Goal: Task Accomplishment & Management: Complete application form

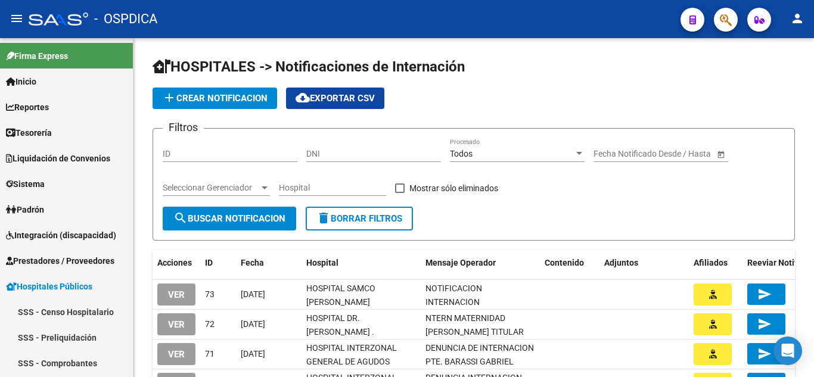
scroll to position [187, 0]
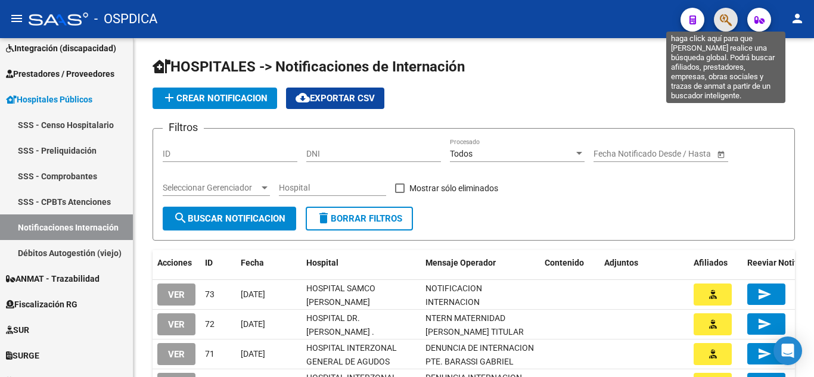
click at [728, 15] on icon "button" at bounding box center [726, 20] width 12 height 14
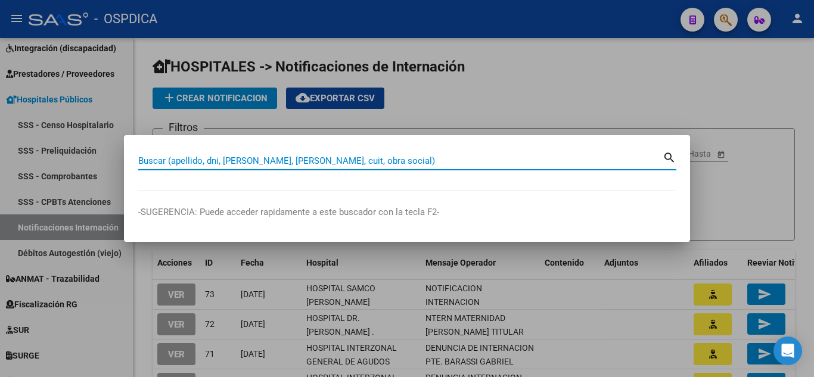
click at [709, 85] on div at bounding box center [407, 188] width 814 height 377
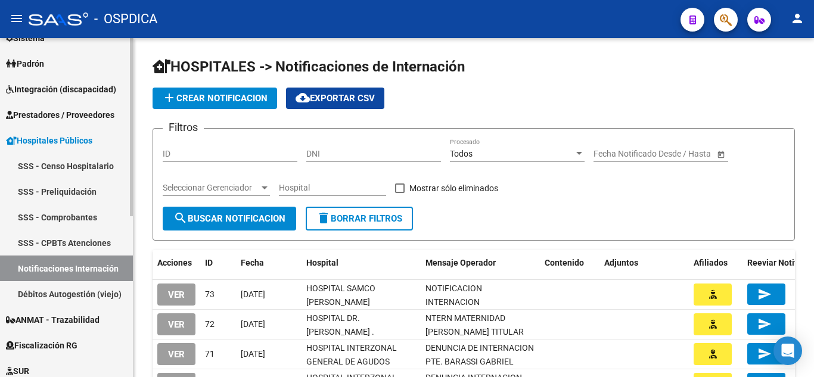
scroll to position [128, 0]
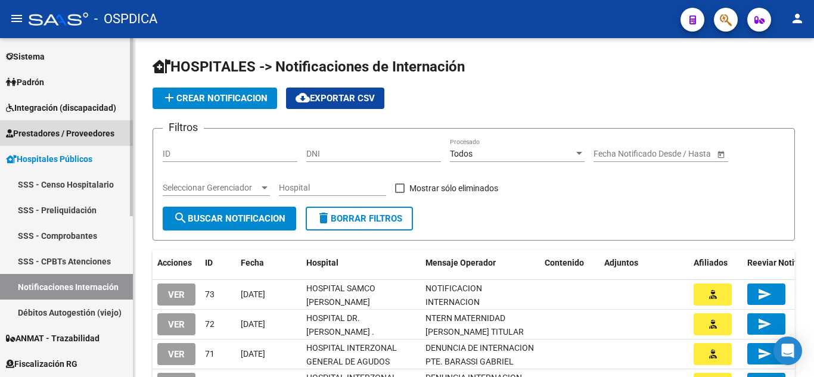
click at [74, 125] on link "Prestadores / Proveedores" at bounding box center [66, 133] width 133 height 26
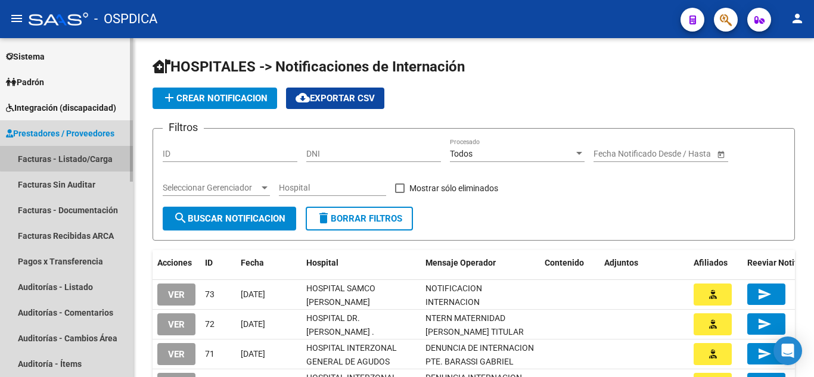
click at [75, 154] on link "Facturas - Listado/Carga" at bounding box center [66, 159] width 133 height 26
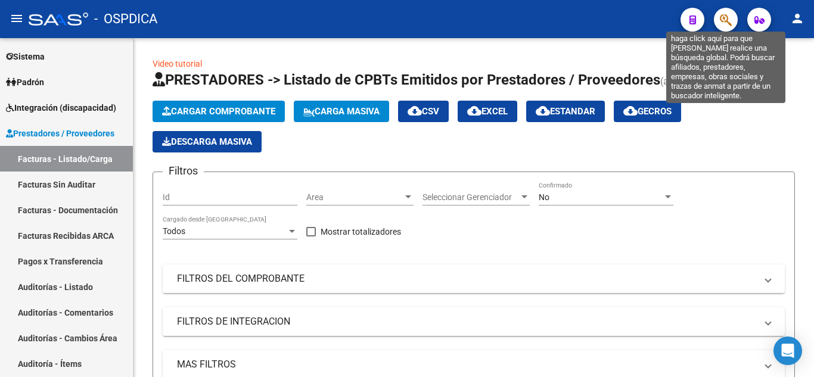
click at [724, 18] on icon "button" at bounding box center [726, 20] width 12 height 14
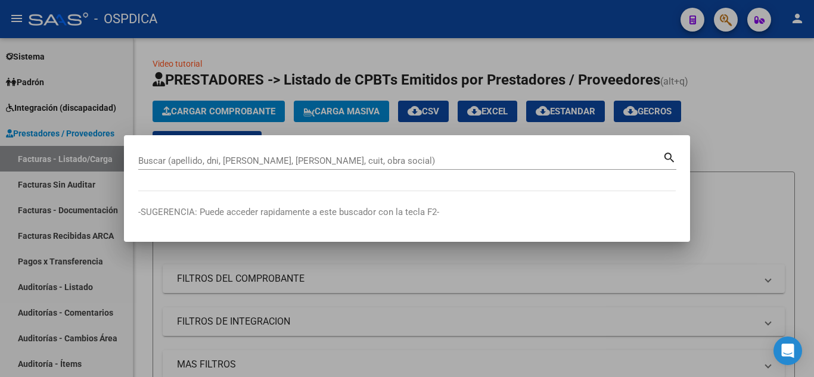
click at [670, 318] on div at bounding box center [407, 188] width 814 height 377
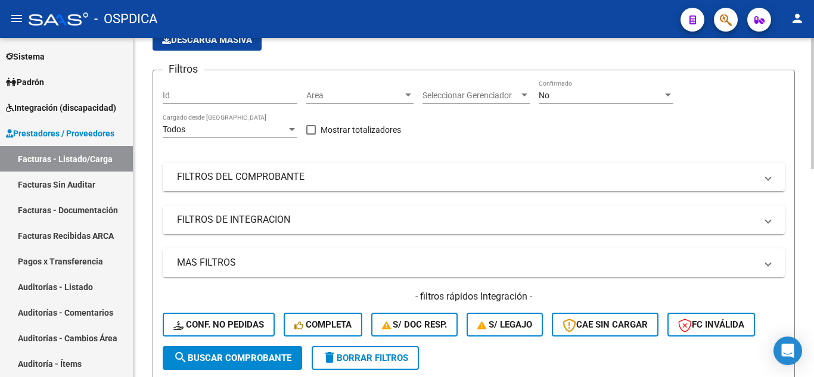
scroll to position [119, 0]
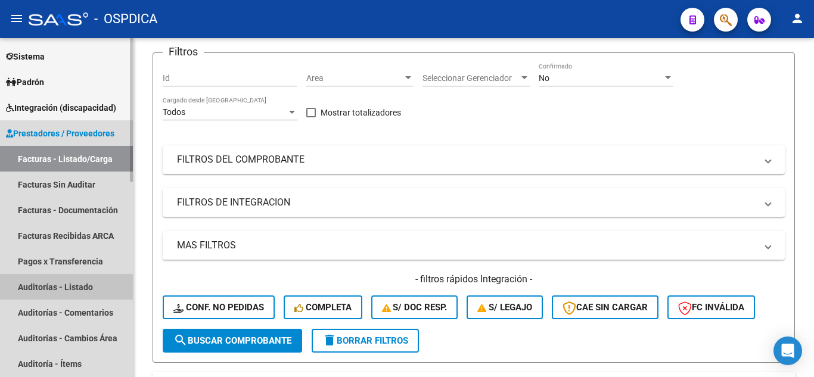
click at [69, 284] on link "Auditorías - Listado" at bounding box center [66, 287] width 133 height 26
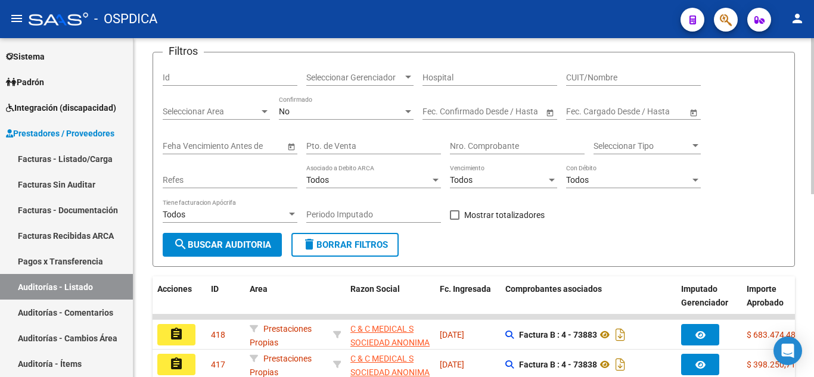
scroll to position [60, 0]
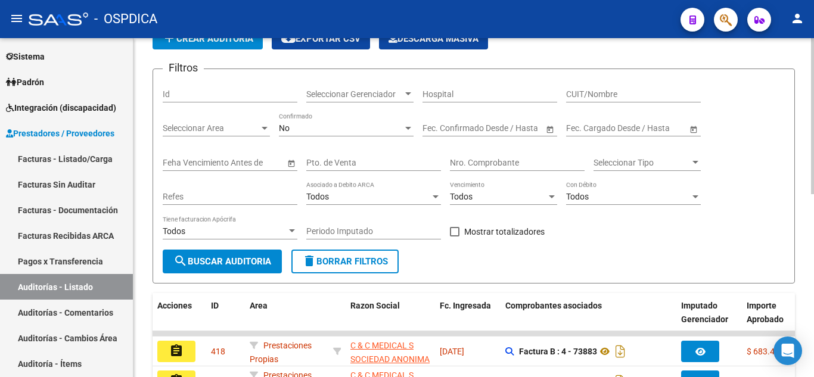
click at [398, 159] on input "Pto. de Venta" at bounding box center [373, 163] width 135 height 10
type input "3"
click at [515, 164] on input "Nro. Comprobante" at bounding box center [517, 163] width 135 height 10
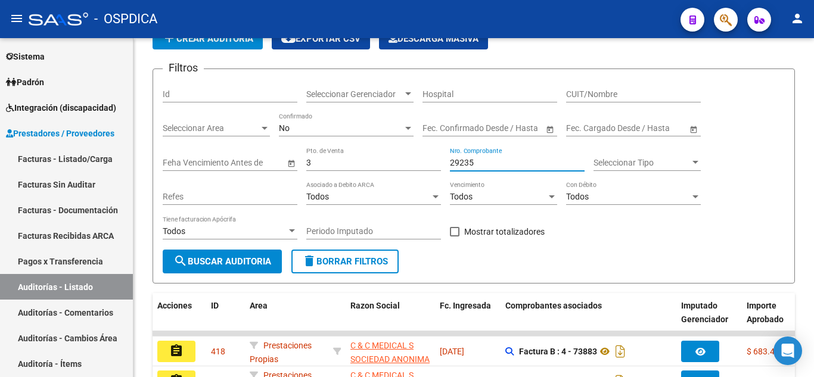
type input "29235"
click at [234, 258] on span "search Buscar Auditoria" at bounding box center [222, 261] width 98 height 11
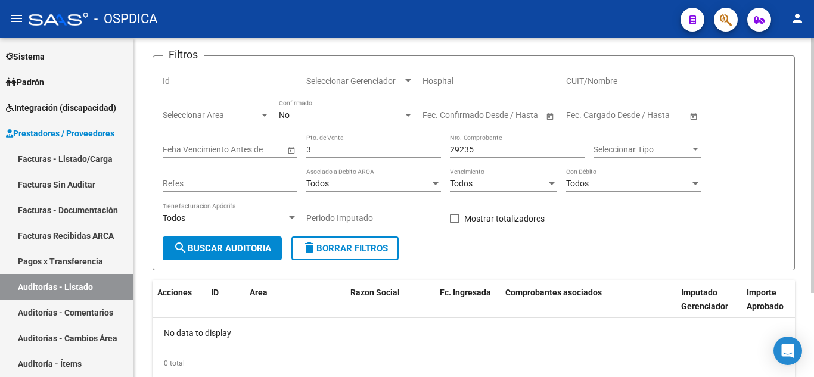
scroll to position [52, 0]
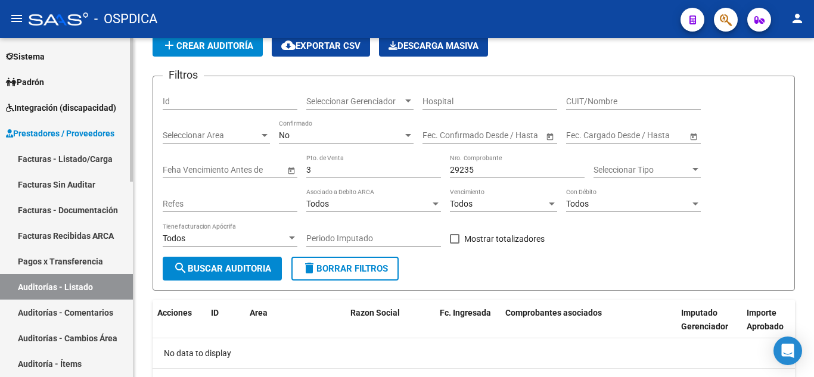
click at [74, 161] on link "Facturas - Listado/Carga" at bounding box center [66, 159] width 133 height 26
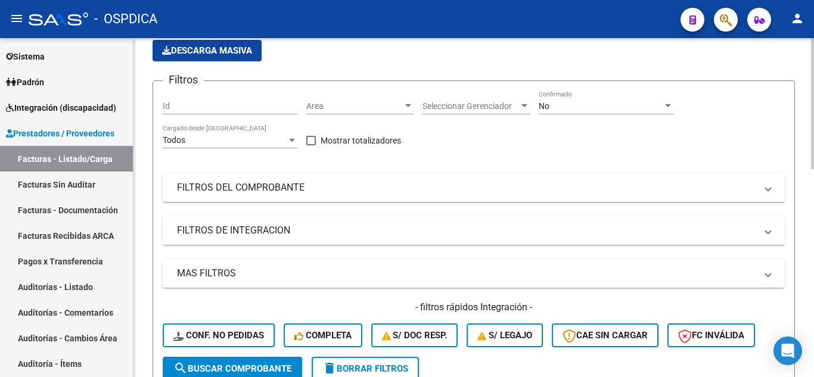
scroll to position [112, 0]
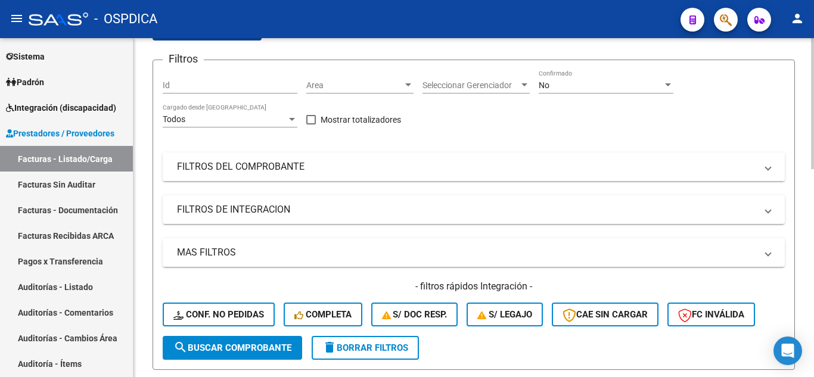
click at [435, 161] on mat-panel-title "FILTROS DEL COMPROBANTE" at bounding box center [466, 166] width 579 height 13
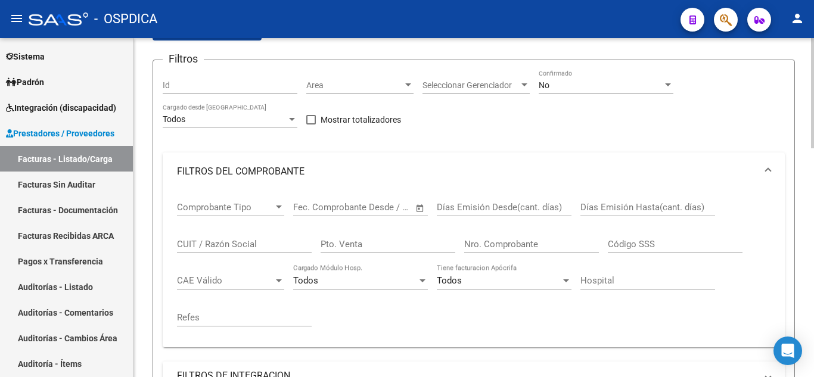
click at [406, 243] on input "Pto. Venta" at bounding box center [388, 244] width 135 height 11
type input "3"
click at [507, 243] on input "Nro. Comprobante" at bounding box center [531, 244] width 135 height 11
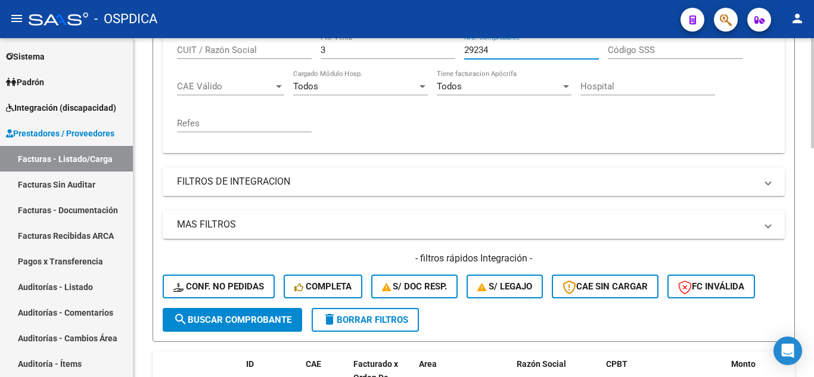
scroll to position [350, 0]
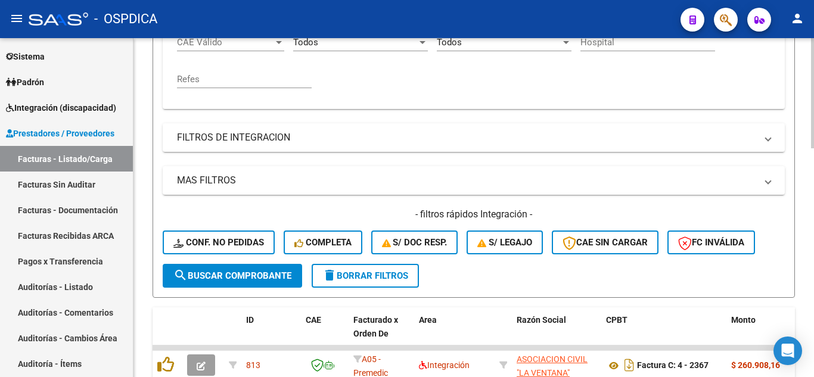
type input "29234"
click at [250, 272] on span "search Buscar Comprobante" at bounding box center [232, 276] width 118 height 11
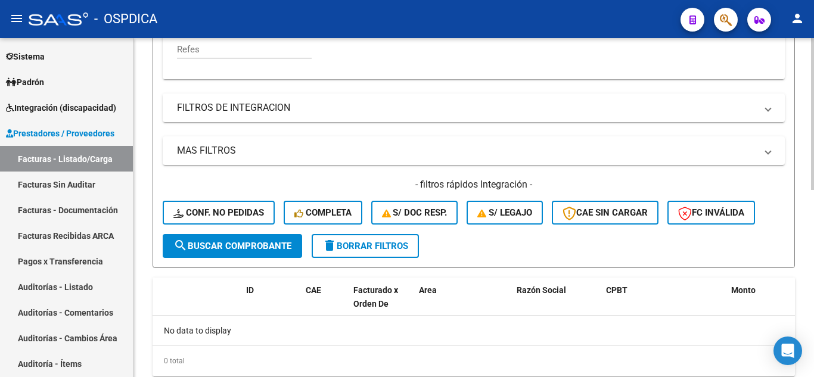
scroll to position [417, 0]
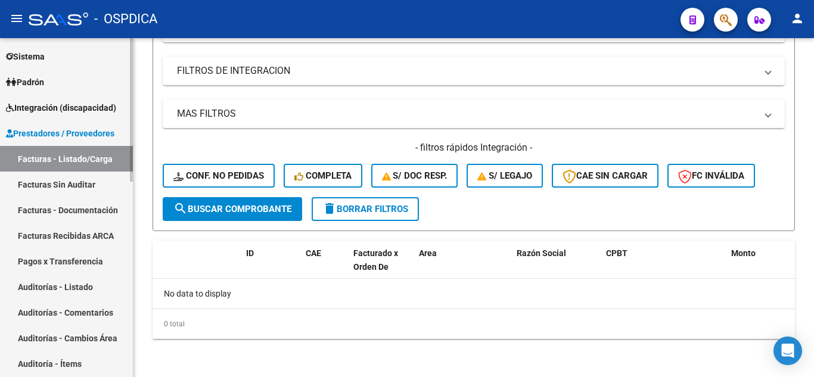
click at [79, 178] on link "Facturas Sin Auditar" at bounding box center [66, 185] width 133 height 26
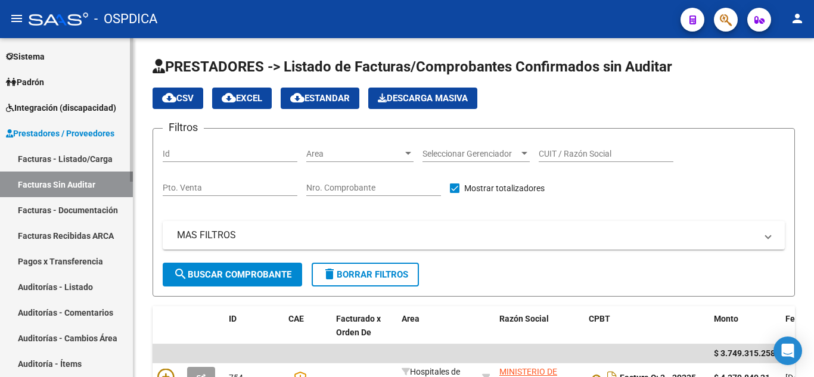
click at [70, 132] on span "Prestadores / Proveedores" at bounding box center [60, 133] width 108 height 13
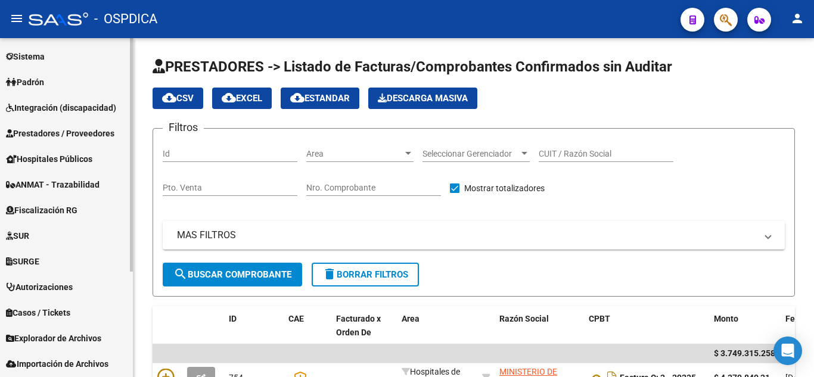
click at [76, 129] on span "Prestadores / Proveedores" at bounding box center [60, 133] width 108 height 13
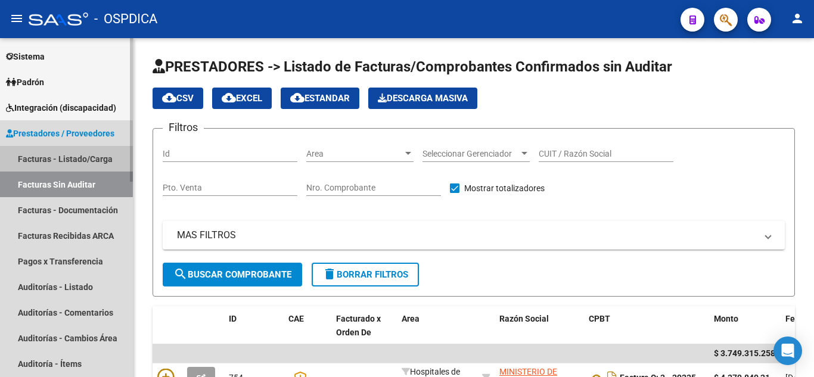
click at [66, 152] on link "Facturas - Listado/Carga" at bounding box center [66, 159] width 133 height 26
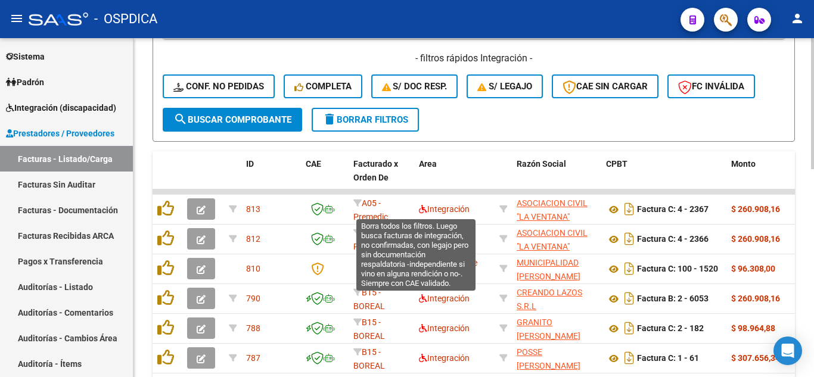
scroll to position [343, 0]
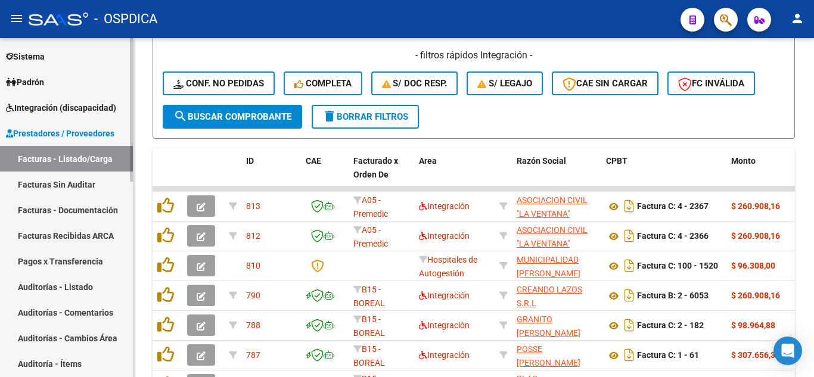
click at [75, 180] on link "Facturas Sin Auditar" at bounding box center [66, 185] width 133 height 26
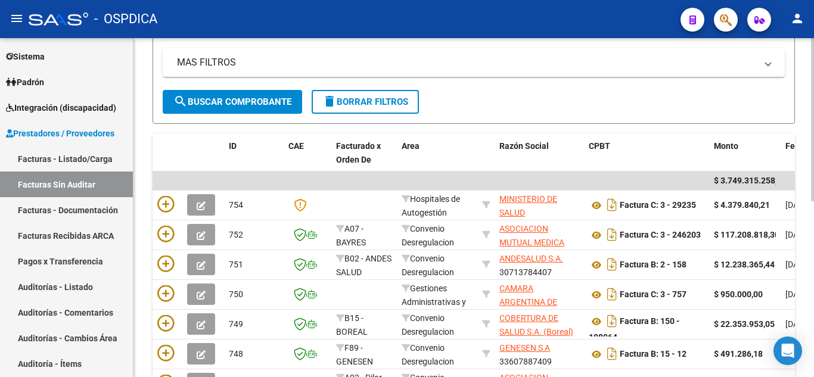
scroll to position [128, 0]
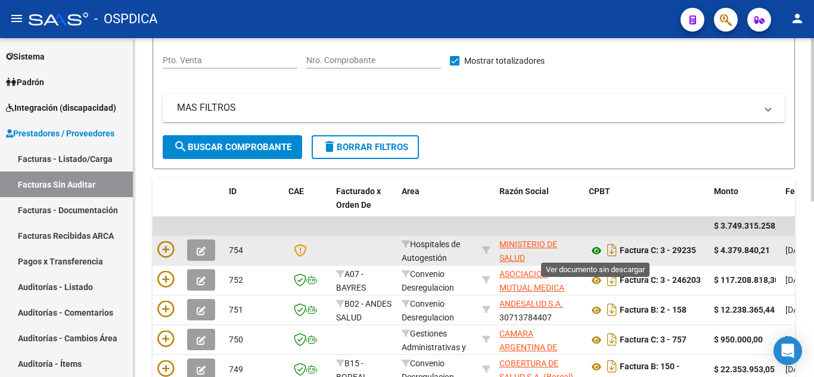
click at [600, 252] on icon at bounding box center [596, 251] width 15 height 14
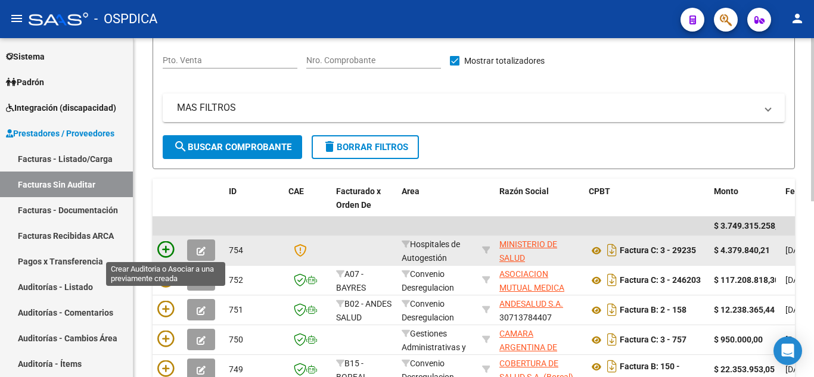
click at [165, 247] on icon at bounding box center [165, 249] width 17 height 17
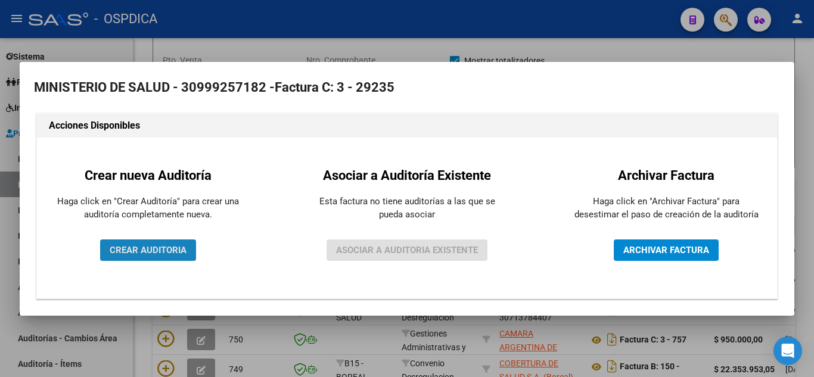
click at [169, 252] on span "CREAR AUDITORIA" at bounding box center [148, 250] width 77 height 11
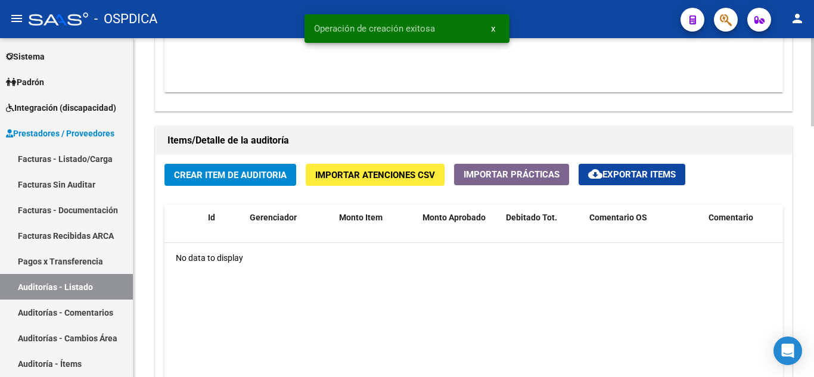
scroll to position [775, 0]
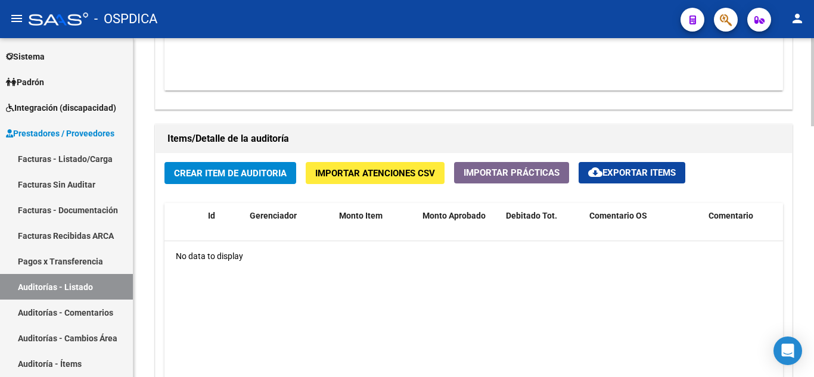
click at [237, 179] on button "Crear Item de Auditoria" at bounding box center [231, 173] width 132 height 22
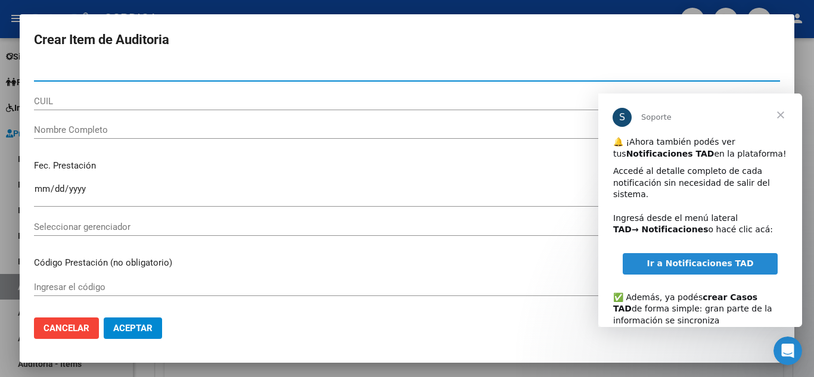
scroll to position [0, 0]
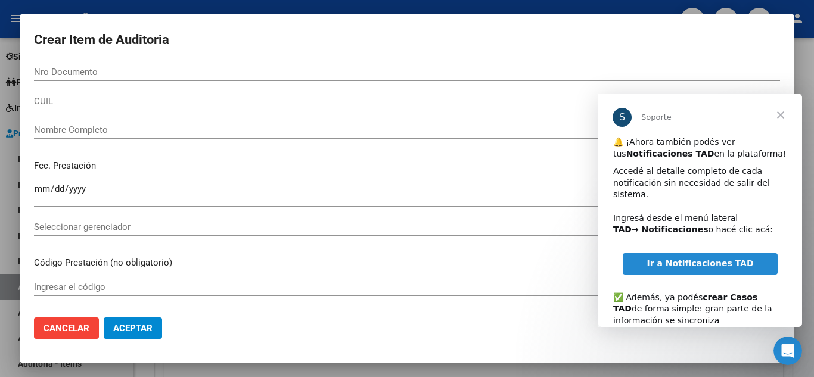
click at [364, 65] on div "Nro Documento" at bounding box center [407, 72] width 746 height 18
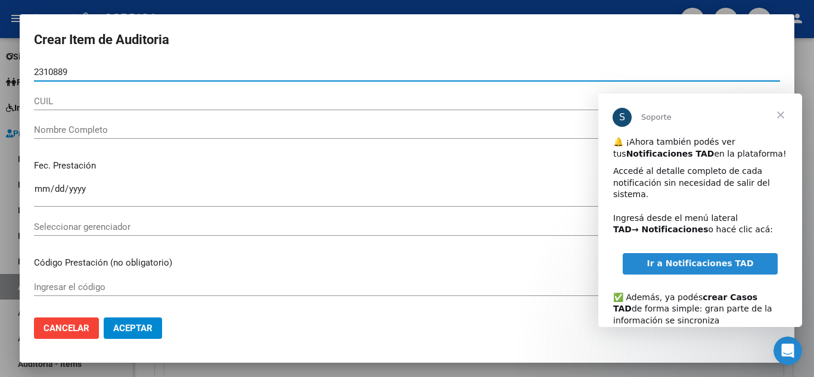
type input "23108893"
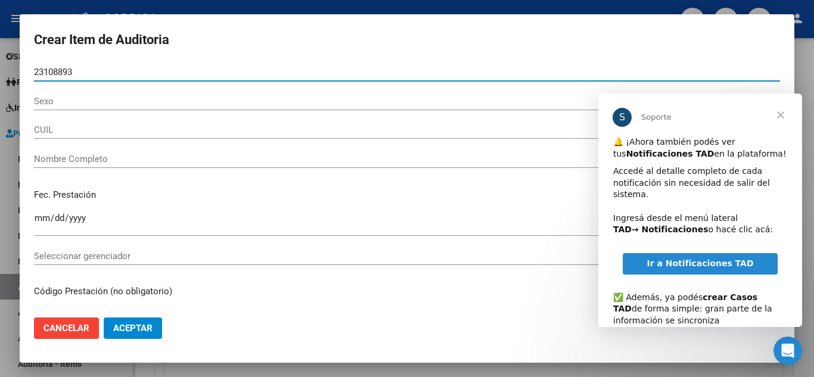
type input "20231088939"
type input "[PERSON_NAME] -"
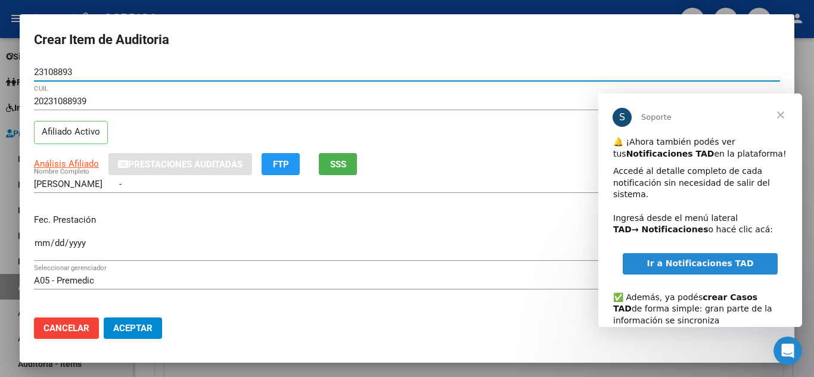
type input "23108893"
click at [39, 245] on input "Ingresar la fecha" at bounding box center [407, 247] width 746 height 19
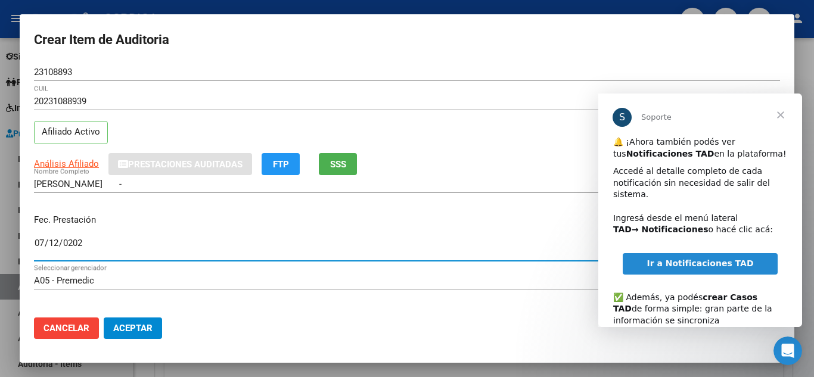
type input "[DATE]"
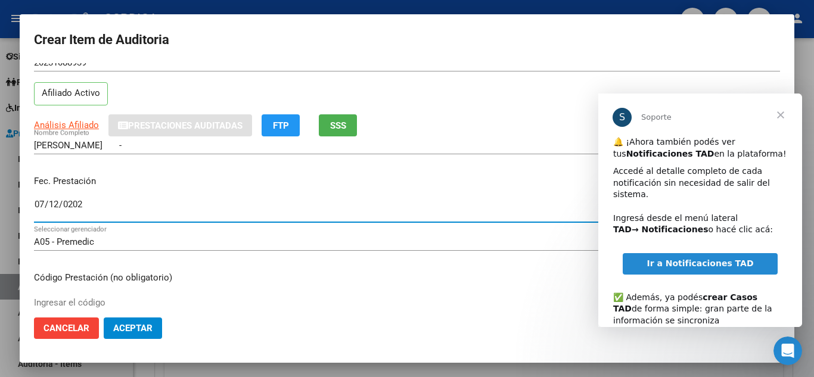
scroll to position [60, 0]
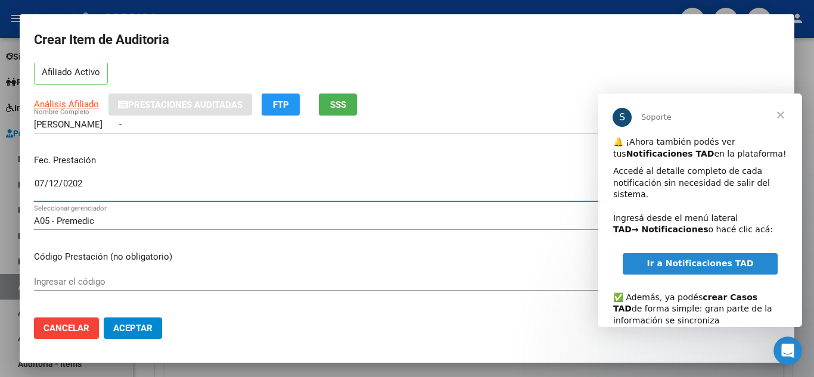
click at [342, 283] on input "Ingresar el código" at bounding box center [407, 282] width 746 height 11
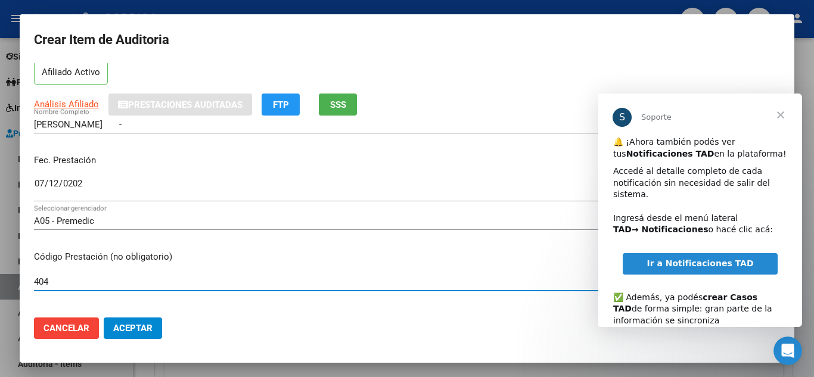
type input "404"
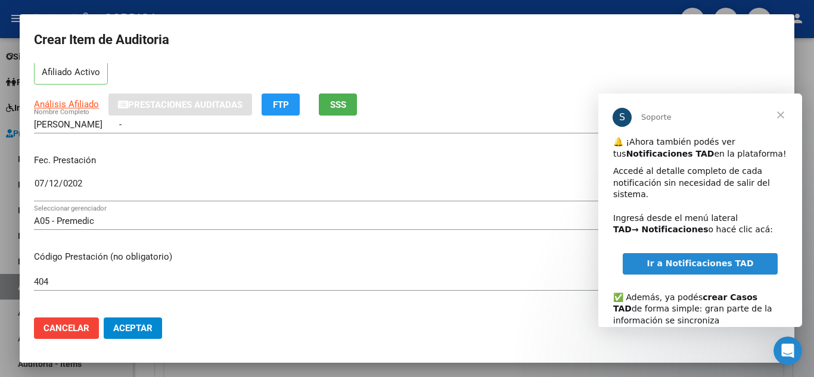
scroll to position [119, 0]
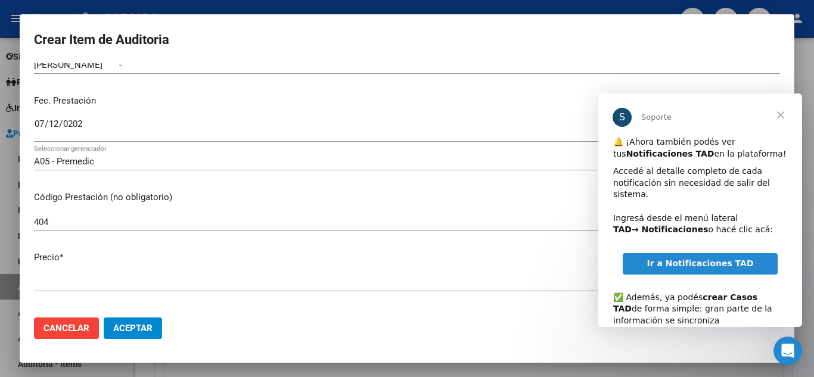
click at [780, 111] on span "Cerrar" at bounding box center [780, 115] width 43 height 43
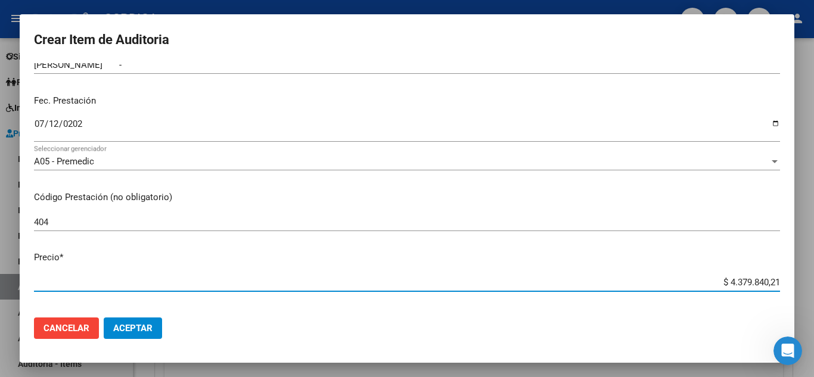
drag, startPoint x: 709, startPoint y: 280, endPoint x: 814, endPoint y: 267, distance: 105.7
click at [814, 267] on div "Crear Item de Auditoria 23108893 Nro Documento 20231088939 CUIL Afiliado Activo…" at bounding box center [407, 188] width 814 height 377
type input "$ 0,04"
type input "$ 0,40"
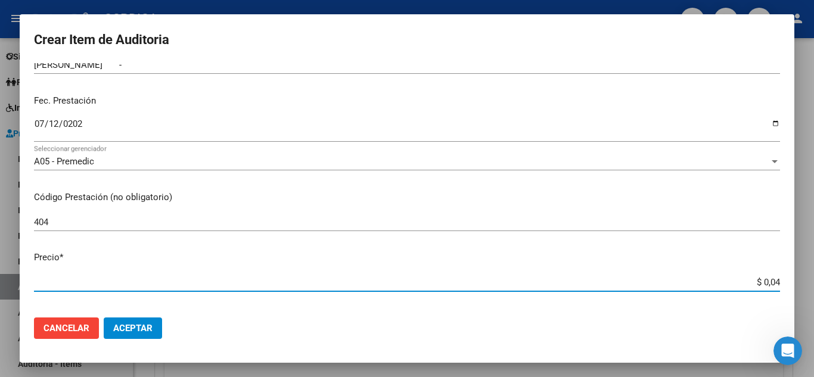
type input "$ 0,40"
type input "$ 4,00"
type input "$ 40,00"
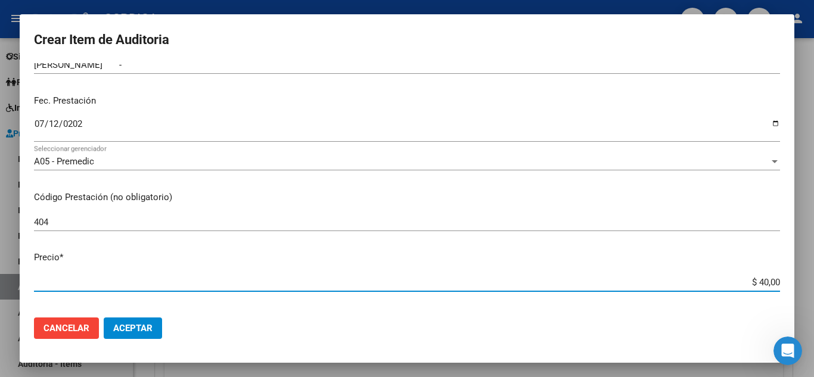
type input "$ 400,00"
type input "$ 4.000,00"
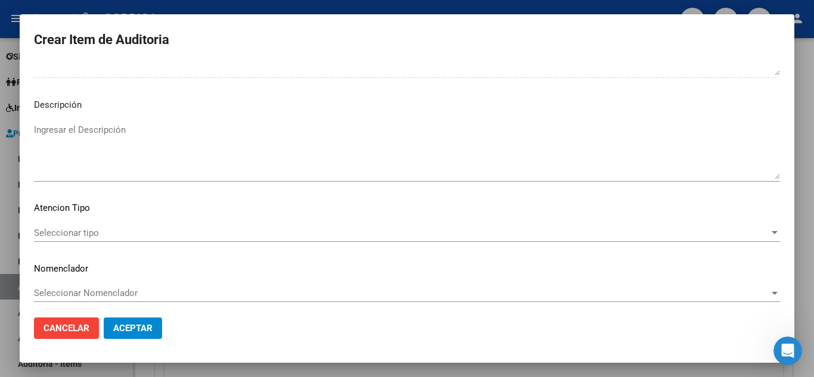
scroll to position [828, 0]
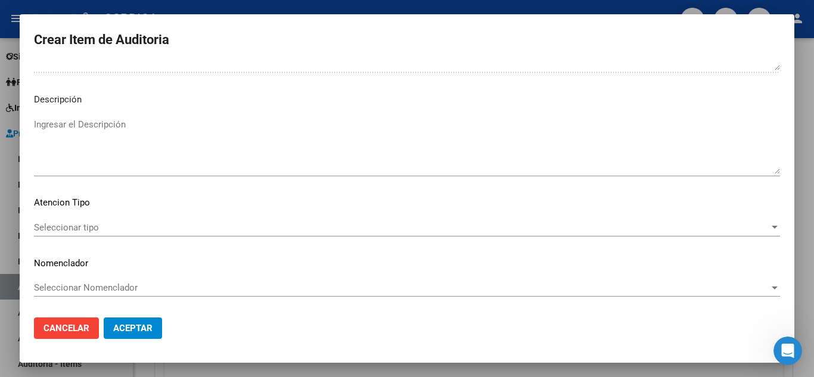
click at [88, 222] on span "Seleccionar tipo" at bounding box center [402, 227] width 736 height 11
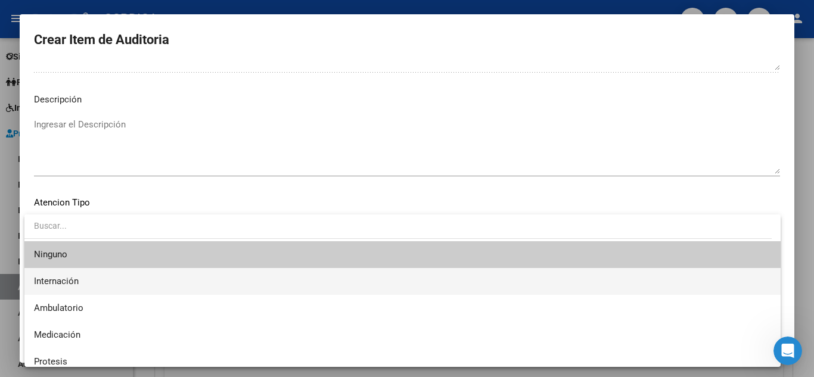
click at [85, 274] on span "Internación" at bounding box center [402, 281] width 737 height 27
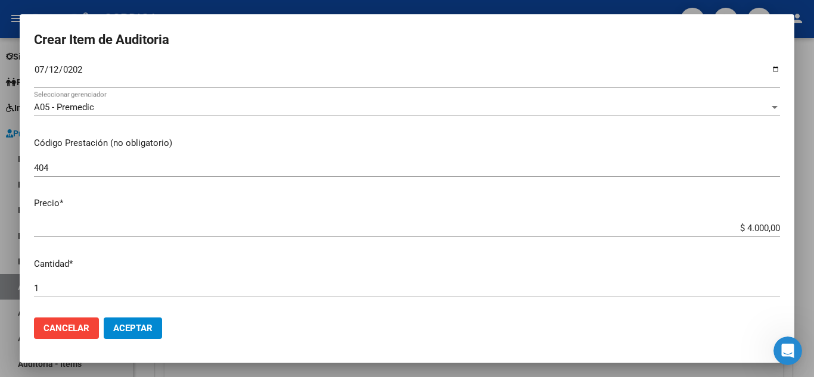
scroll to position [173, 0]
drag, startPoint x: 732, startPoint y: 222, endPoint x: 743, endPoint y: 229, distance: 13.2
click at [743, 229] on div "$ 4.000,00 Ingresar el precio" at bounding box center [407, 229] width 746 height 18
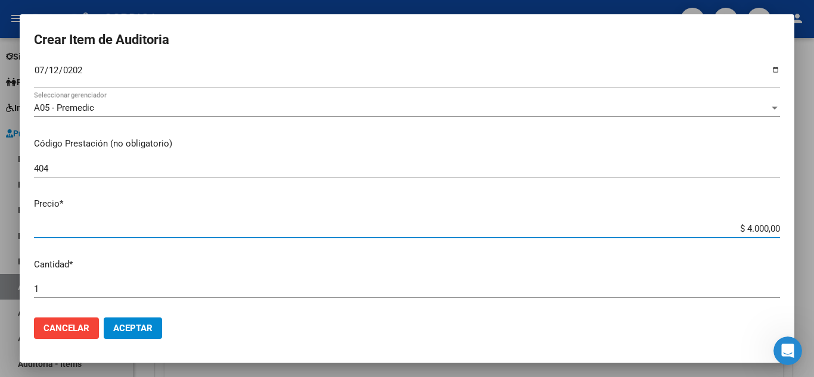
drag, startPoint x: 720, startPoint y: 228, endPoint x: 786, endPoint y: 228, distance: 66.2
click at [786, 228] on mat-dialog-content "23108893 Nro Documento 20231088939 CUIL Afiliado Activo Análisis Afiliado Prest…" at bounding box center [407, 185] width 775 height 245
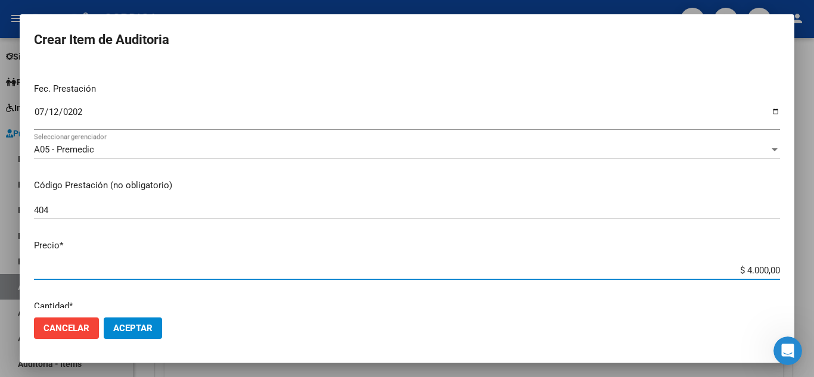
scroll to position [113, 0]
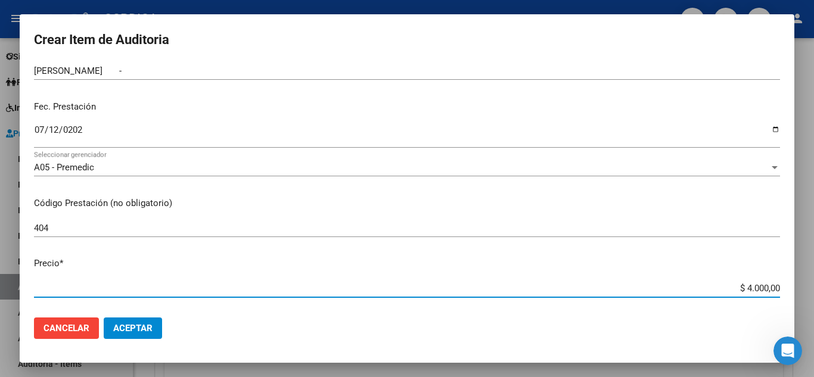
type input "$ 0,09"
type input "$ 0,96"
type input "$ 9,63"
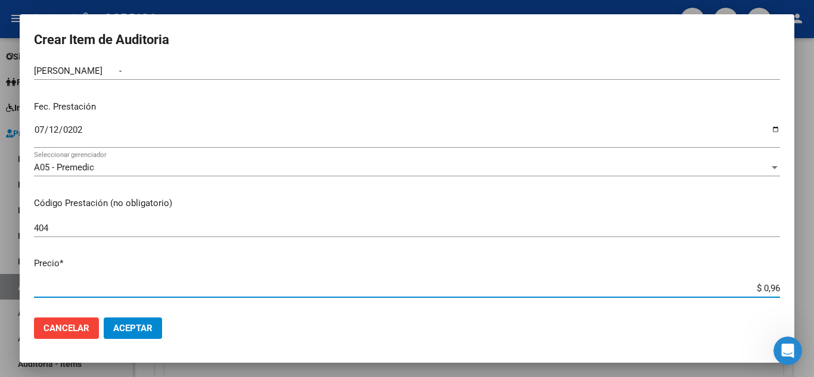
type input "$ 9,63"
type input "$ 96,30"
type input "$ 963,00"
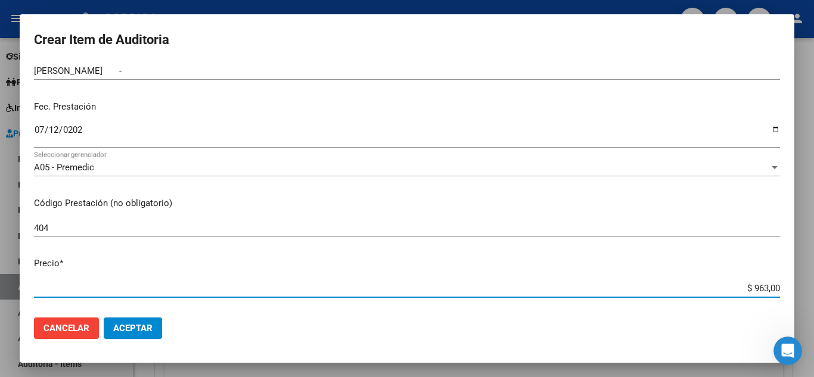
type input "$ 9.630,00"
type input "$ 96.300,00"
type input "$ 963.000,00"
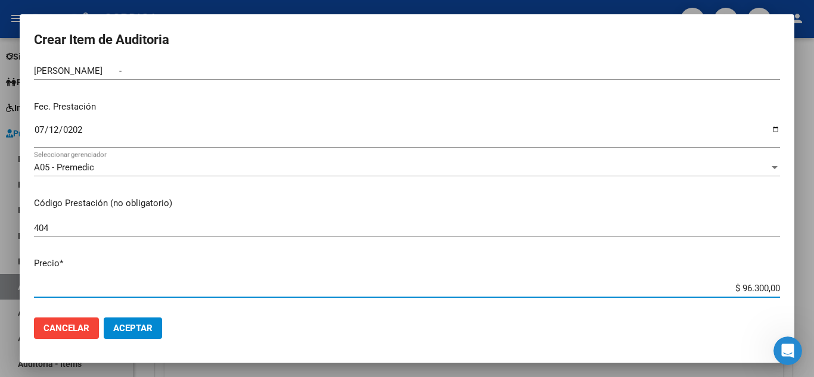
type input "$ 963.000,00"
type input "$ 9.630.000,00"
type input "$ 963.000,00"
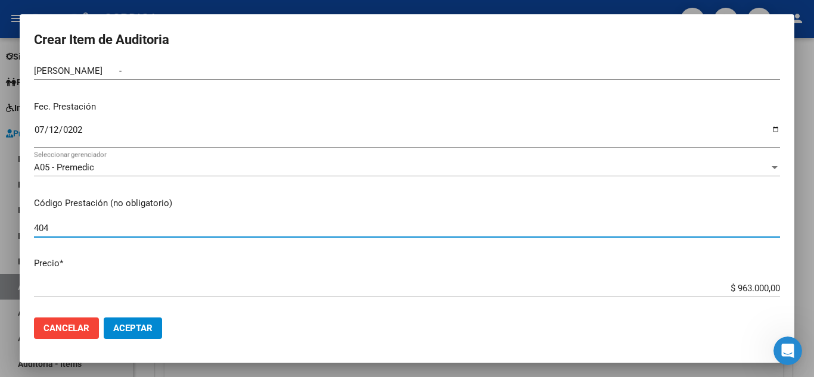
click at [103, 227] on input "404" at bounding box center [407, 228] width 746 height 11
type input "404"
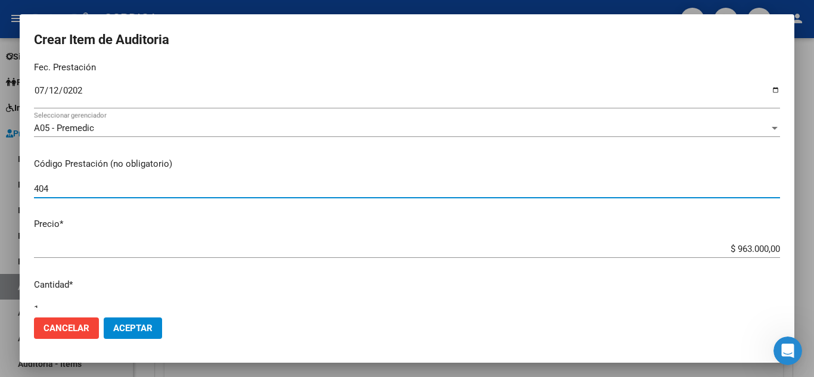
scroll to position [173, 0]
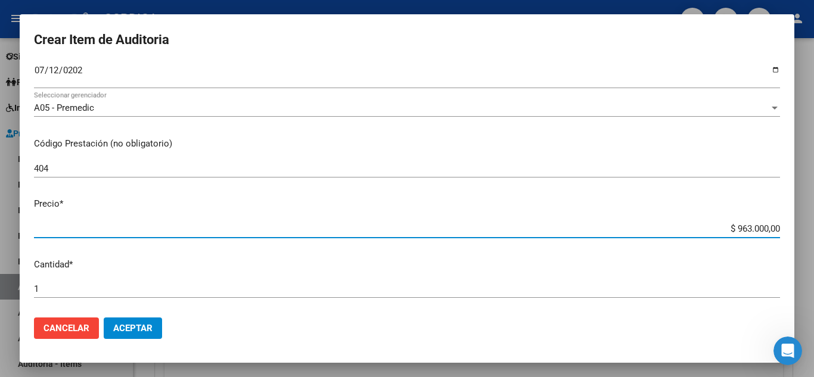
drag, startPoint x: 722, startPoint y: 229, endPoint x: 805, endPoint y: 233, distance: 82.9
click at [805, 233] on div "Crear Item de Auditoria 23108893 Nro Documento 20231088939 CUIL Afiliado Activo…" at bounding box center [407, 188] width 814 height 377
type input "$ 0,04"
type input "$ 0,40"
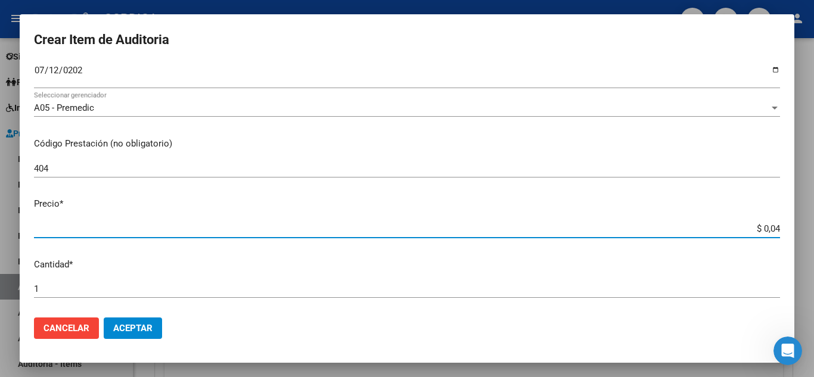
type input "$ 0,40"
type input "$ 4,00"
type input "$ 40,00"
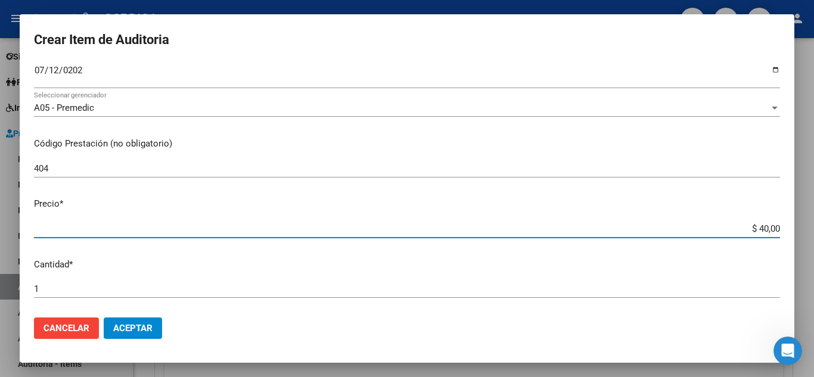
type input "$ 400,00"
type input "$ 4.000,00"
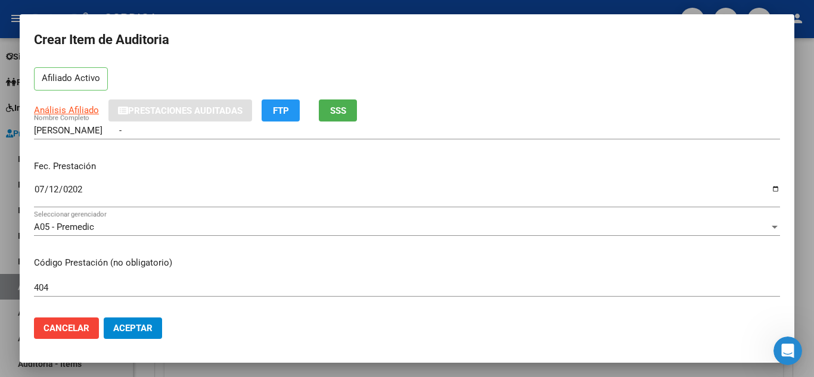
scroll to position [0, 0]
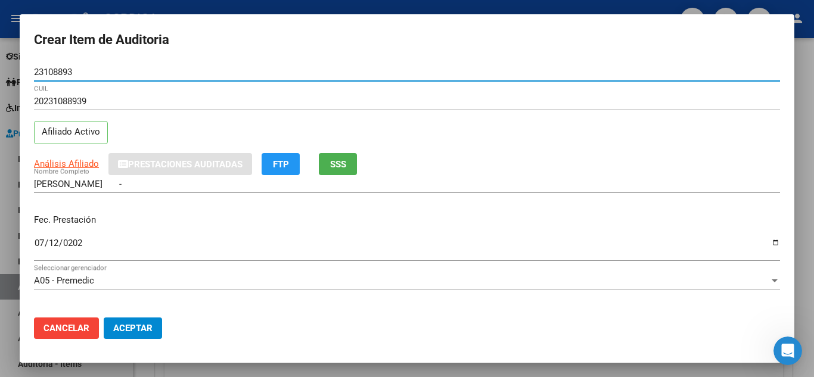
drag, startPoint x: 91, startPoint y: 70, endPoint x: 28, endPoint y: 71, distance: 62.6
click at [28, 69] on mat-dialog-content "23108893 Nro Documento 20231088939 CUIL Afiliado Activo Análisis Afiliado Prest…" at bounding box center [407, 185] width 775 height 245
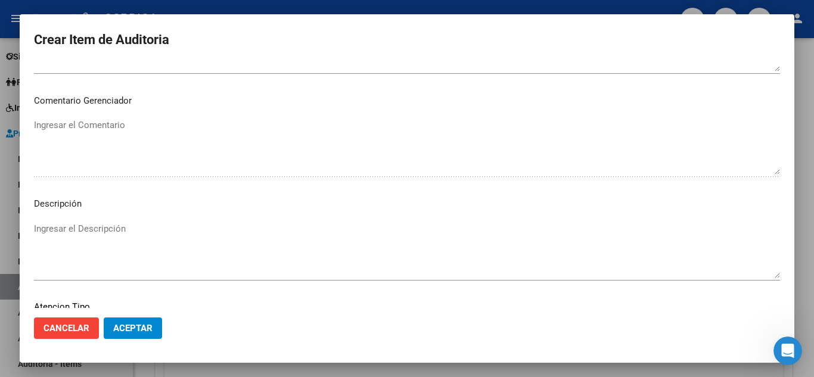
scroll to position [828, 0]
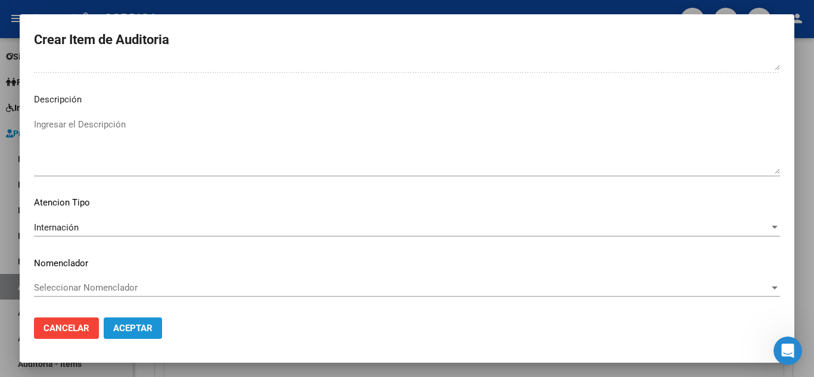
click at [152, 328] on span "Aceptar" at bounding box center [132, 328] width 39 height 11
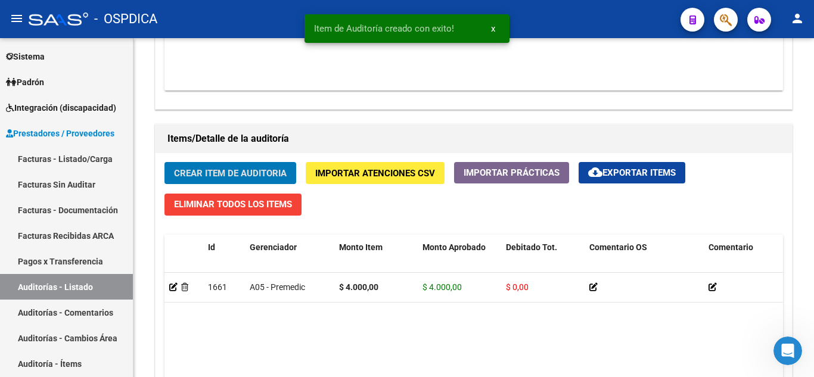
scroll to position [775, 0]
click at [252, 175] on span "Crear Item de Auditoria" at bounding box center [230, 173] width 113 height 11
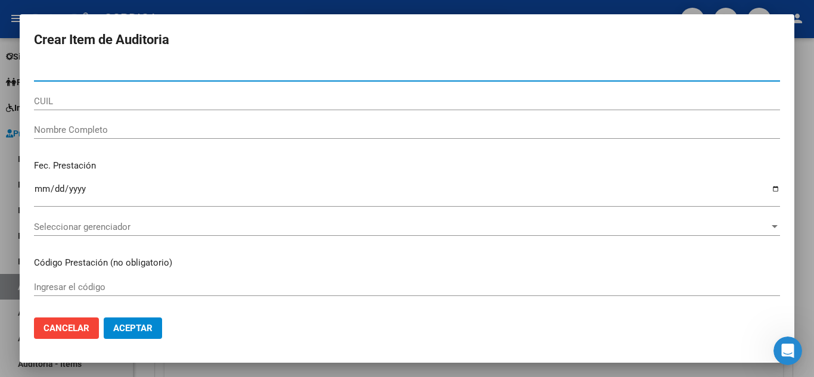
click at [294, 73] on input "Nro Documento" at bounding box center [407, 72] width 746 height 11
paste input "23108893"
type input "23108893"
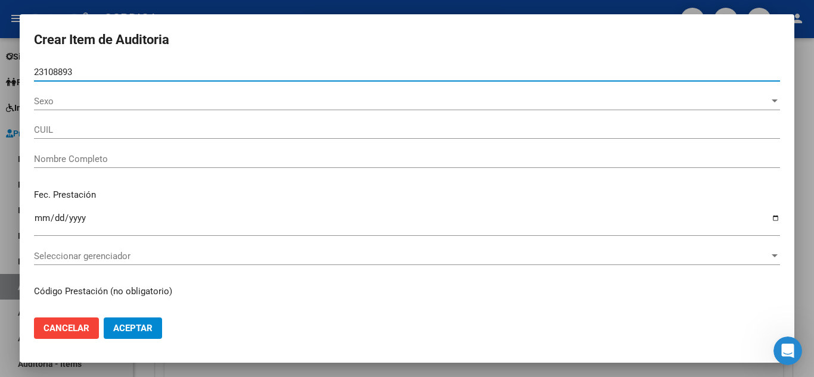
type input "20231088939"
type input "[PERSON_NAME] -"
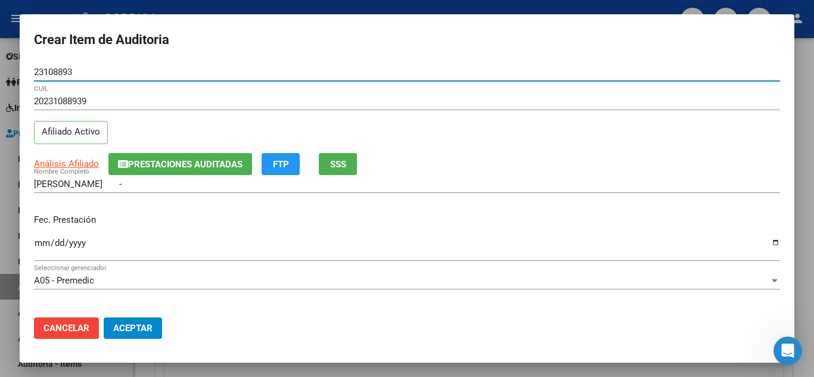
type input "23108893"
click at [35, 243] on input "Ingresar la fecha" at bounding box center [407, 247] width 746 height 19
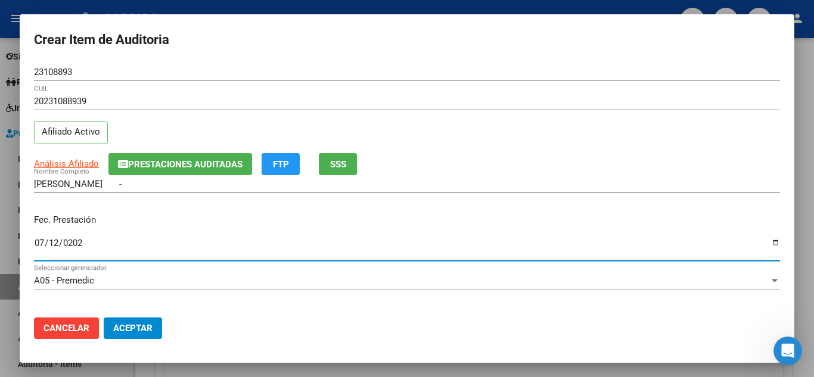
type input "[DATE]"
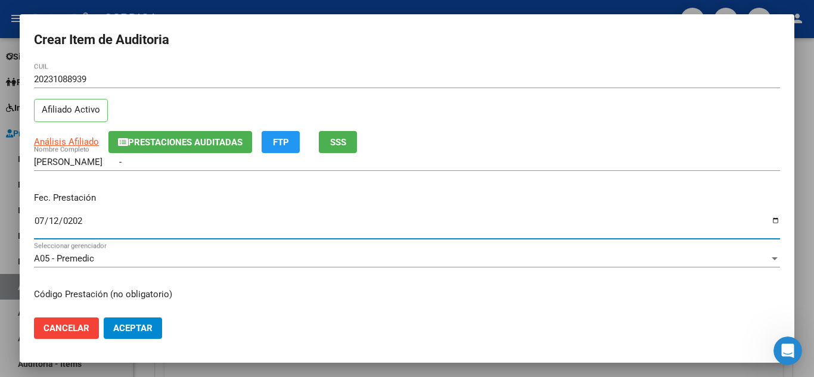
scroll to position [60, 0]
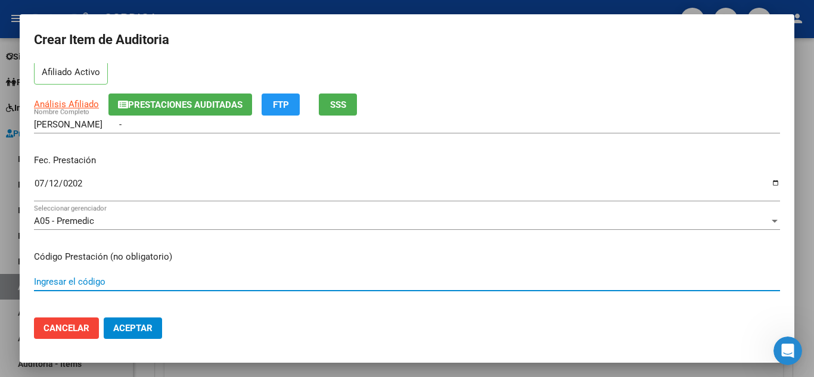
click at [147, 278] on input "Ingresar el código" at bounding box center [407, 282] width 746 height 11
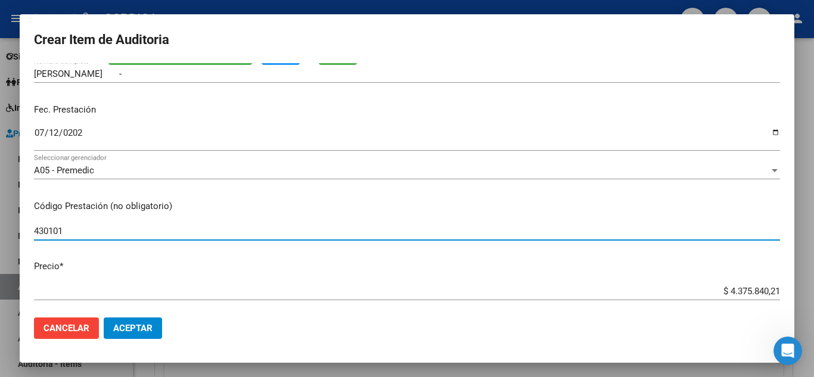
scroll to position [179, 0]
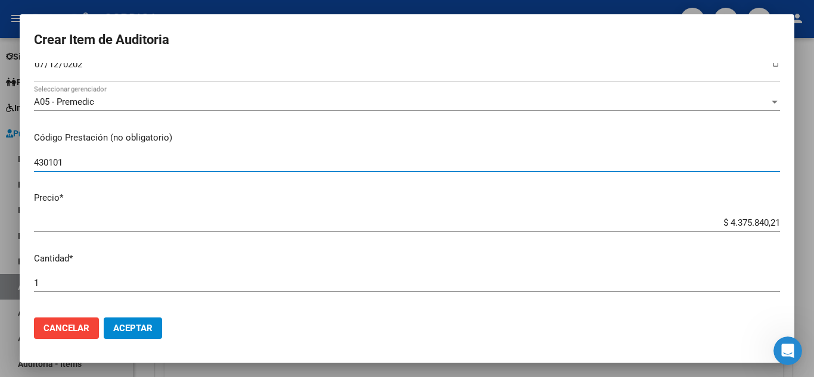
type input "430101"
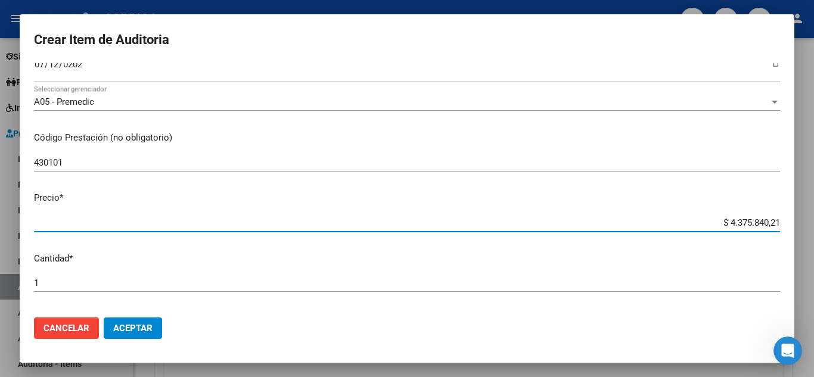
drag, startPoint x: 725, startPoint y: 219, endPoint x: 814, endPoint y: 228, distance: 88.6
click at [814, 228] on div "Crear Item de Auditoria 23108893 Nro Documento 20231088939 CUIL Afiliado Activo…" at bounding box center [407, 188] width 814 height 377
type input "$ 0,05"
type input "$ 0,57"
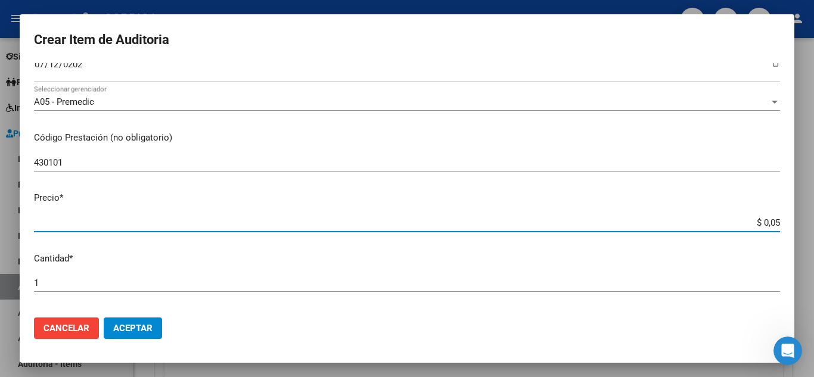
type input "$ 0,57"
type input "$ 5,73"
type input "$ 57,35"
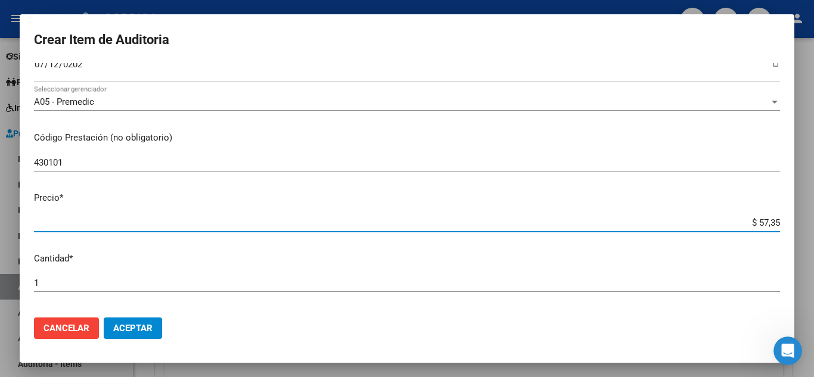
type input "$ 573,54"
type input "$ 5.735,40"
type input "$ 57.354,00"
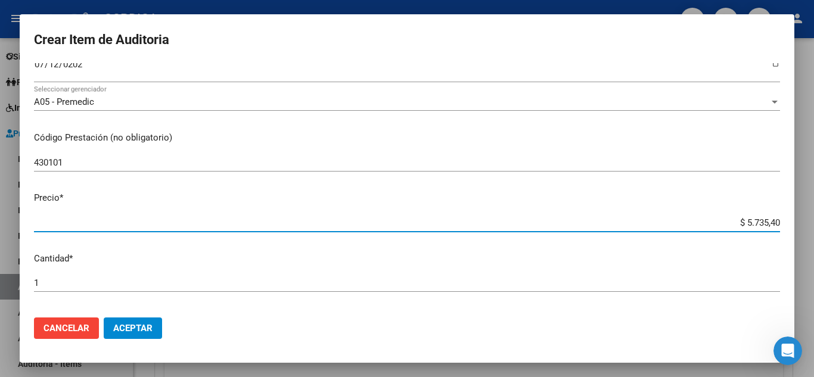
type input "$ 57.354,00"
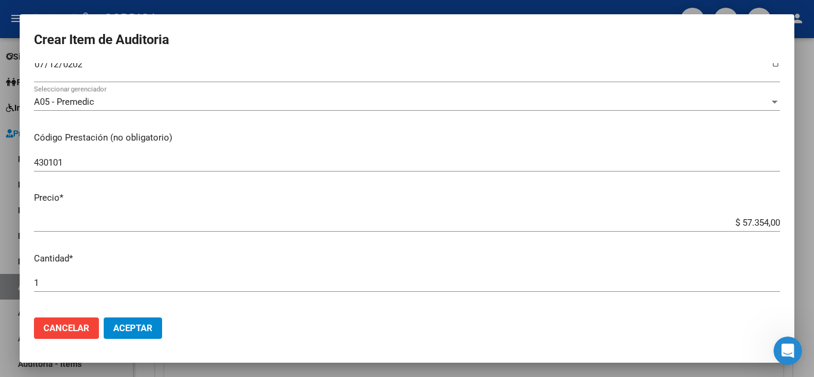
drag, startPoint x: 70, startPoint y: 276, endPoint x: 13, endPoint y: 271, distance: 56.8
click at [13, 271] on div "Crear Item de Auditoria 23108893 Nro Documento 20231088939 CUIL Afiliado Activo…" at bounding box center [407, 188] width 814 height 377
click at [150, 278] on input "1" at bounding box center [407, 283] width 746 height 11
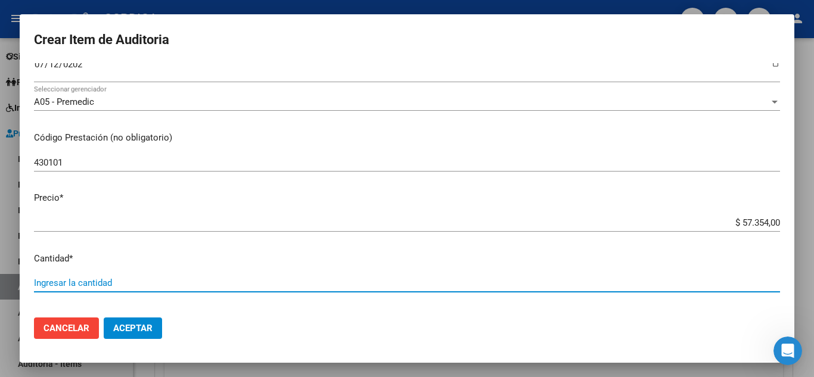
type input "2"
type input "$ 114.708,00"
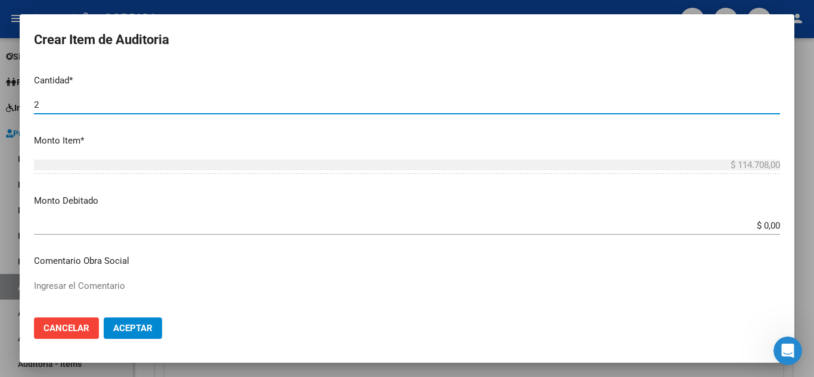
scroll to position [358, 0]
type input "2"
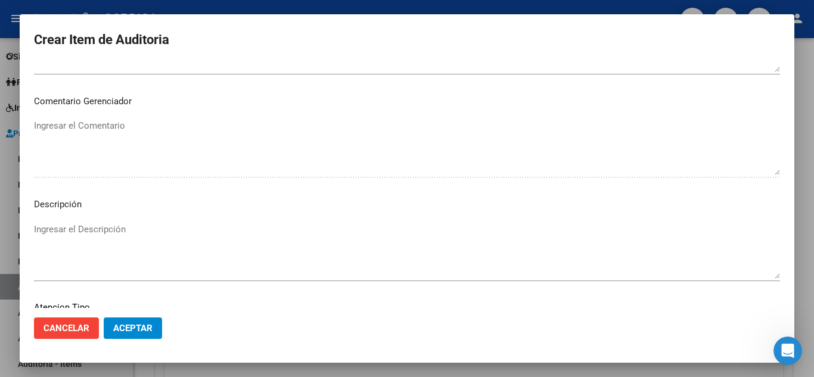
scroll to position [828, 0]
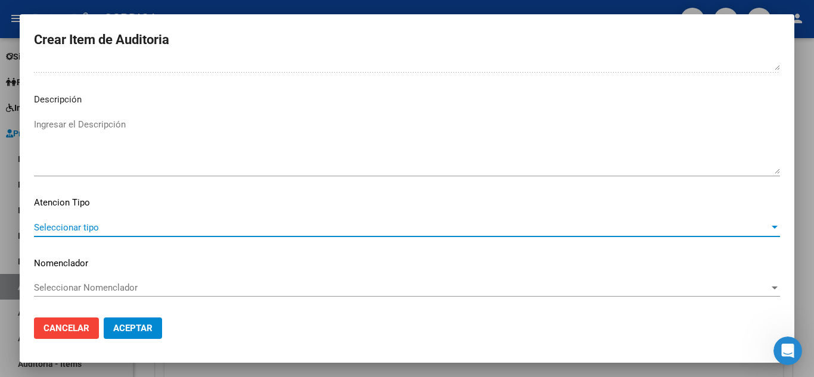
click at [89, 228] on span "Seleccionar tipo" at bounding box center [402, 227] width 736 height 11
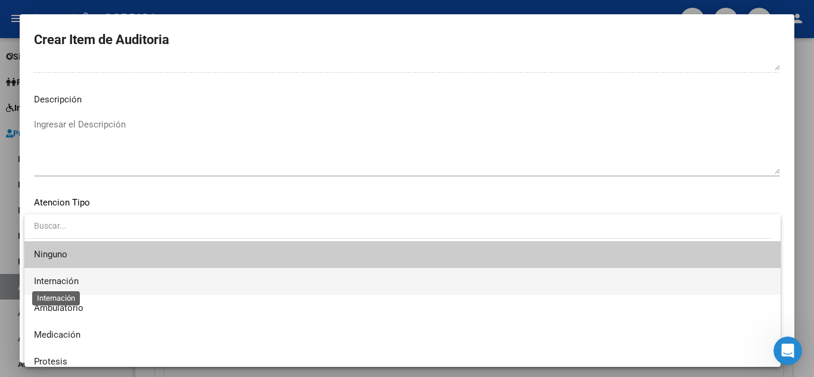
click at [66, 280] on span "Internación" at bounding box center [56, 281] width 45 height 11
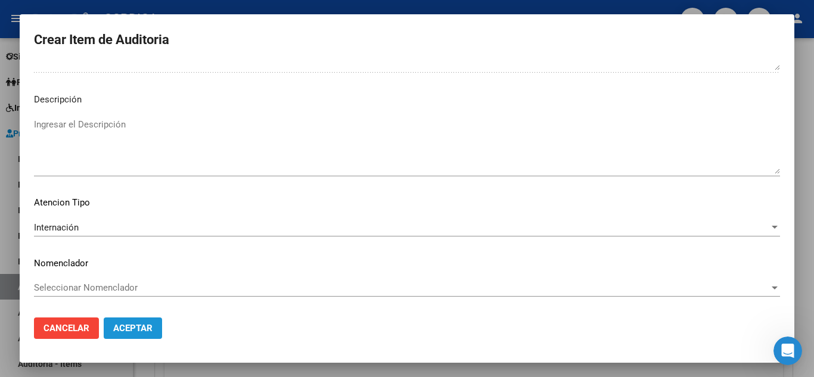
click at [115, 326] on span "Aceptar" at bounding box center [132, 328] width 39 height 11
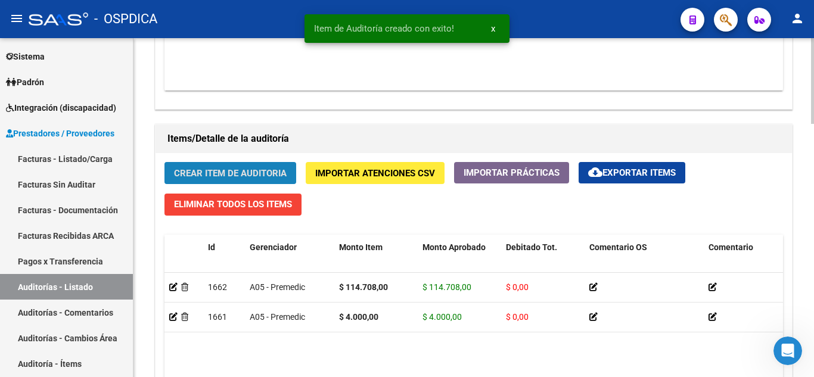
click at [244, 171] on span "Crear Item de Auditoria" at bounding box center [230, 173] width 113 height 11
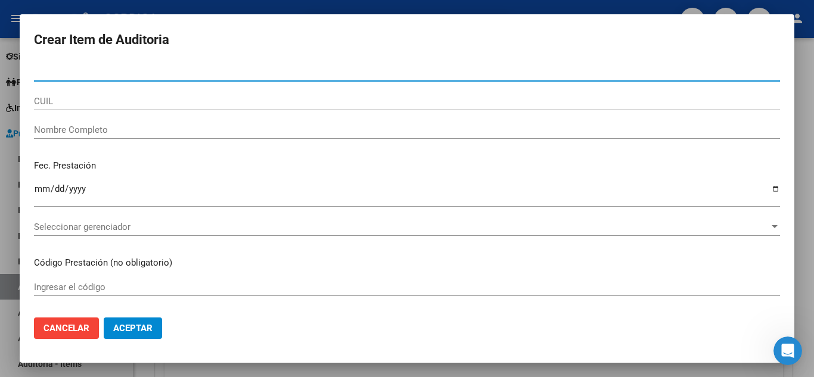
click at [208, 67] on input "Nro Documento" at bounding box center [407, 72] width 746 height 11
paste input "23108893"
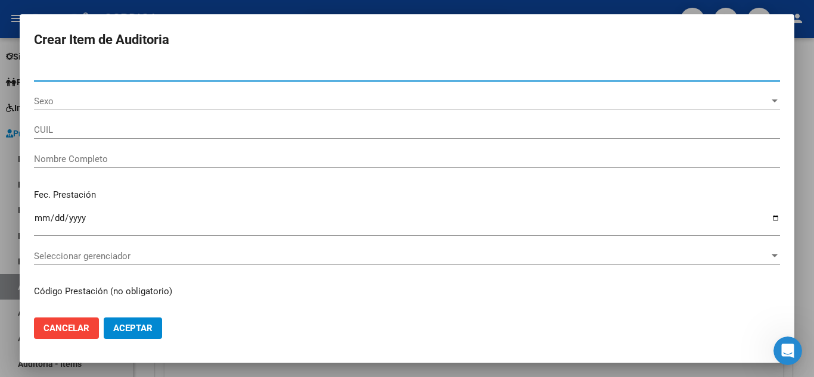
type input "23108893"
type input "20231088939"
type input "[PERSON_NAME] -"
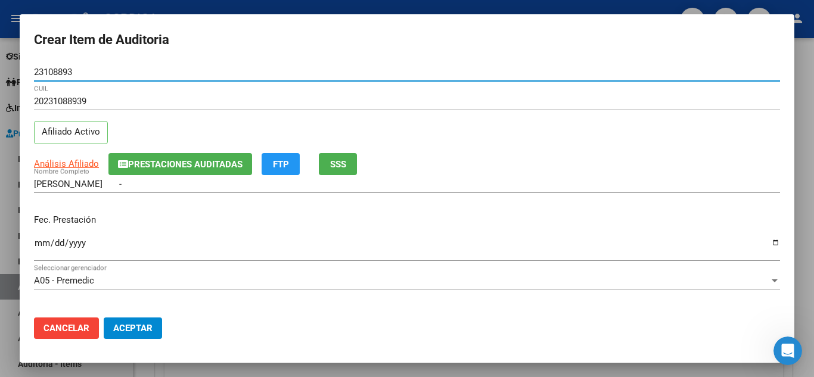
type input "23108893"
click at [36, 244] on input "Ingresar la fecha" at bounding box center [407, 247] width 746 height 19
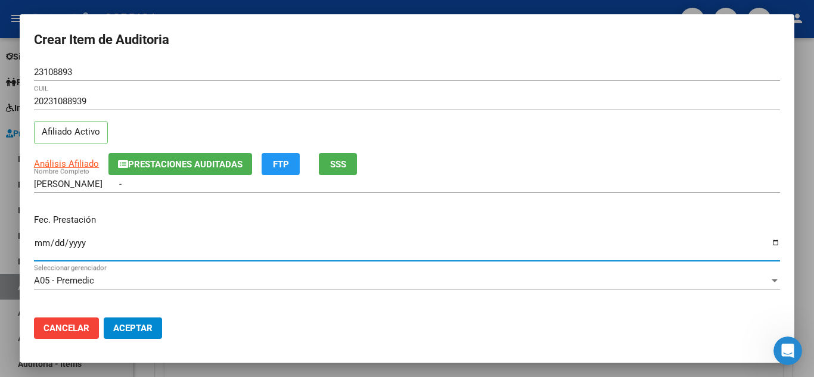
click at [45, 244] on input "[DATE]" at bounding box center [407, 247] width 746 height 19
click at [42, 241] on input "[DATE]" at bounding box center [407, 247] width 746 height 19
type input "[DATE]"
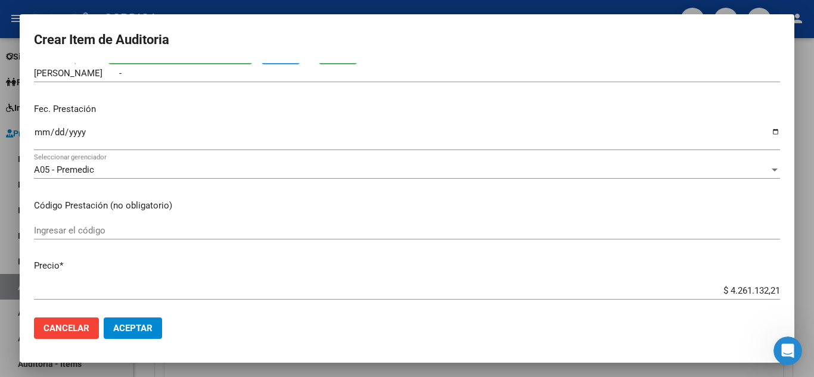
scroll to position [119, 0]
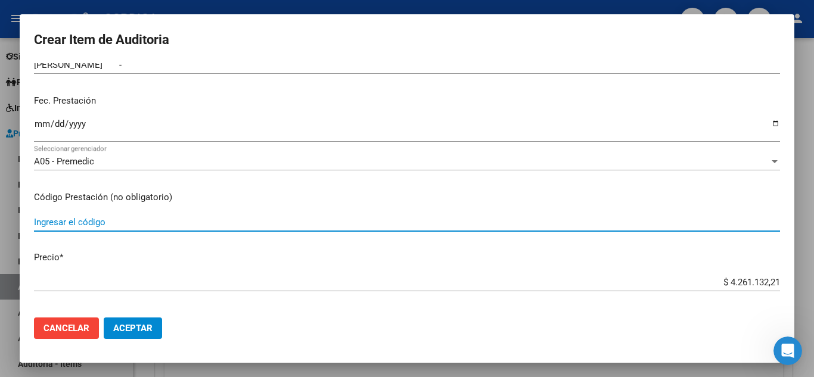
click at [303, 225] on input "Ingresar el código" at bounding box center [407, 222] width 746 height 11
type input "668623"
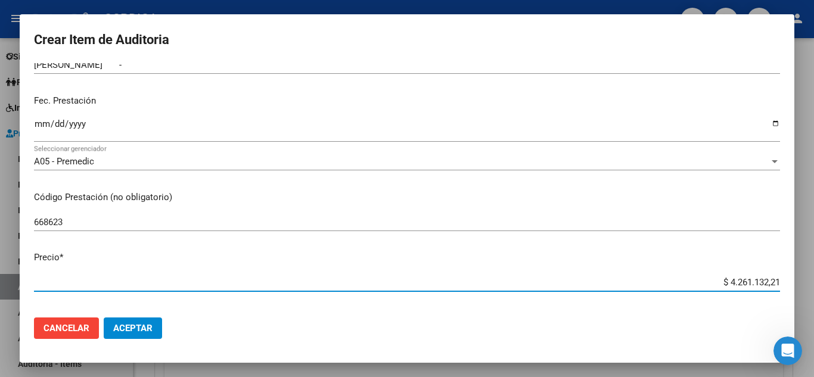
drag, startPoint x: 706, startPoint y: 281, endPoint x: 814, endPoint y: 285, distance: 107.4
click at [814, 284] on div "Crear Item de Auditoria 23108893 Nro Documento 20231088939 CUIL Afiliado Activo…" at bounding box center [407, 188] width 814 height 377
type input "$ 0,04"
type input "$ 0,48"
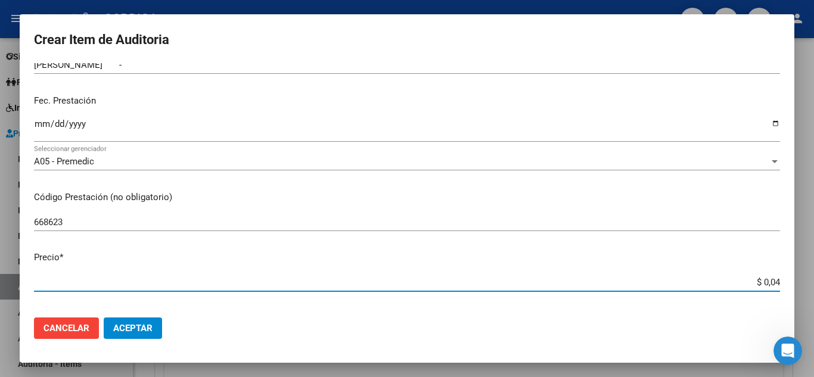
type input "$ 0,48"
type input "$ 4,80"
type input "$ 48,00"
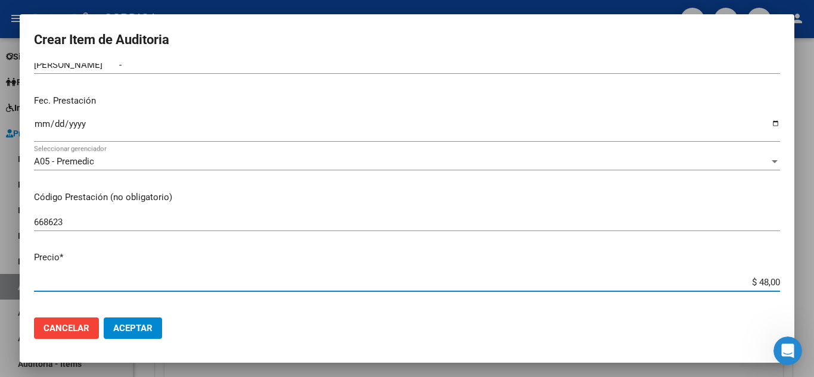
type input "$ 480,00"
type input "$ 4.800,00"
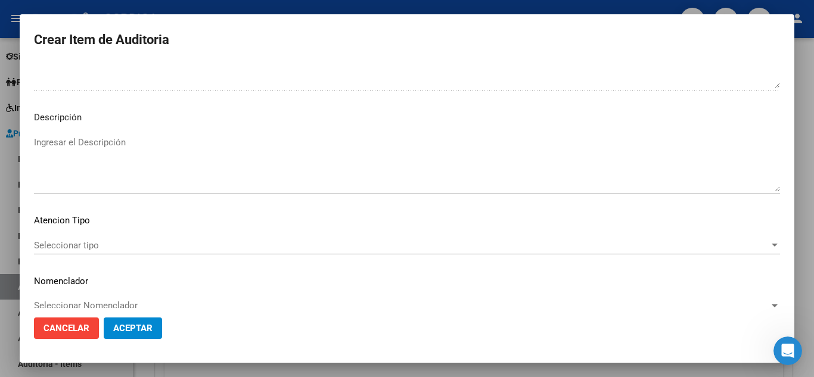
scroll to position [828, 0]
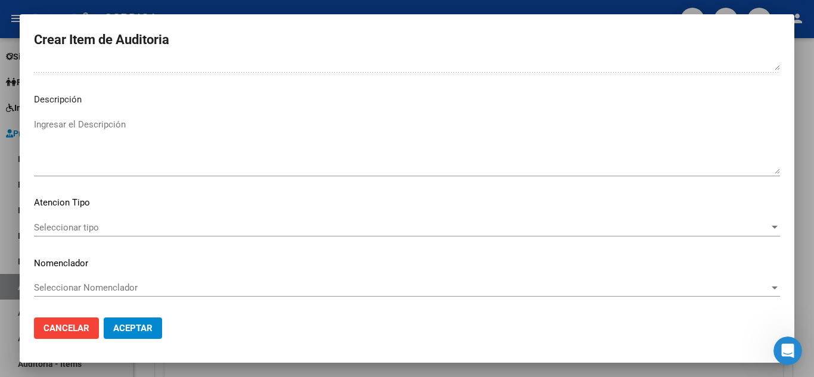
click at [95, 226] on span "Seleccionar tipo" at bounding box center [402, 227] width 736 height 11
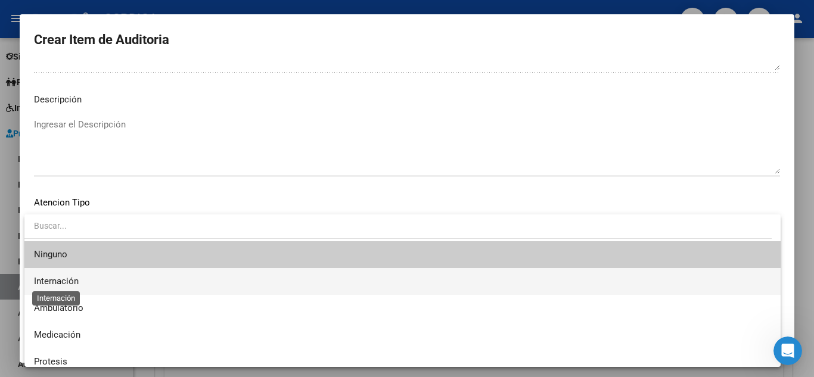
click at [72, 279] on span "Internación" at bounding box center [56, 281] width 45 height 11
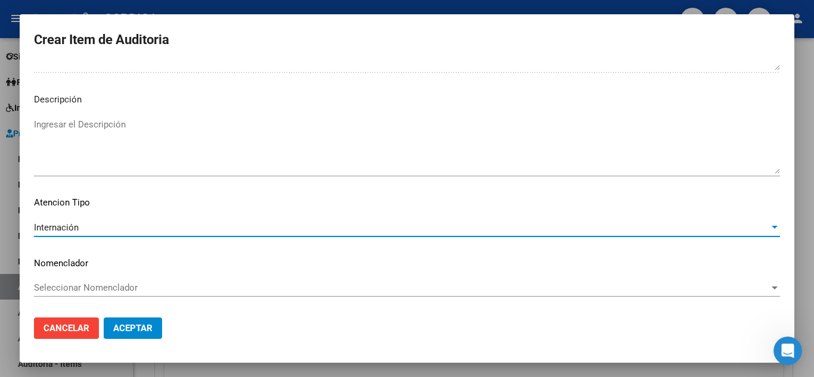
click at [139, 324] on span "Aceptar" at bounding box center [132, 328] width 39 height 11
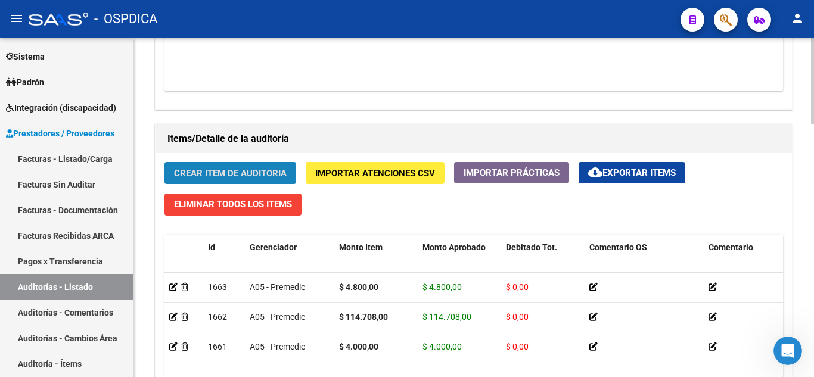
click at [277, 165] on button "Crear Item de Auditoria" at bounding box center [231, 173] width 132 height 22
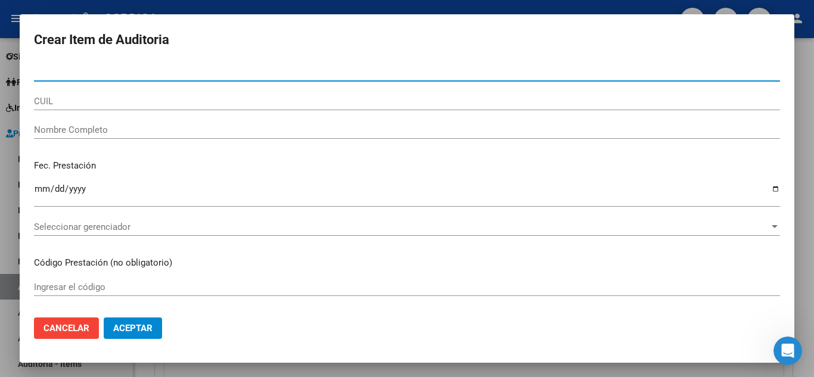
click at [261, 69] on input "Nro Documento" at bounding box center [407, 72] width 746 height 11
paste input "23108893"
type input "23108893"
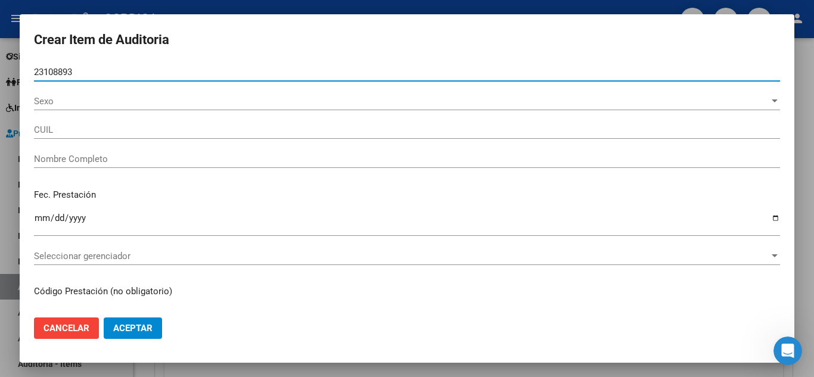
type input "20231088939"
type input "[PERSON_NAME] -"
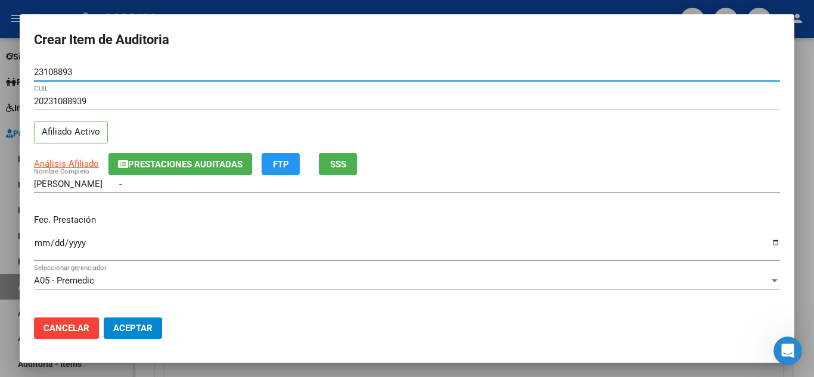
type input "23108893"
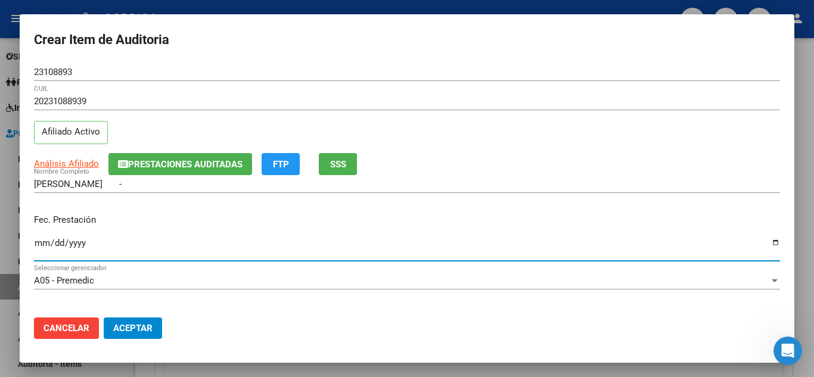
click at [38, 241] on input "Ingresar la fecha" at bounding box center [407, 247] width 746 height 19
type input "[DATE]"
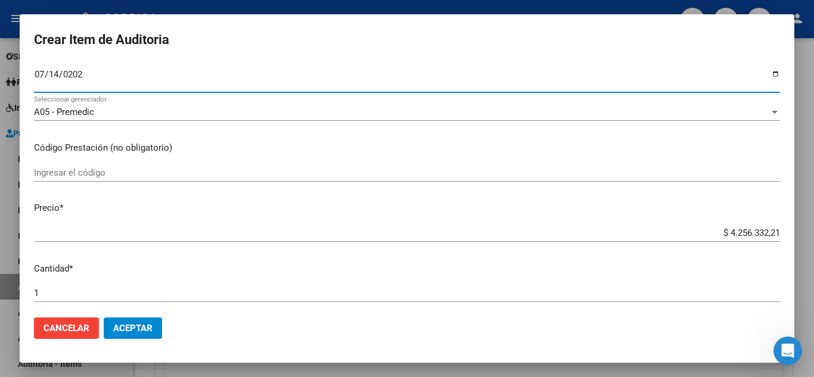
scroll to position [179, 0]
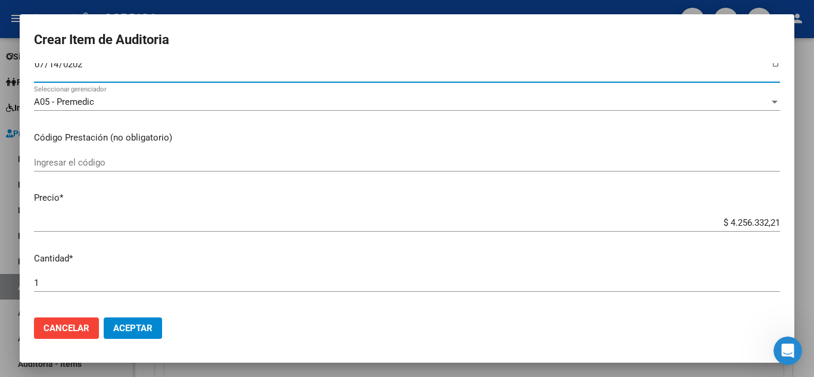
click at [327, 163] on input "Ingresar el código" at bounding box center [407, 162] width 746 height 11
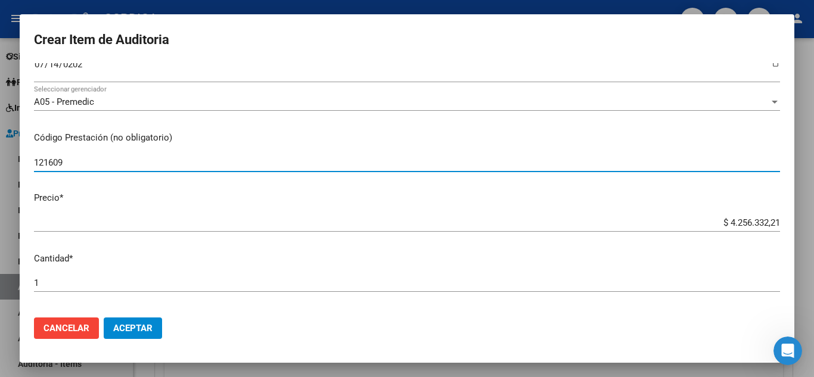
type input "121609"
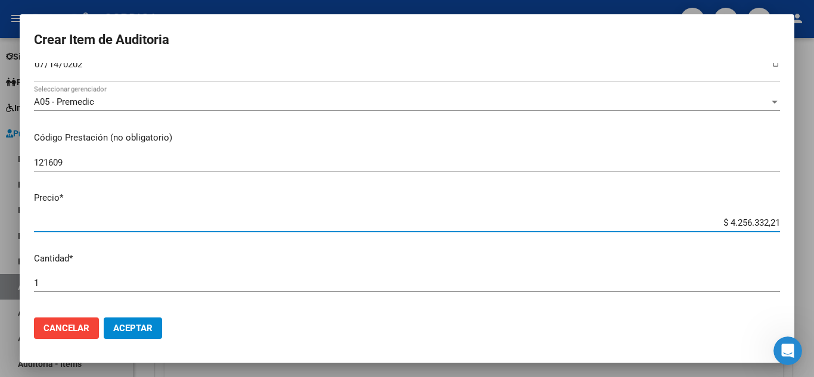
drag, startPoint x: 693, startPoint y: 222, endPoint x: 802, endPoint y: 214, distance: 108.8
click at [802, 214] on div "Crear Item de Auditoria 23108893 Nro Documento 20231088939 CUIL Afiliado Activo…" at bounding box center [407, 188] width 814 height 377
type input "$ 0,01"
type input "$ 0,10"
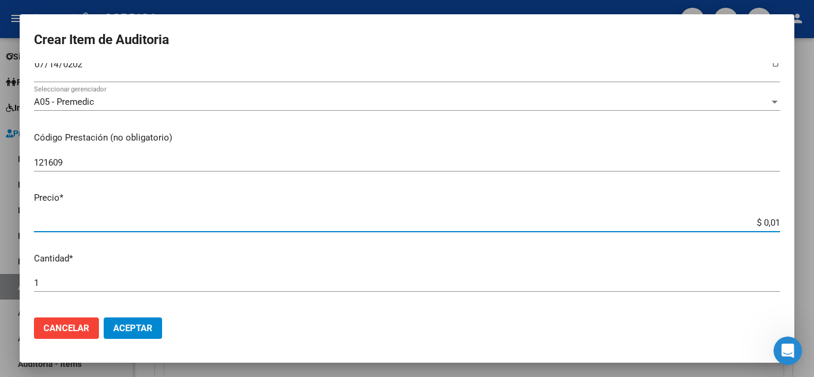
type input "$ 0,10"
type input "$ 1,01"
type input "$ 10,19"
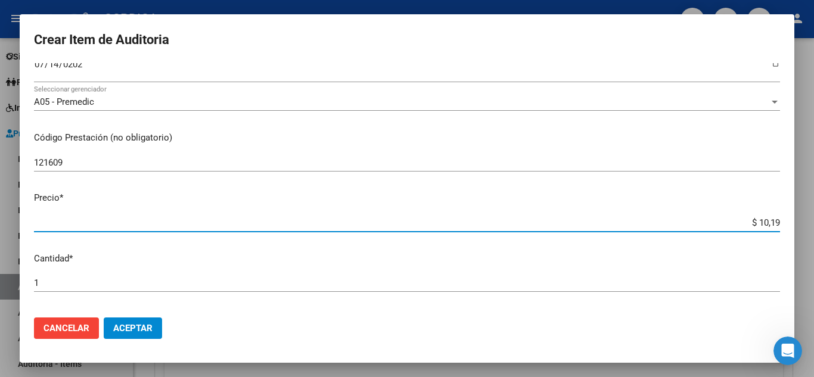
type input "$ 101,92"
type input "$ 1.019,28"
type input "$ 10.192,80"
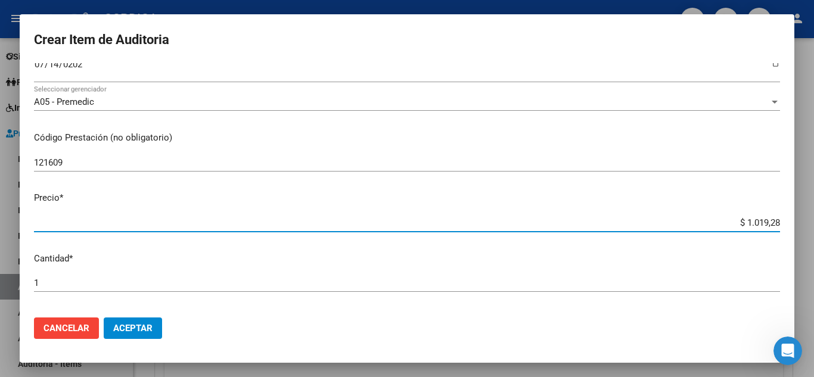
type input "$ 10.192,80"
type input "$ 101.928,00"
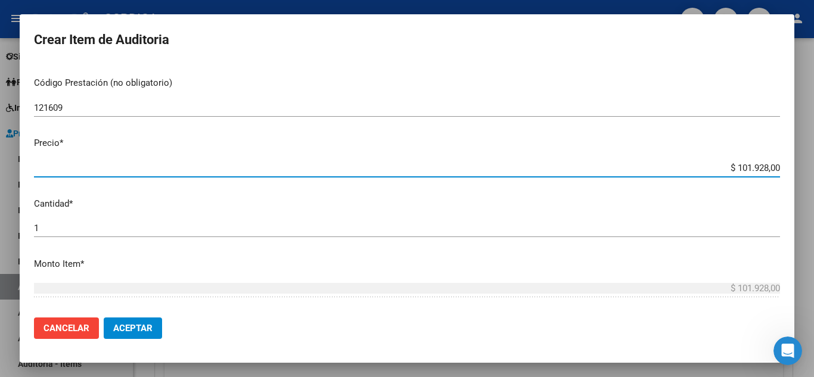
scroll to position [238, 0]
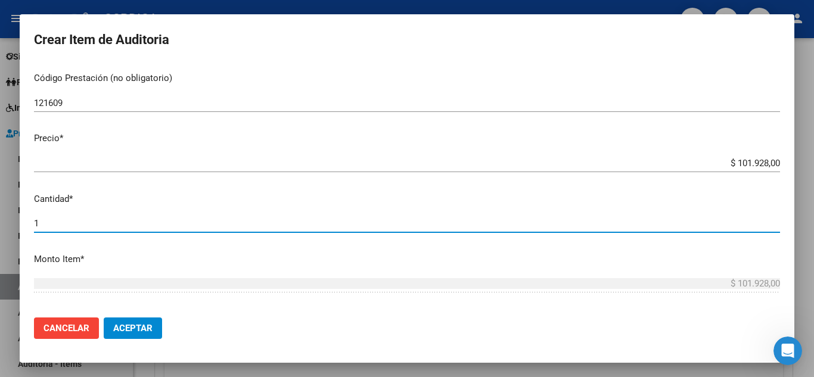
drag, startPoint x: 64, startPoint y: 221, endPoint x: 25, endPoint y: 218, distance: 39.5
click at [25, 218] on mat-dialog-content "23108893 Nro Documento 20231088939 CUIL Afiliado Activo Análisis Afiliado Prest…" at bounding box center [407, 185] width 775 height 245
type input "3"
type input "$ 305.784,00"
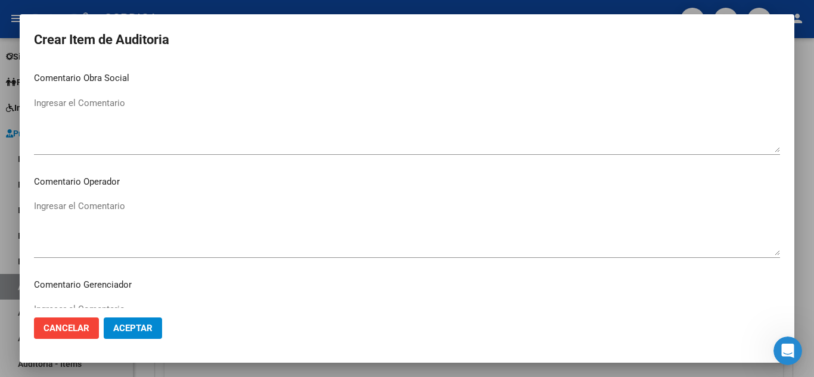
scroll to position [828, 0]
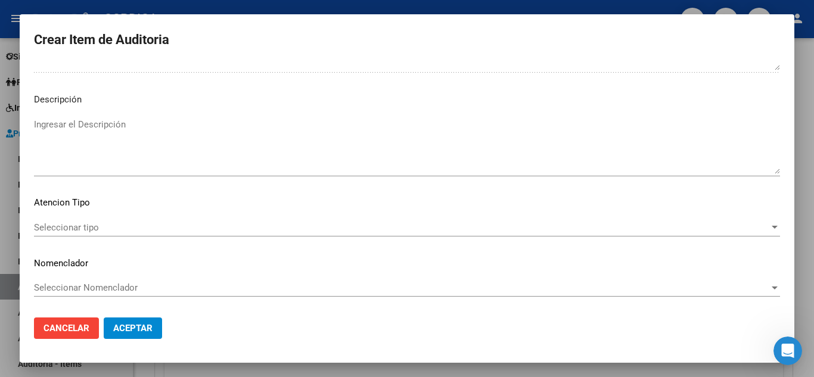
type input "3"
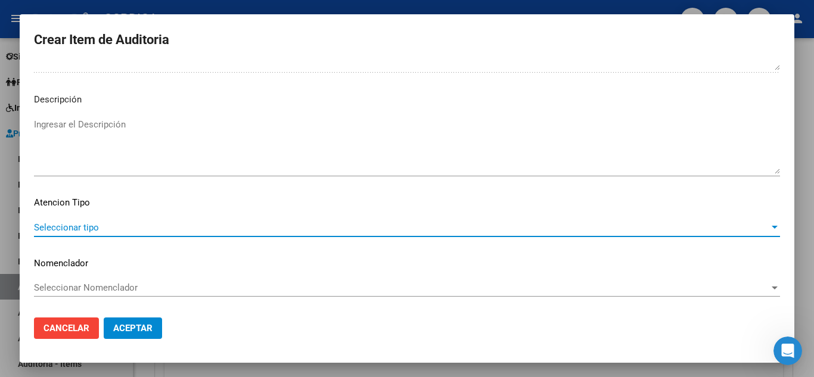
click at [80, 224] on span "Seleccionar tipo" at bounding box center [402, 227] width 736 height 11
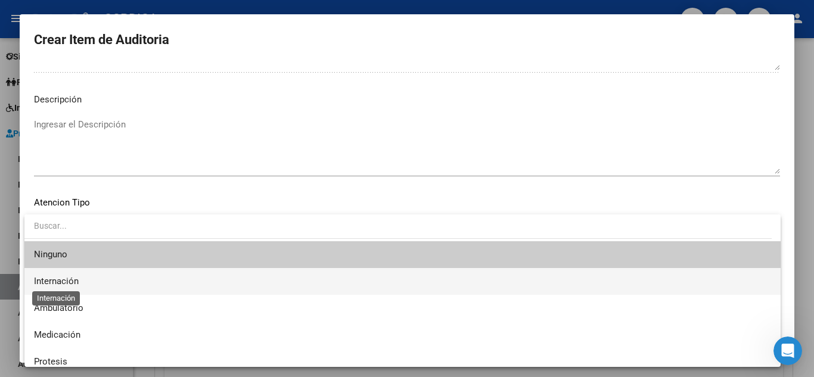
click at [78, 284] on span "Internación" at bounding box center [56, 281] width 45 height 11
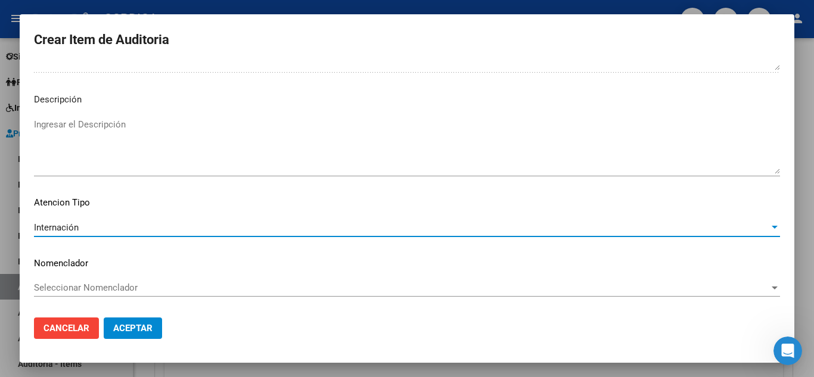
click at [134, 332] on span "Aceptar" at bounding box center [132, 328] width 39 height 11
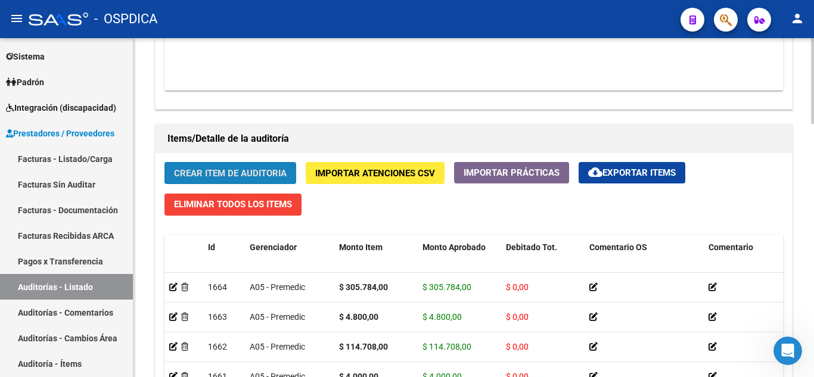
click at [269, 172] on span "Crear Item de Auditoria" at bounding box center [230, 173] width 113 height 11
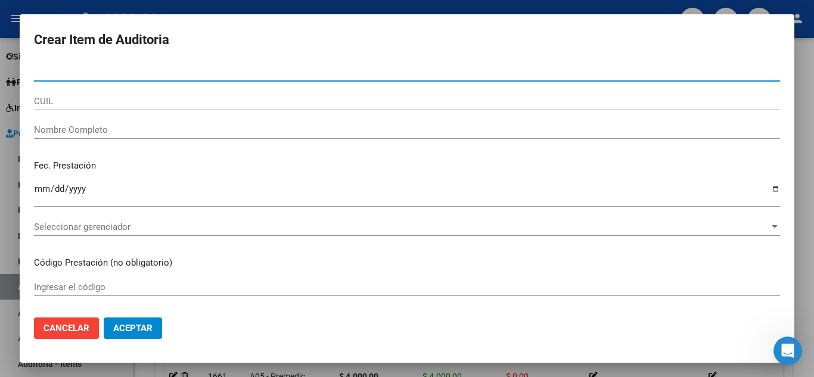
click at [230, 76] on input "Nro Documento" at bounding box center [407, 72] width 746 height 11
paste input "23108893"
type input "23108893"
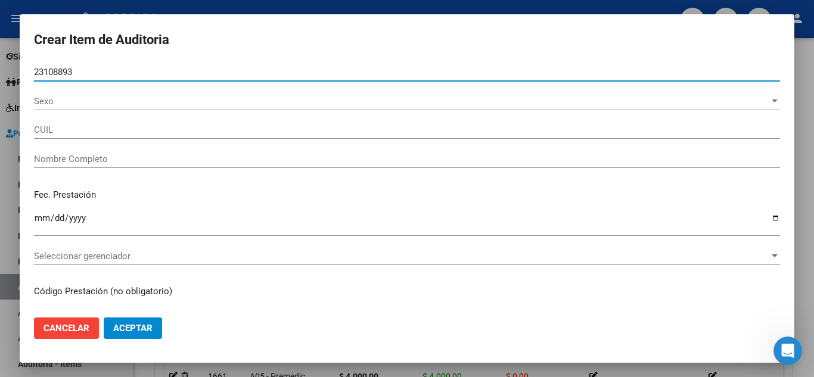
type input "20231088939"
type input "[PERSON_NAME] -"
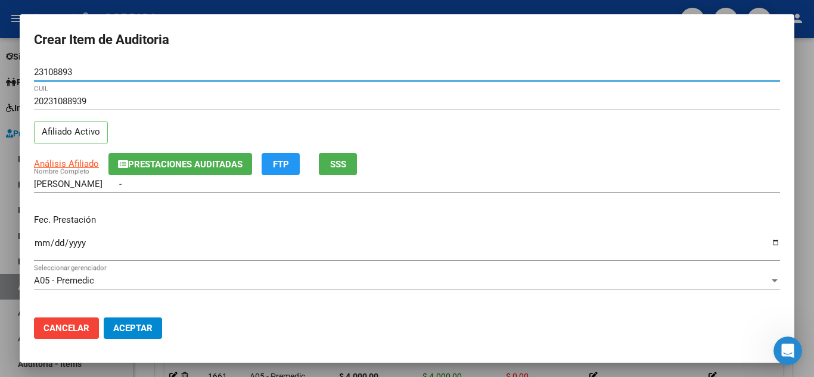
type input "23108893"
click at [41, 241] on input "Ingresar la fecha" at bounding box center [407, 247] width 746 height 19
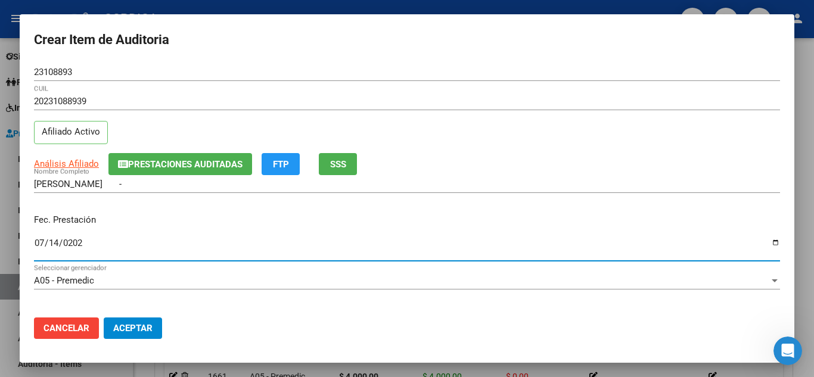
type input "[DATE]"
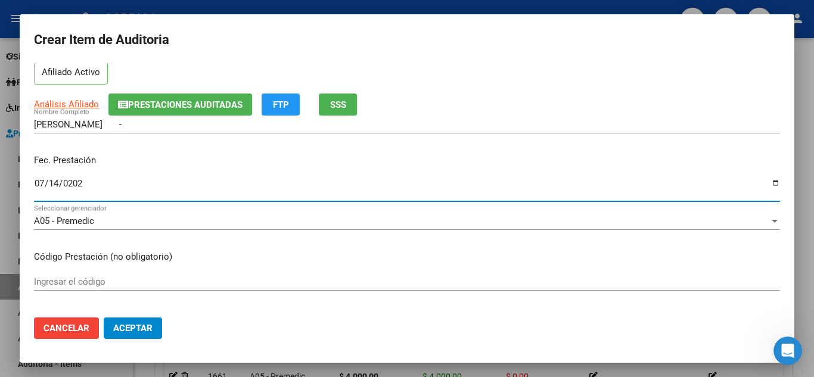
click at [245, 280] on input "Ingresar el código" at bounding box center [407, 282] width 746 height 11
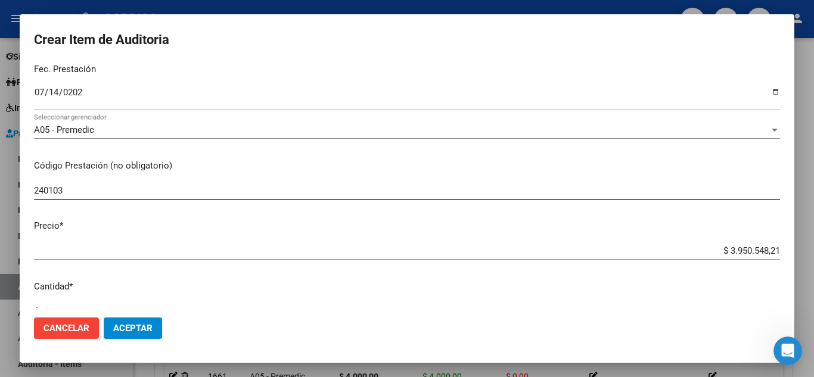
scroll to position [179, 0]
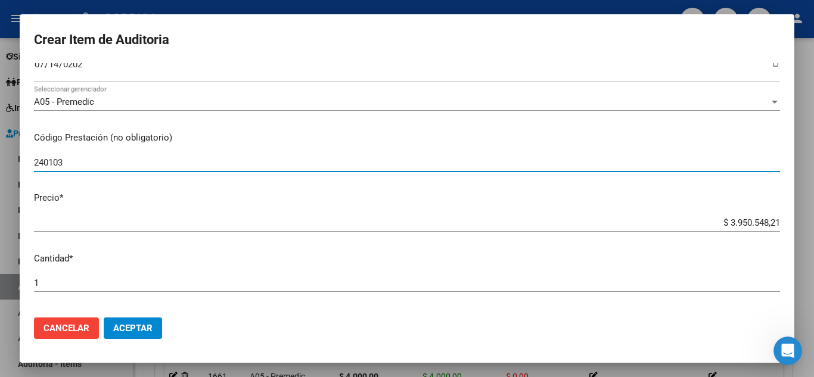
type input "240103"
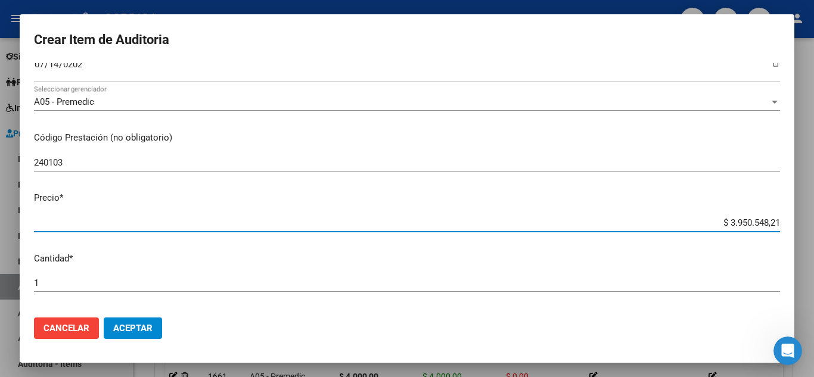
drag, startPoint x: 707, startPoint y: 222, endPoint x: 773, endPoint y: 230, distance: 66.7
click at [776, 233] on mat-dialog-content "23108893 Nro Documento 20231088939 CUIL Afiliado Activo Análisis Afiliado Prest…" at bounding box center [407, 185] width 775 height 245
type input "$ 0,02"
type input "$ 0,28"
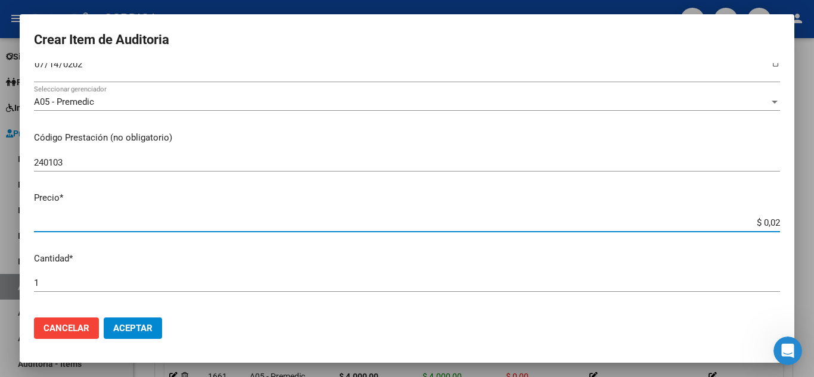
type input "$ 0,28"
type input "$ 2,82"
type input "$ 28,20"
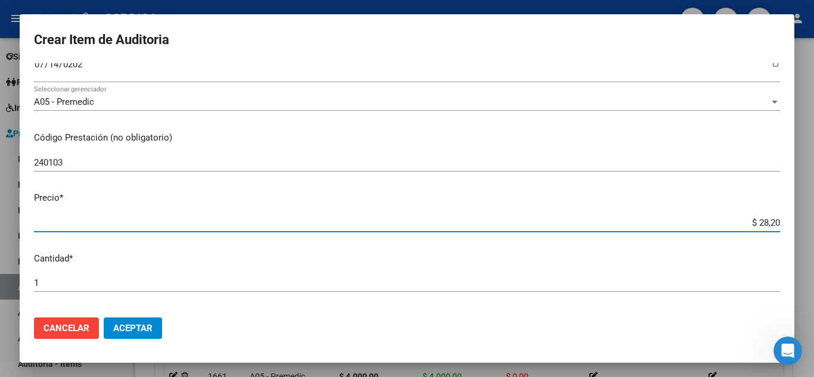
type input "$ 282,07"
type input "$ 2.820,70"
type input "$ 28.207,00"
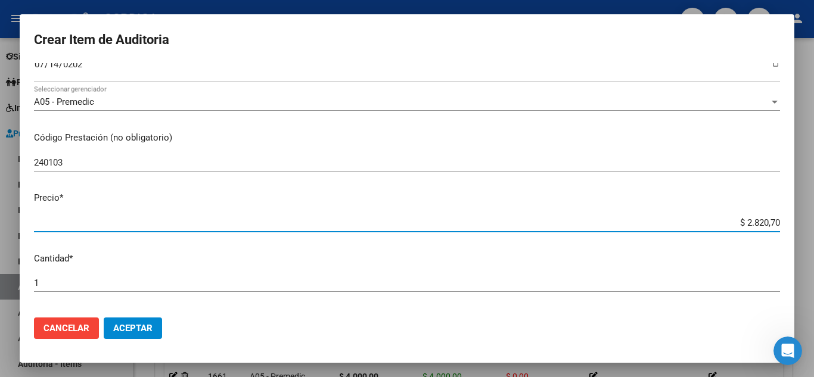
type input "$ 28.207,00"
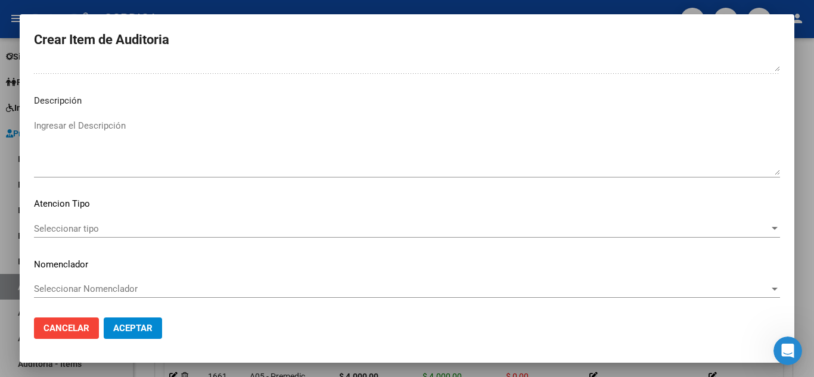
scroll to position [828, 0]
click at [103, 224] on span "Seleccionar tipo" at bounding box center [402, 227] width 736 height 11
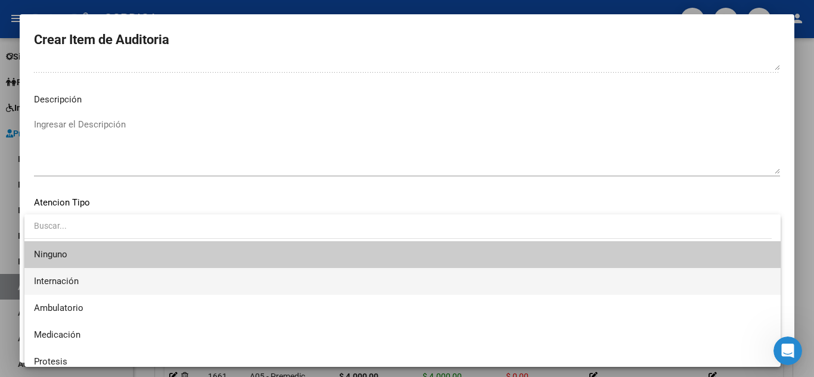
click at [84, 279] on span "Internación" at bounding box center [402, 281] width 737 height 27
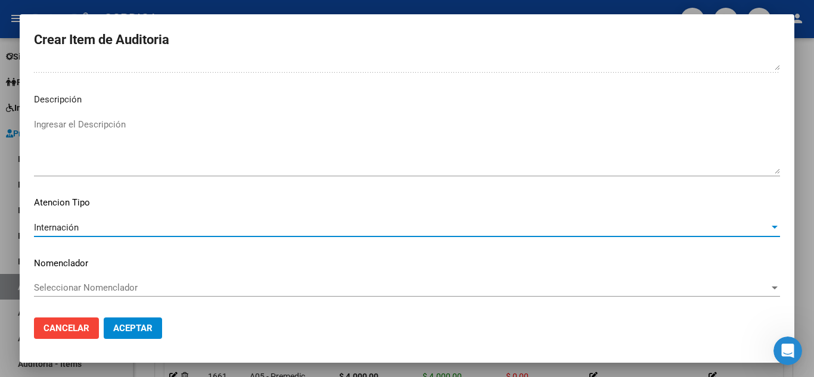
click at [132, 324] on span "Aceptar" at bounding box center [132, 328] width 39 height 11
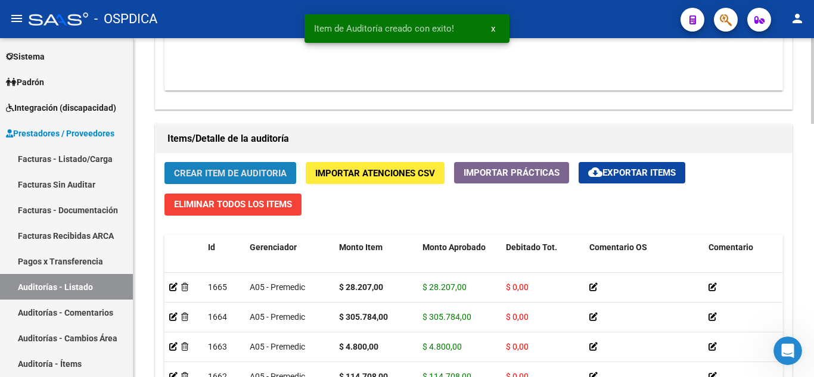
click at [223, 168] on span "Crear Item de Auditoria" at bounding box center [230, 173] width 113 height 11
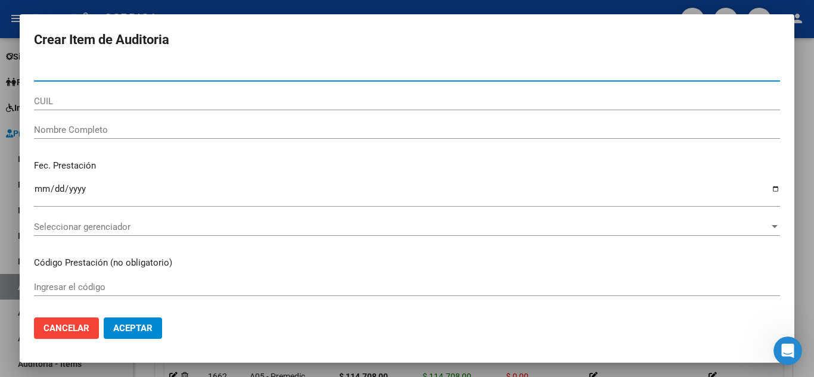
click at [255, 69] on input "Nro Documento" at bounding box center [407, 72] width 746 height 11
paste input "23108893"
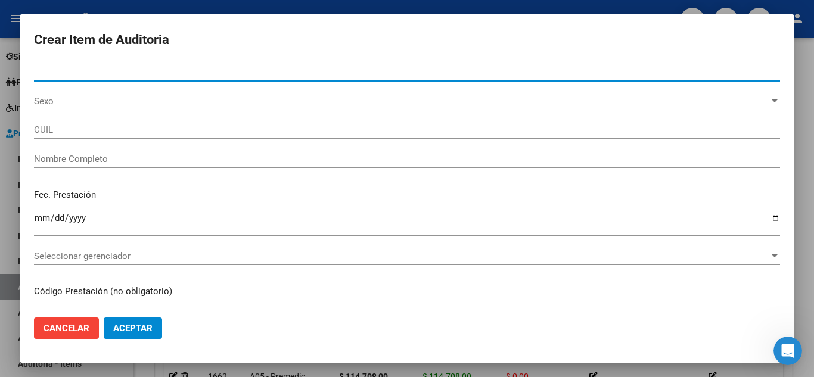
type input "23108893"
type input "20231088939"
type input "[PERSON_NAME] -"
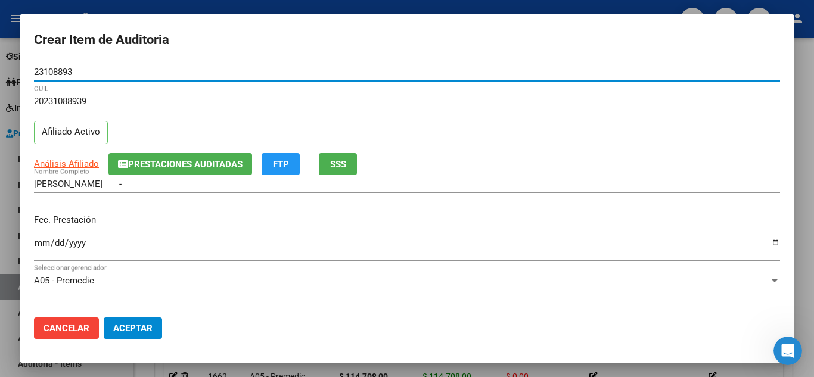
type input "23108893"
click at [37, 244] on input "Ingresar la fecha" at bounding box center [407, 247] width 746 height 19
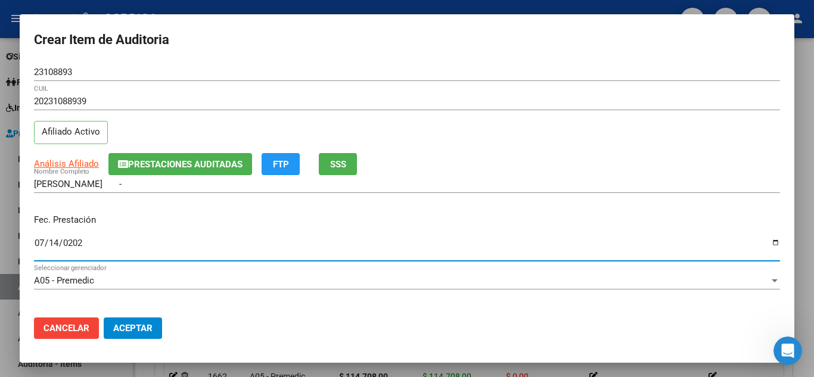
type input "[DATE]"
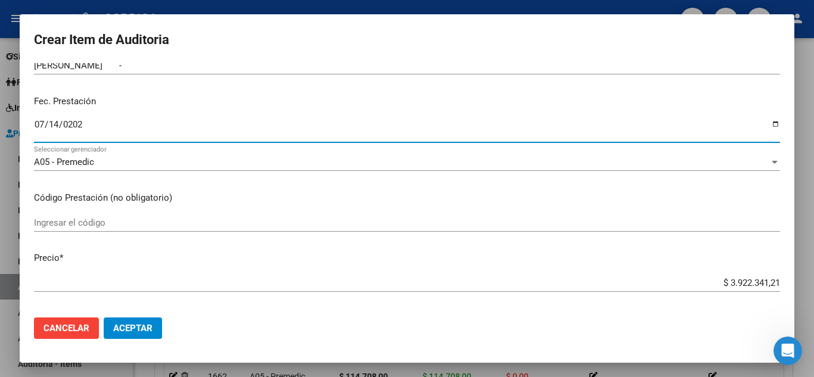
scroll to position [119, 0]
click at [245, 222] on input "Ingresar el código" at bounding box center [407, 222] width 746 height 11
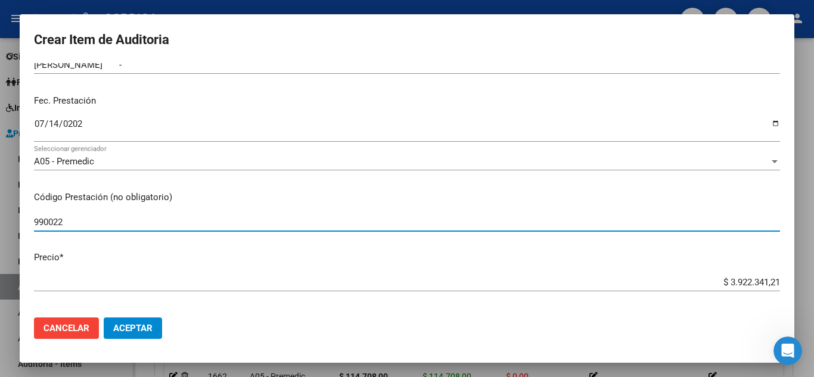
type input "990022"
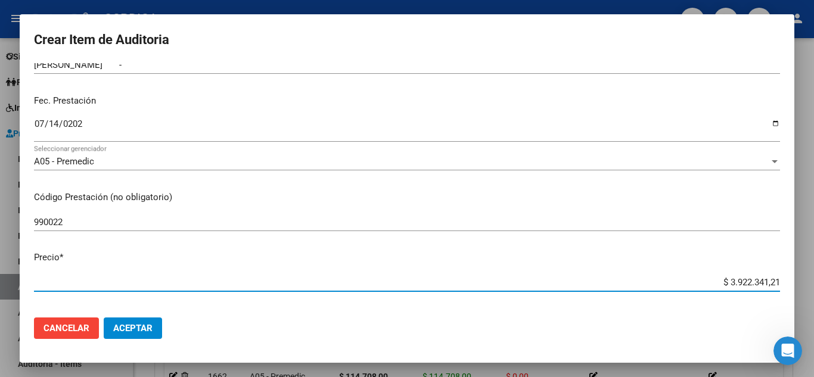
drag, startPoint x: 752, startPoint y: 283, endPoint x: 797, endPoint y: 281, distance: 44.8
click at [797, 281] on div "Crear Item de Auditoria 23108893 Nro Documento 20231088939 CUIL Afiliado Activo…" at bounding box center [407, 188] width 814 height 377
type input "$ 0,01"
type input "$ 0,19"
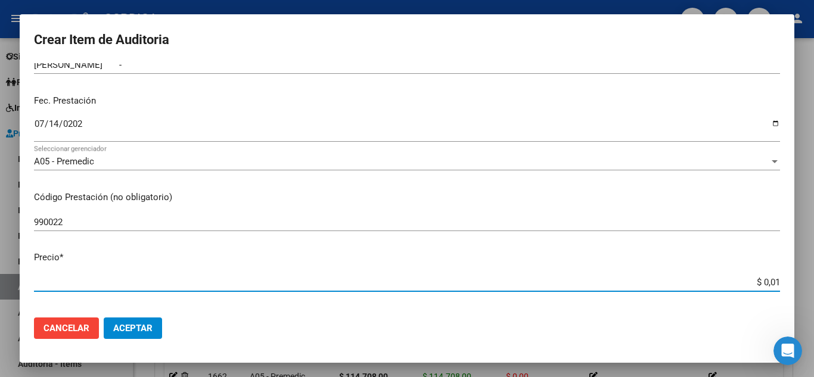
type input "$ 0,19"
type input "$ 1,96"
type input "$ 19,66"
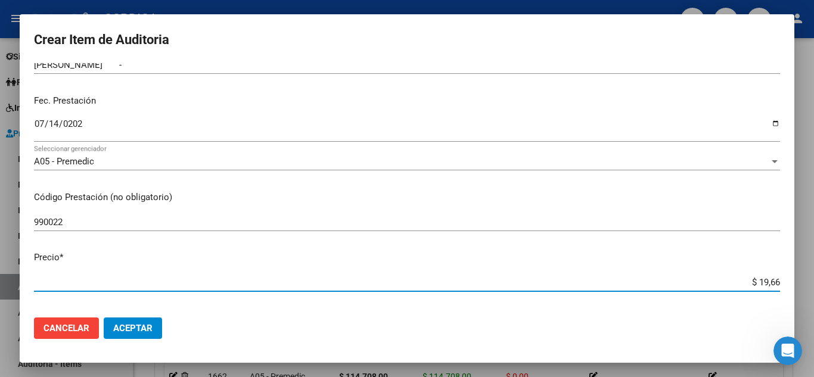
type input "$ 196,66"
type input "$ 1.966,60"
type input "$ 19.666,00"
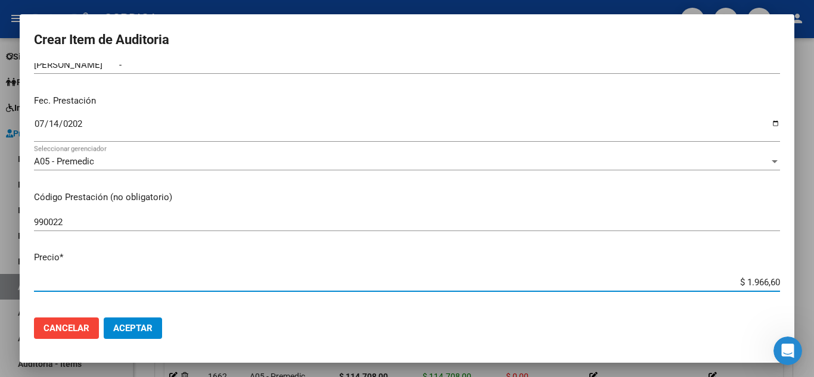
type input "$ 19.666,00"
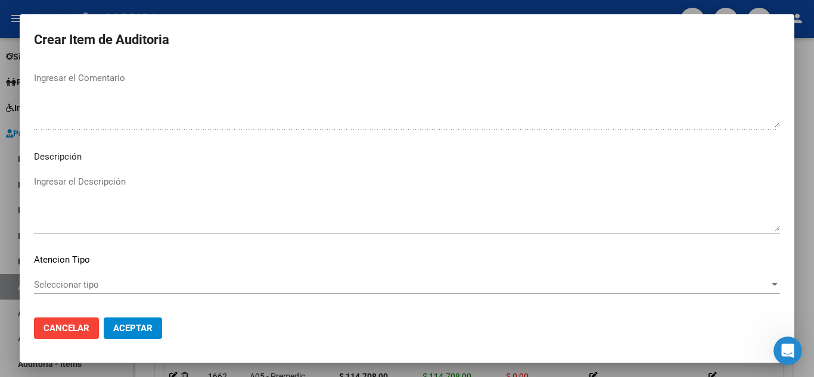
scroll to position [828, 0]
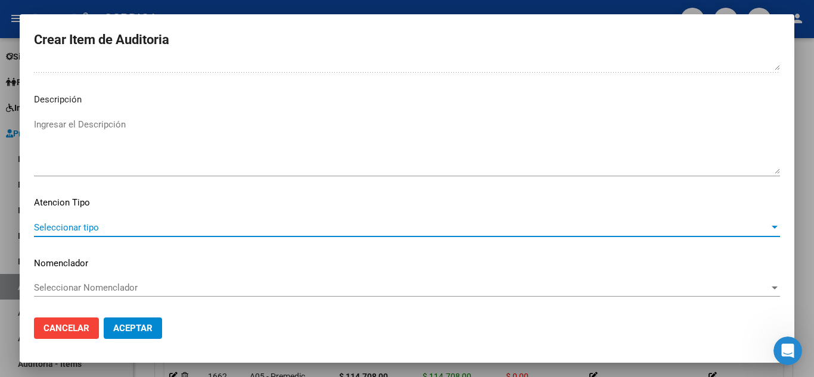
click at [75, 222] on span "Seleccionar tipo" at bounding box center [402, 227] width 736 height 11
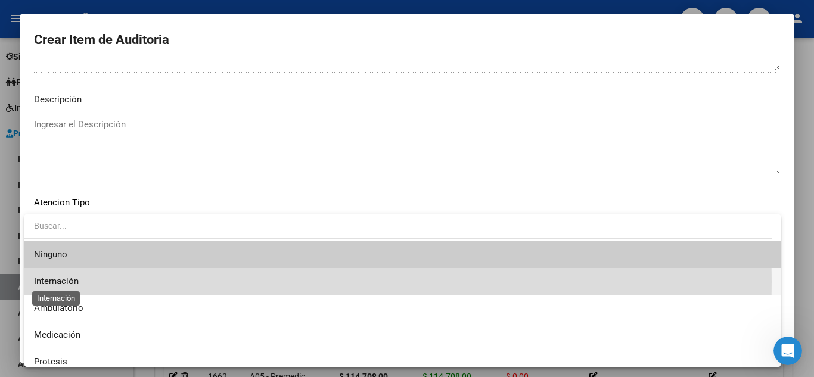
click at [77, 282] on span "Internación" at bounding box center [56, 281] width 45 height 11
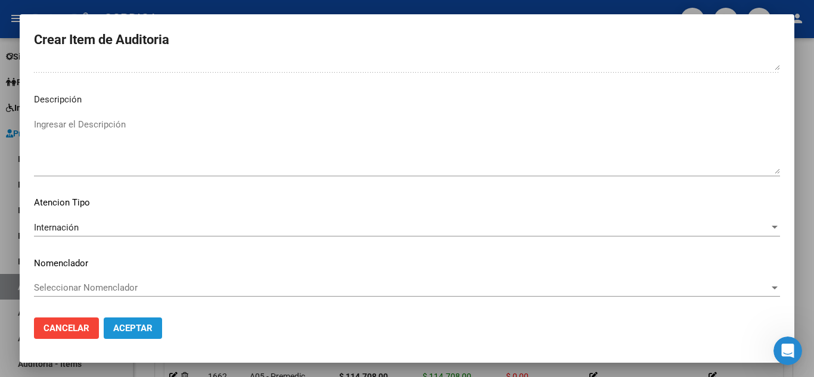
click at [134, 329] on span "Aceptar" at bounding box center [132, 328] width 39 height 11
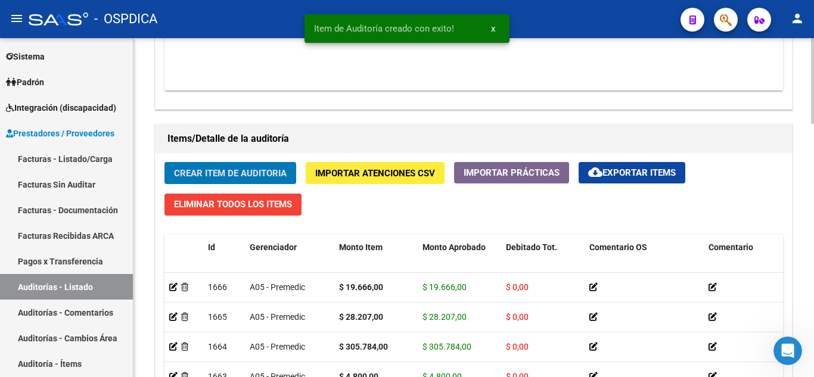
click at [255, 168] on span "Crear Item de Auditoria" at bounding box center [230, 173] width 113 height 11
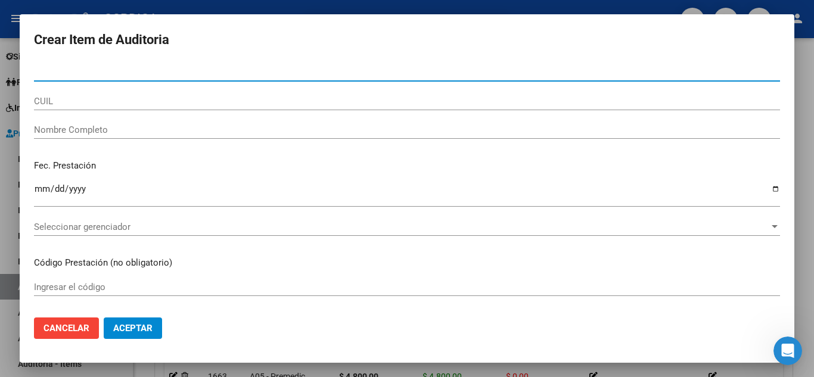
click at [209, 69] on input "Nro Documento" at bounding box center [407, 72] width 746 height 11
paste input "23108893"
type input "23108893"
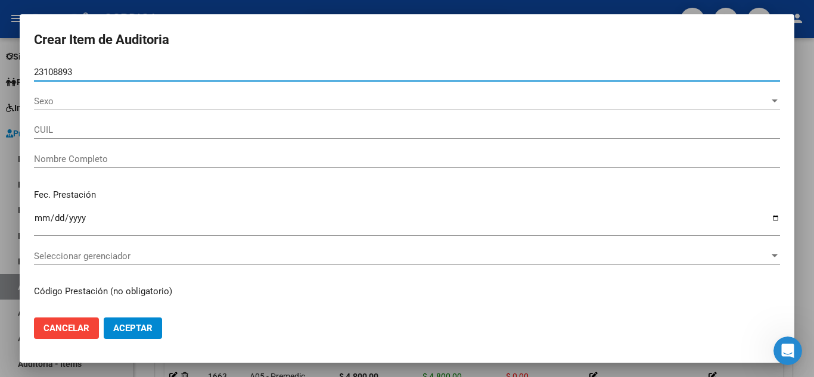
type input "20231088939"
type input "[PERSON_NAME] -"
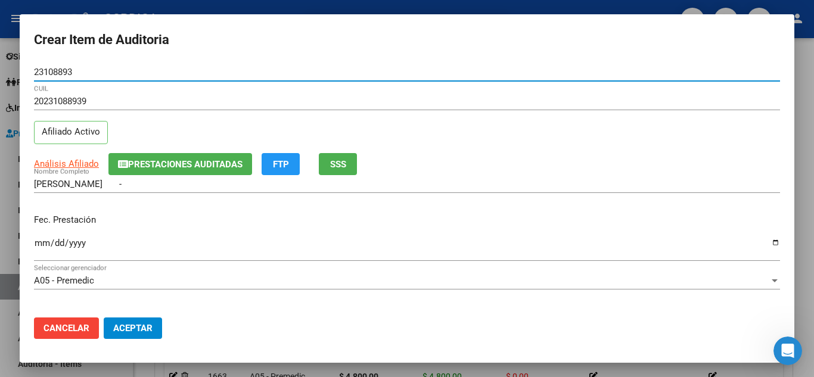
type input "23108893"
click at [38, 248] on input "Ingresar la fecha" at bounding box center [407, 247] width 746 height 19
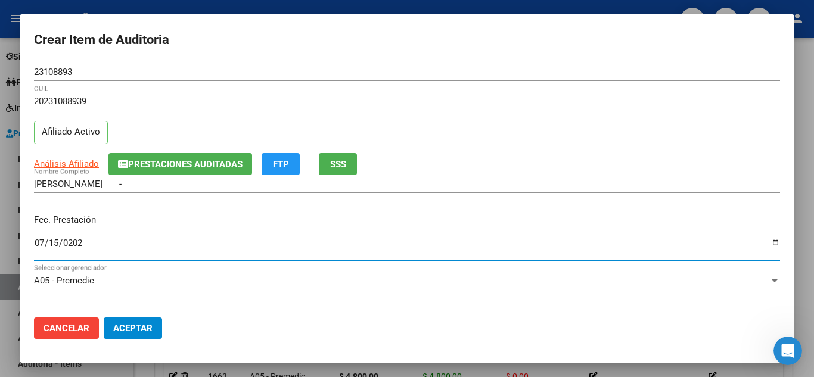
type input "[DATE]"
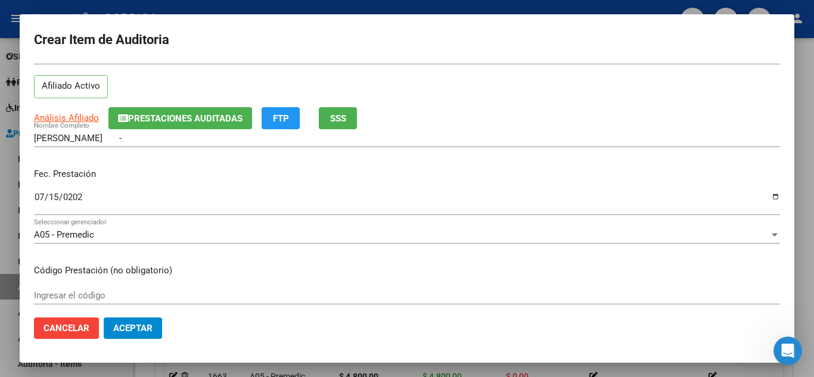
scroll to position [60, 0]
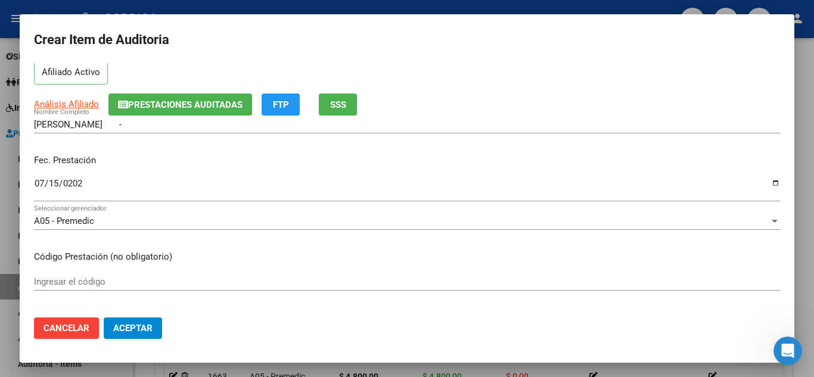
click at [269, 284] on input "Ingresar el código" at bounding box center [407, 282] width 746 height 11
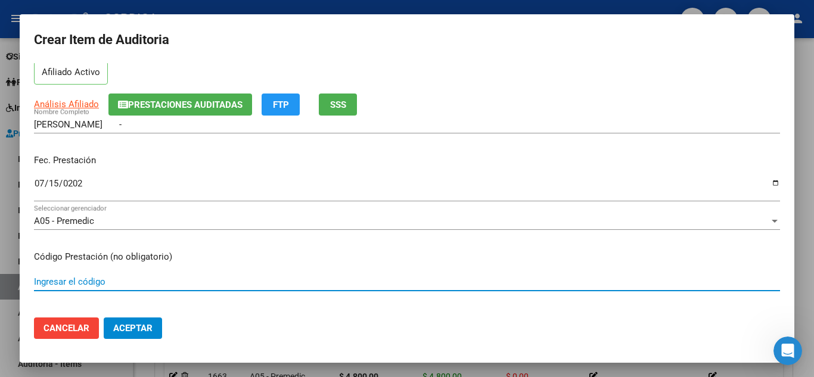
click at [132, 284] on input "Ingresar el código" at bounding box center [407, 282] width 746 height 11
type input "430101"
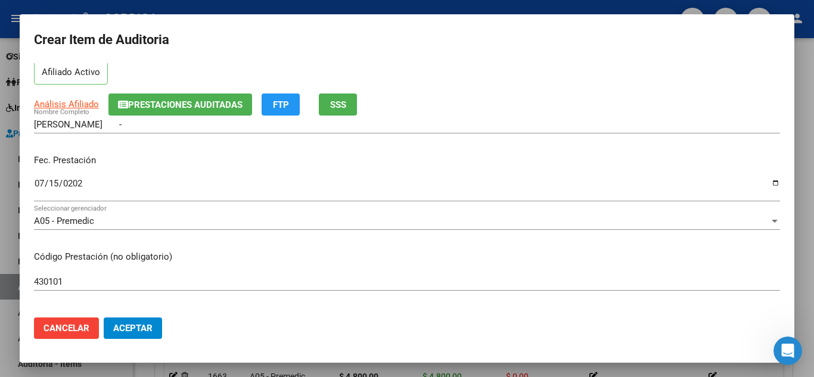
scroll to position [179, 0]
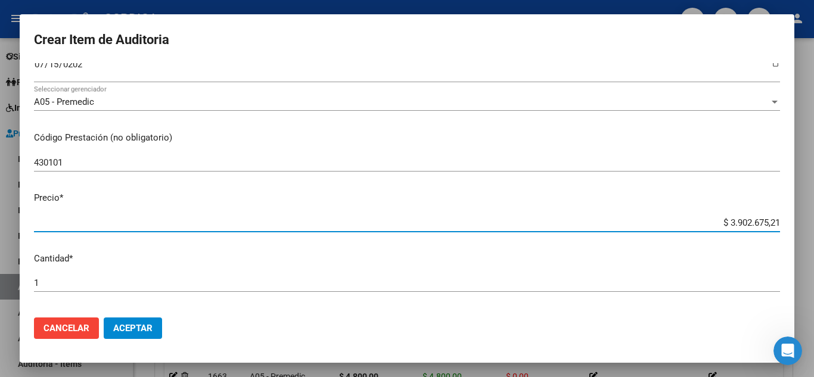
drag, startPoint x: 706, startPoint y: 221, endPoint x: 787, endPoint y: 221, distance: 81.1
click at [787, 221] on mat-dialog-content "23108893 Nro Documento 20231088939 CUIL Afiliado Activo Análisis Afiliado Prest…" at bounding box center [407, 185] width 775 height 245
type input "$ 0,05"
type input "$ 0,57"
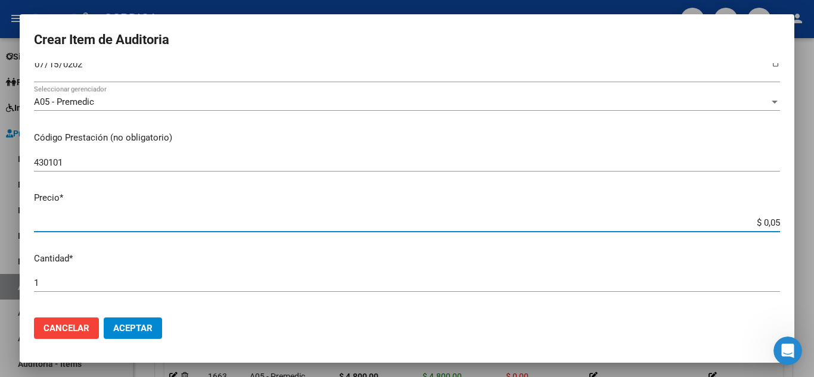
type input "$ 0,57"
type input "$ 5,73"
type input "$ 57,35"
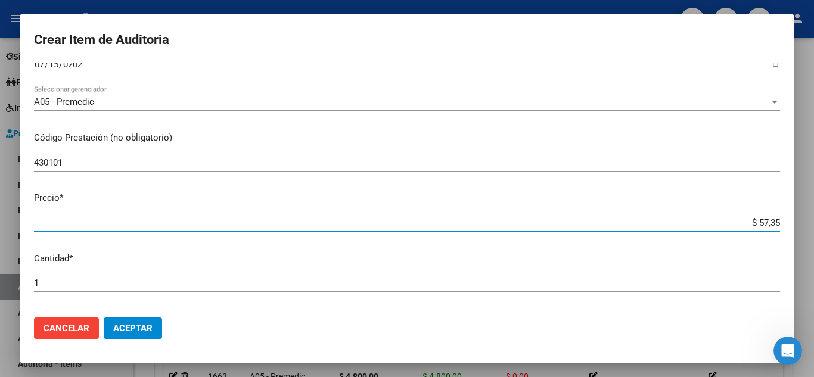
type input "$ 573,54"
type input "$ 5.735,40"
type input "$ 57.354,00"
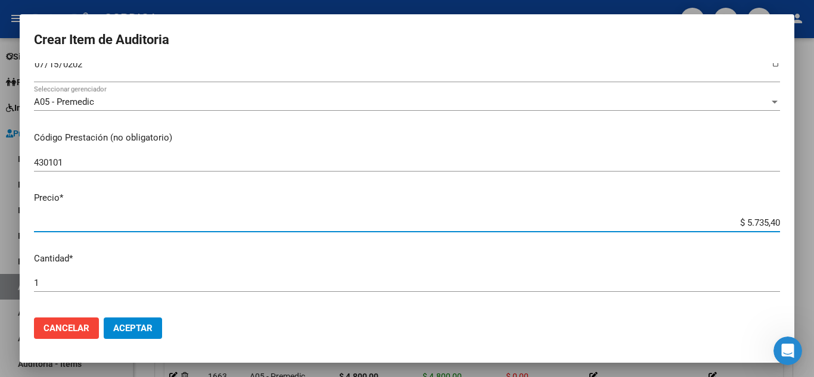
type input "$ 57.354,00"
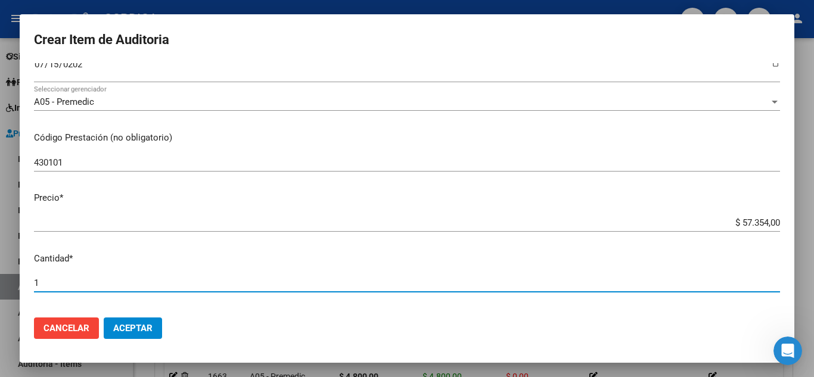
drag, startPoint x: 75, startPoint y: 287, endPoint x: 0, endPoint y: 282, distance: 74.7
click at [0, 281] on div "Crear Item de Auditoria 23108893 Nro Documento 20231088939 CUIL Afiliado Activo…" at bounding box center [407, 188] width 814 height 377
type input "6"
type input "$ 344.124,00"
type input "6"
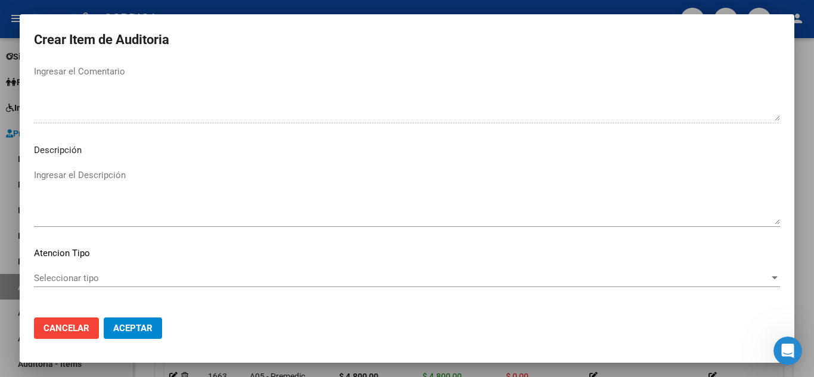
scroll to position [828, 0]
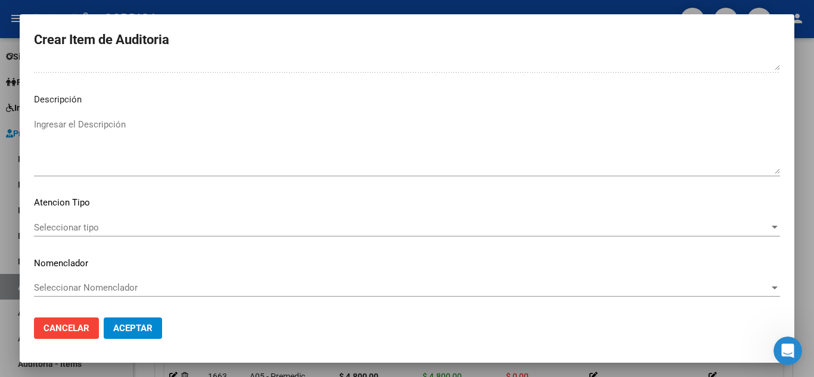
click at [94, 219] on div "Seleccionar tipo Seleccionar tipo" at bounding box center [407, 228] width 746 height 18
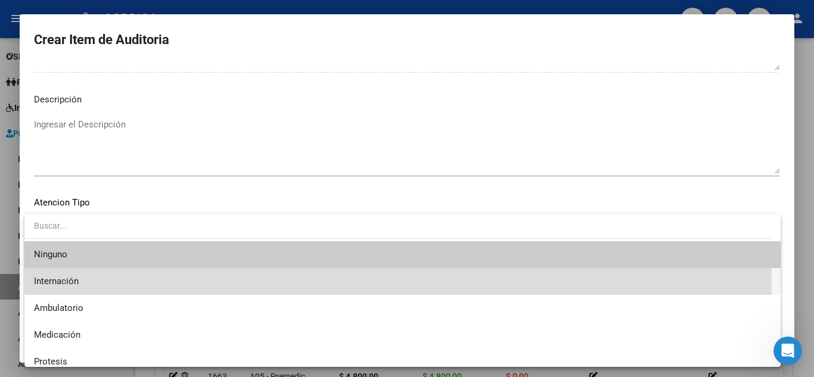
click at [85, 283] on span "Internación" at bounding box center [402, 281] width 737 height 27
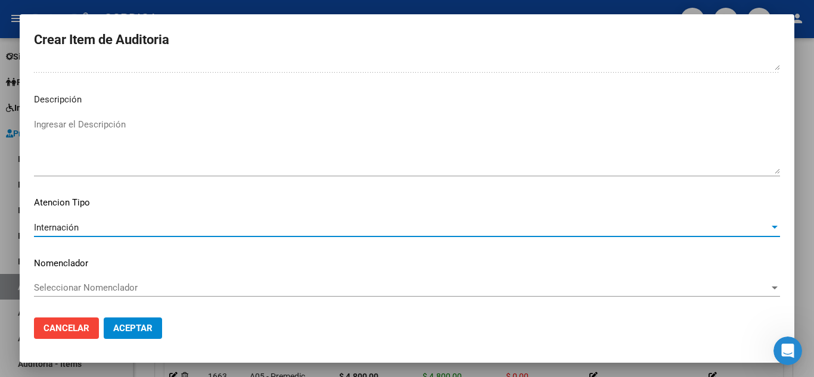
click at [139, 328] on span "Aceptar" at bounding box center [132, 328] width 39 height 11
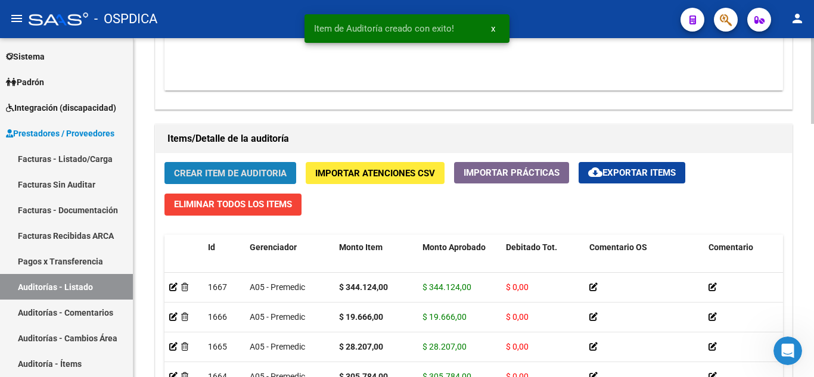
click at [253, 174] on span "Crear Item de Auditoria" at bounding box center [230, 173] width 113 height 11
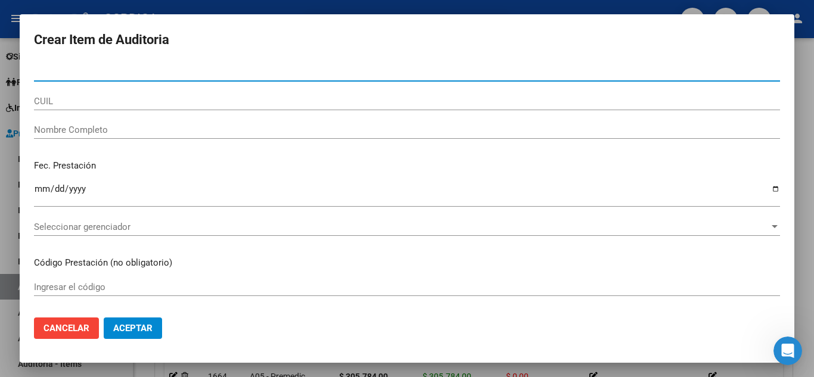
click at [255, 75] on input "Nro Documento" at bounding box center [407, 72] width 746 height 11
paste input "23108893"
type input "23108893"
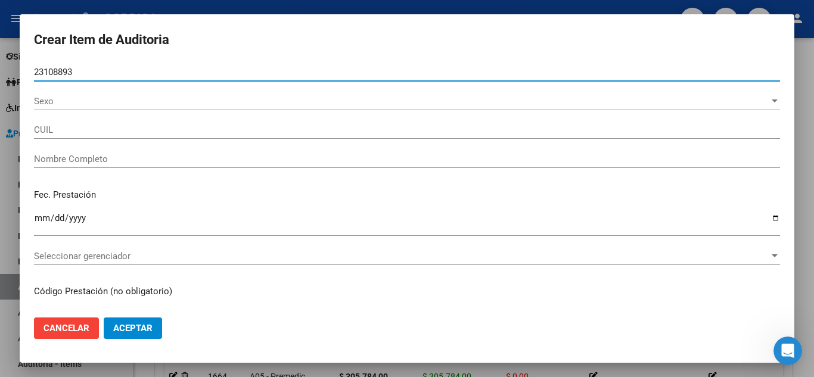
type input "20231088939"
type input "[PERSON_NAME] -"
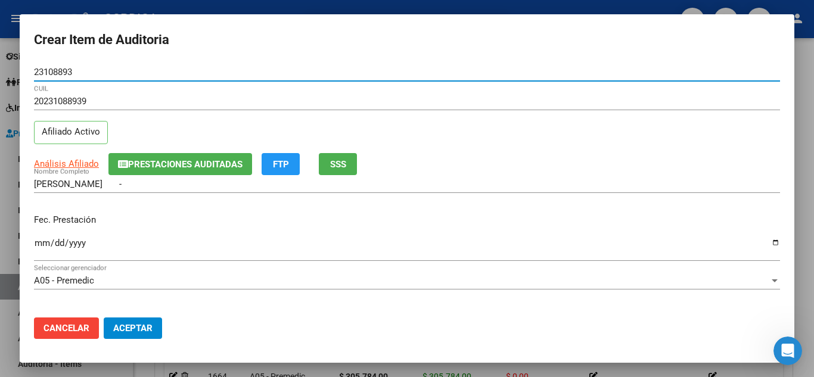
type input "23108893"
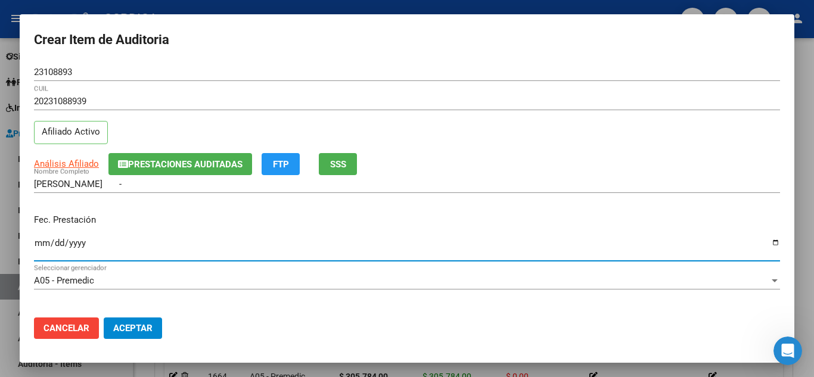
click at [43, 245] on input "Ingresar la fecha" at bounding box center [407, 247] width 746 height 19
type input "[DATE]"
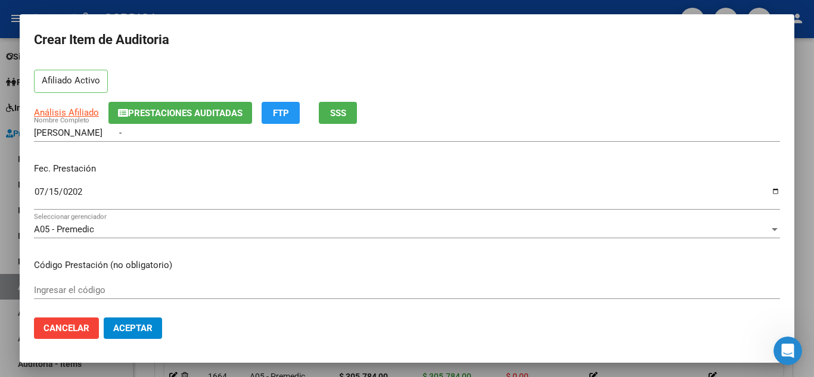
scroll to position [119, 0]
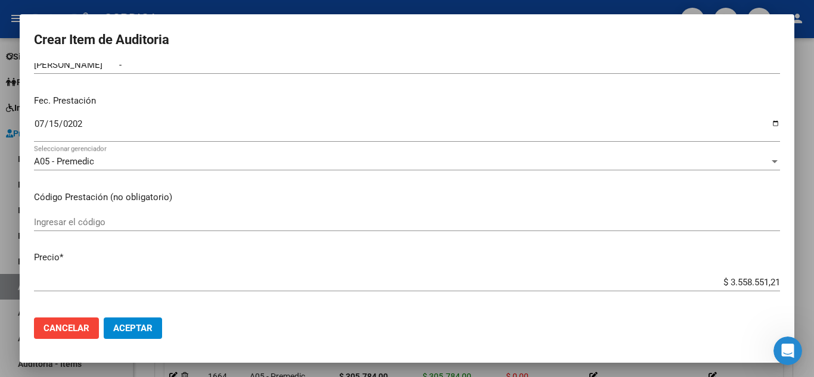
click at [251, 228] on div "Ingresar el código" at bounding box center [407, 222] width 746 height 18
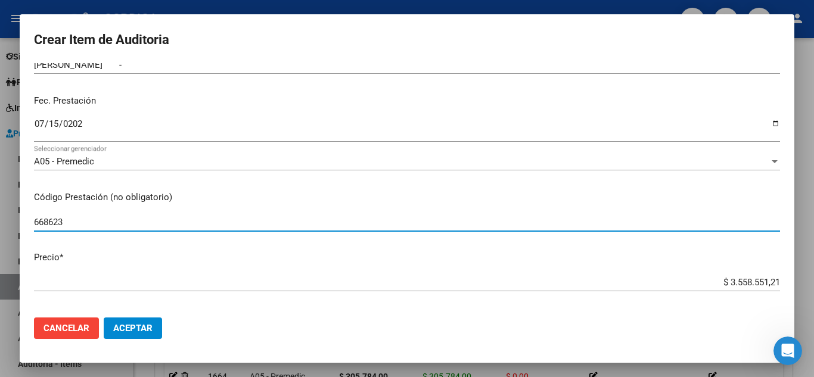
type input "668623"
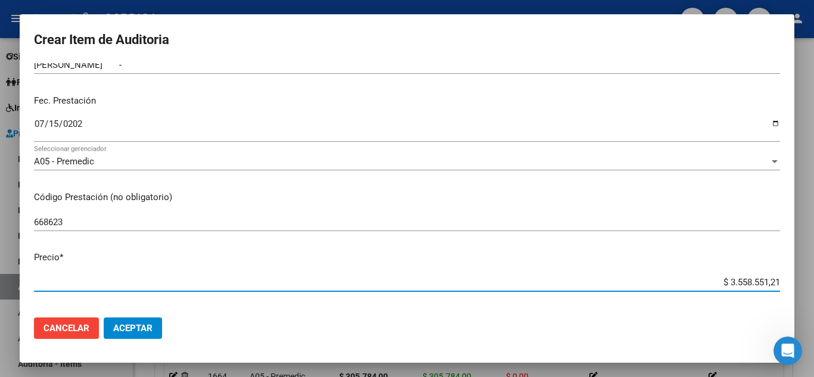
drag, startPoint x: 707, startPoint y: 279, endPoint x: 814, endPoint y: 292, distance: 107.5
click at [814, 291] on div "Crear Item de Auditoria 23108893 Nro Documento 20231088939 CUIL Afiliado Activo…" at bounding box center [407, 188] width 814 height 377
type input "$ 0,04"
type input "$ 0,48"
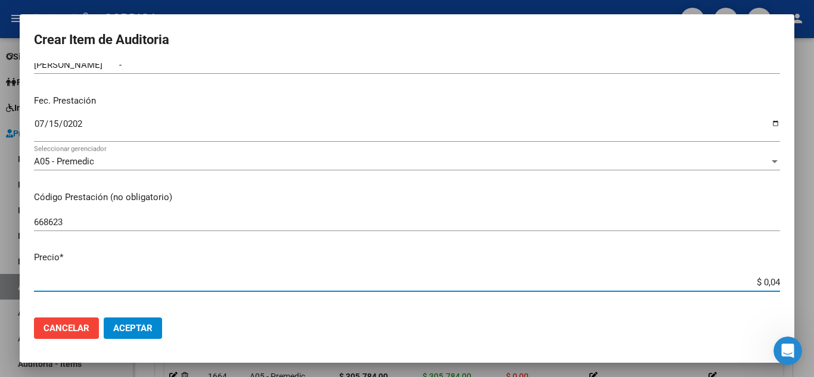
type input "$ 0,48"
type input "$ 4,80"
type input "$ 48,00"
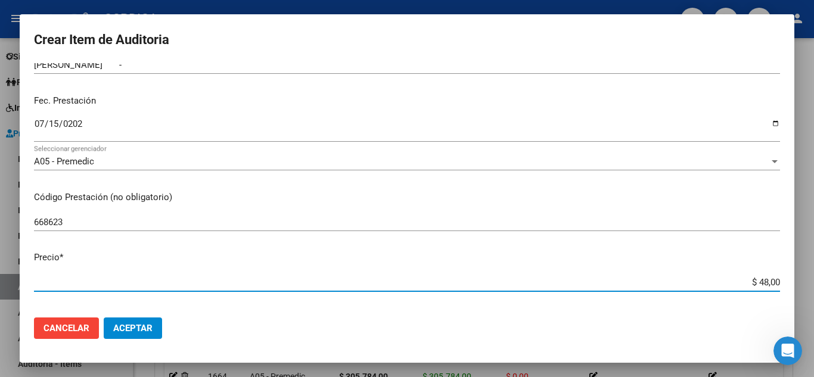
type input "$ 480,00"
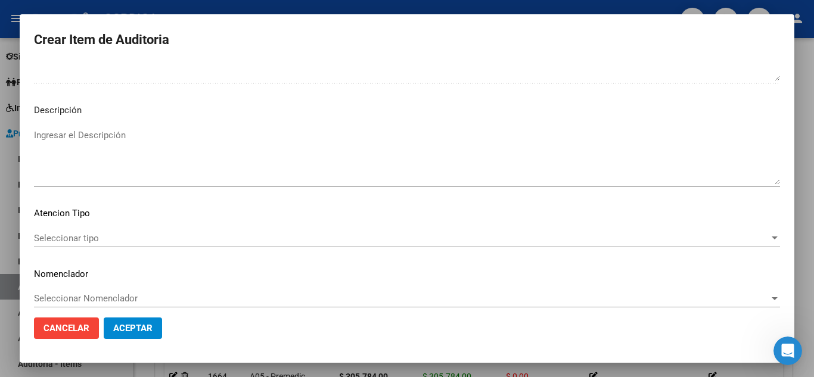
scroll to position [828, 0]
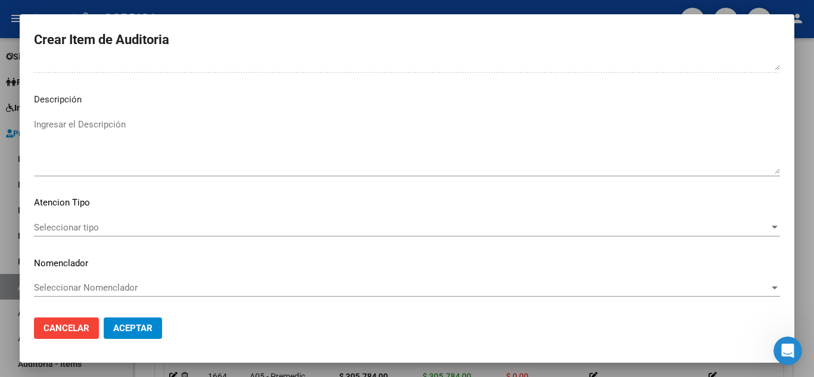
click at [110, 221] on div "Seleccionar tipo Seleccionar tipo" at bounding box center [407, 228] width 746 height 18
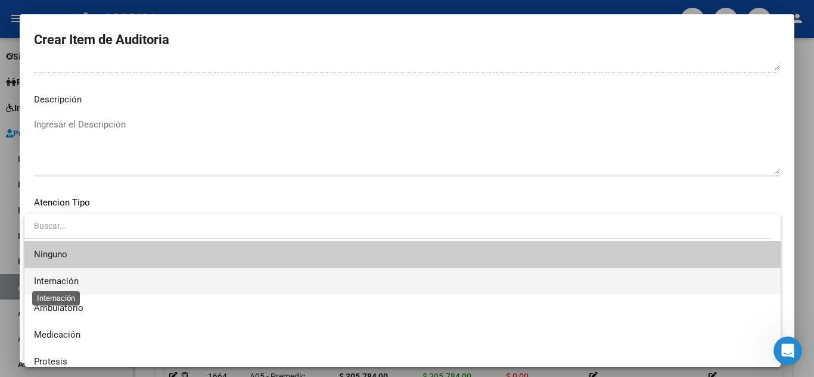
click at [69, 277] on span "Internación" at bounding box center [56, 281] width 45 height 11
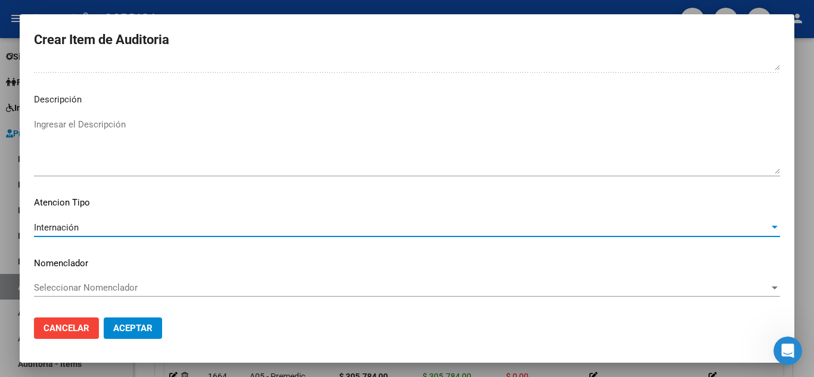
click at [129, 325] on span "Aceptar" at bounding box center [132, 328] width 39 height 11
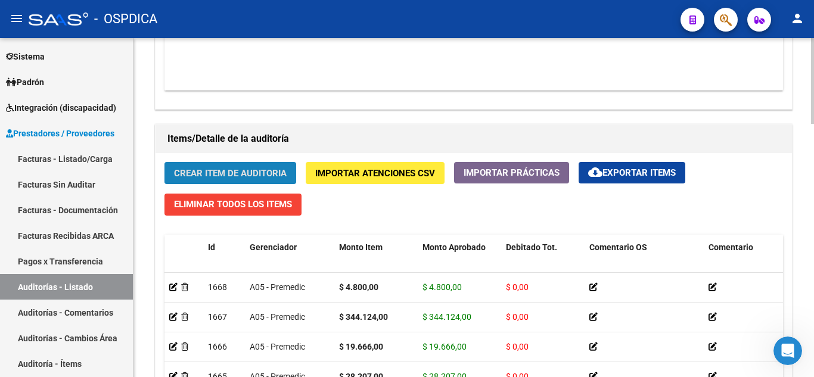
click at [251, 177] on span "Crear Item de Auditoria" at bounding box center [230, 173] width 113 height 11
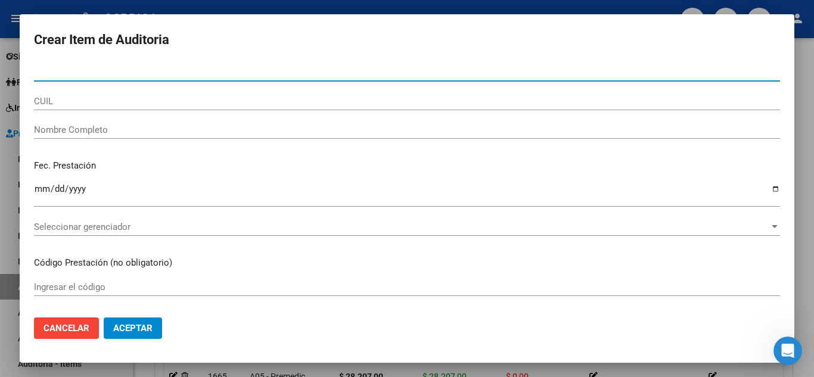
click at [263, 75] on input "Nro Documento" at bounding box center [407, 72] width 746 height 11
paste input "23108893"
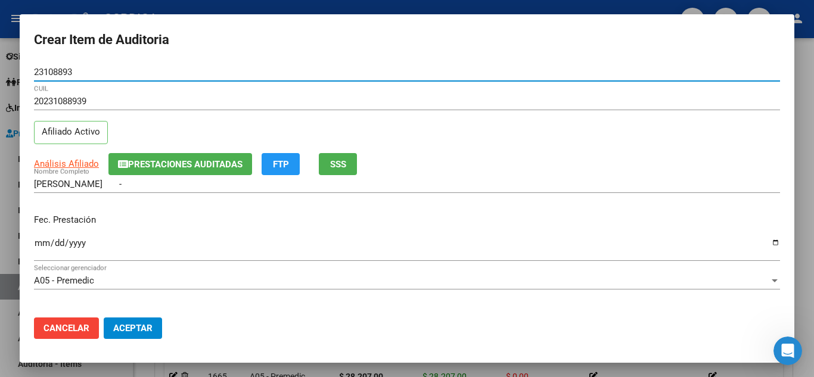
click at [38, 242] on input "Ingresar la fecha" at bounding box center [407, 247] width 746 height 19
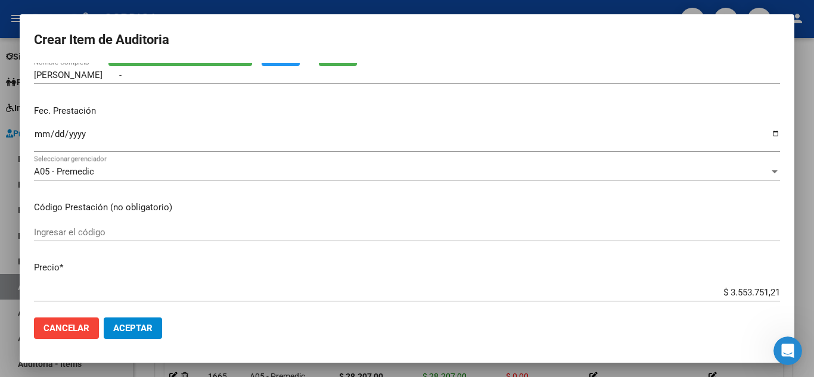
scroll to position [119, 0]
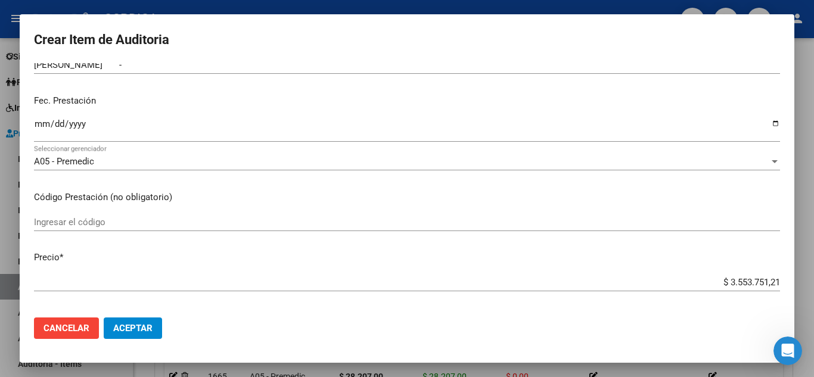
click at [170, 219] on input "Ingresar el código" at bounding box center [407, 222] width 746 height 11
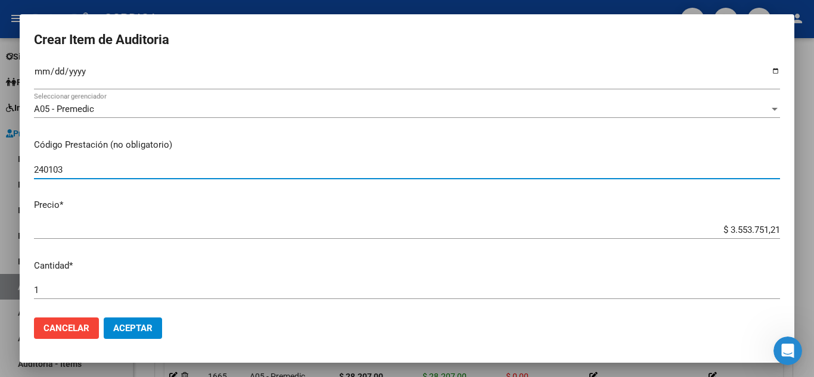
scroll to position [238, 0]
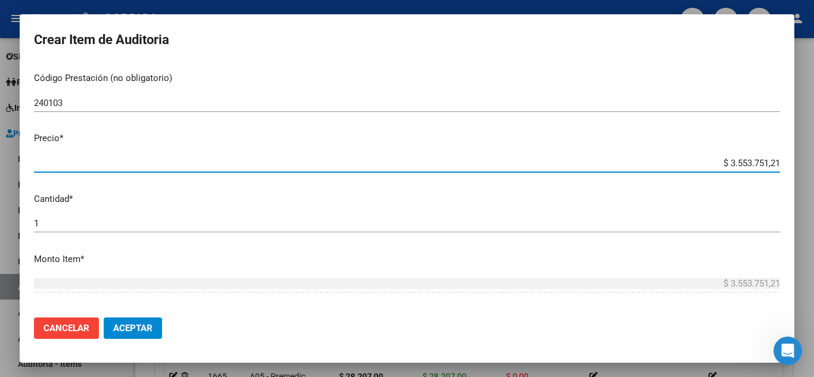
drag, startPoint x: 696, startPoint y: 163, endPoint x: 544, endPoint y: 15, distance: 212.4
click at [812, 156] on div "Crear Item de Auditoria 23108893 Nro Documento 20231088939 CUIL Afiliado Activo…" at bounding box center [407, 188] width 814 height 377
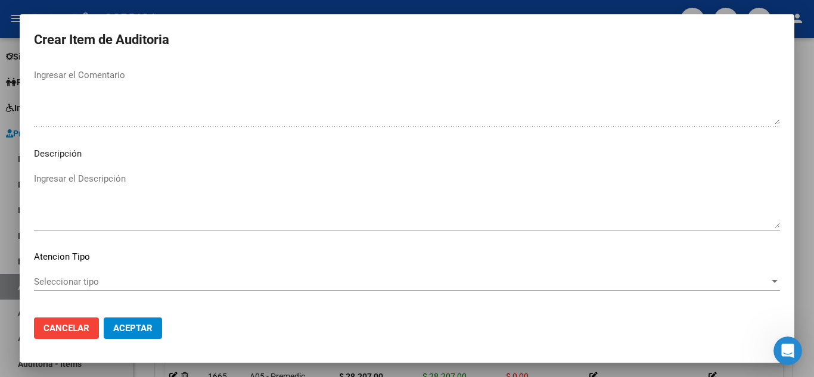
scroll to position [828, 0]
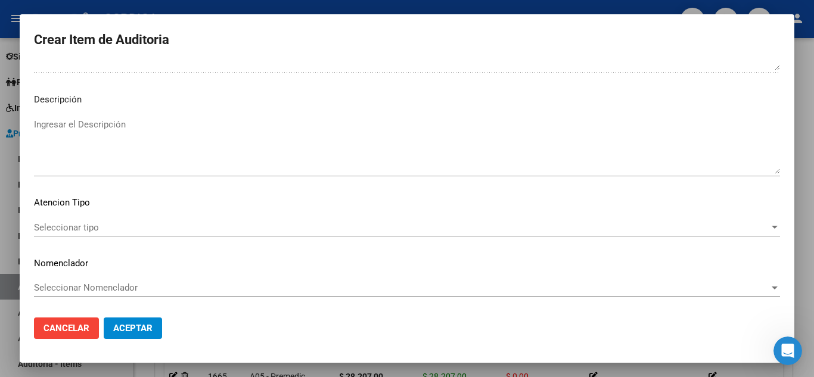
click at [105, 231] on span "Seleccionar tipo" at bounding box center [402, 227] width 736 height 11
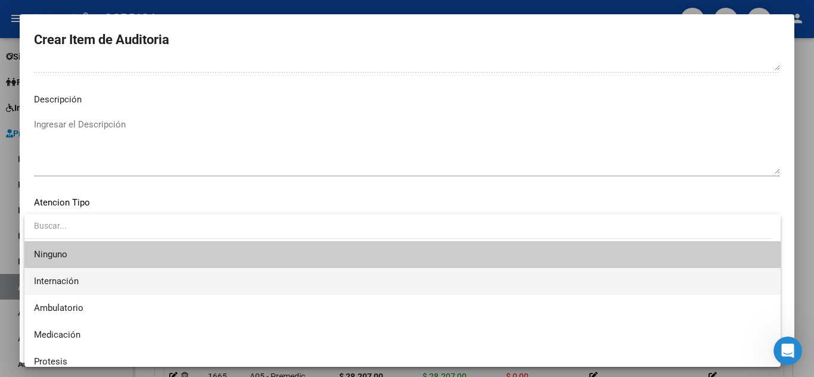
click at [89, 277] on span "Internación" at bounding box center [402, 281] width 737 height 27
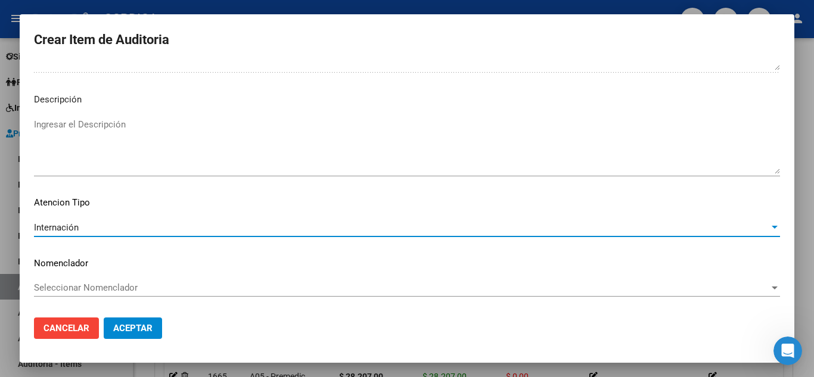
click at [138, 325] on span "Aceptar" at bounding box center [132, 328] width 39 height 11
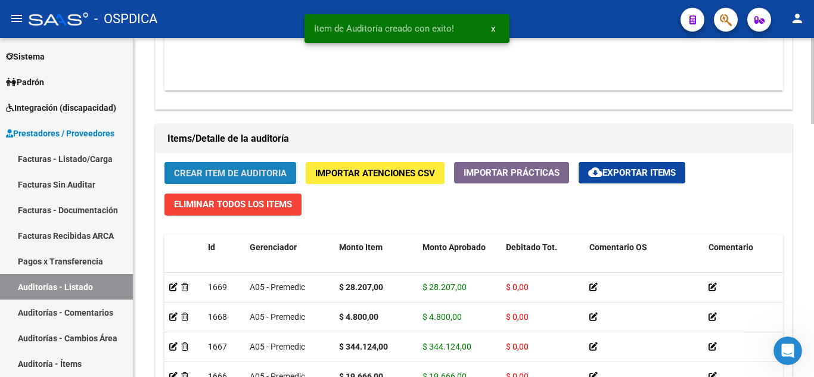
click at [238, 165] on button "Crear Item de Auditoria" at bounding box center [231, 173] width 132 height 22
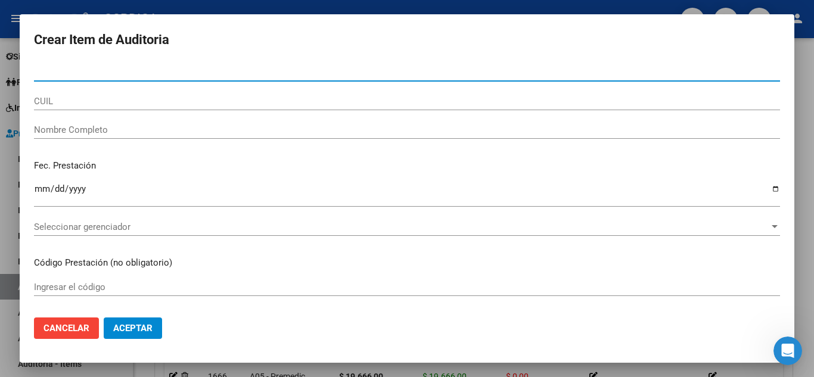
click at [289, 77] on div "Nro Documento" at bounding box center [407, 72] width 746 height 18
paste input "23108893"
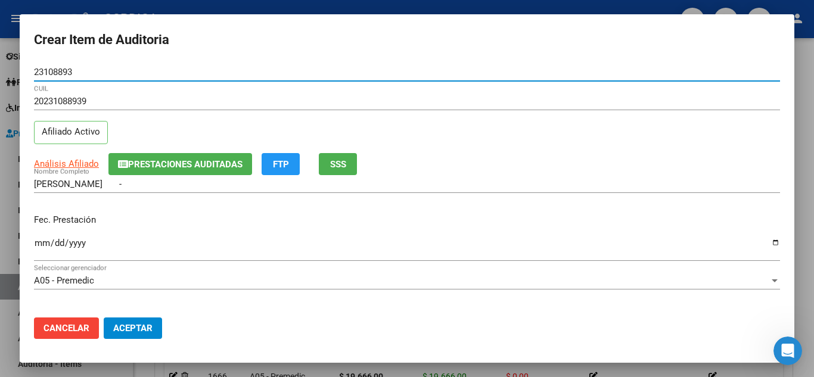
click at [32, 244] on mat-dialog-content "23108893 Nro Documento 20231088939 CUIL Afiliado Activo Análisis Afiliado Prest…" at bounding box center [407, 185] width 775 height 245
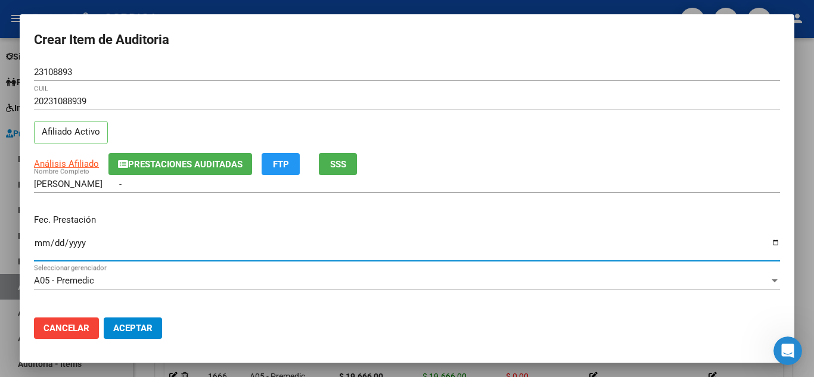
click at [39, 238] on input "Ingresar la fecha" at bounding box center [407, 247] width 746 height 19
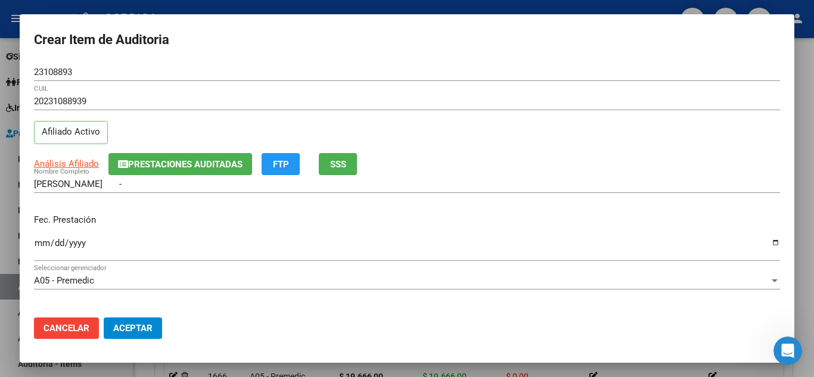
scroll to position [179, 0]
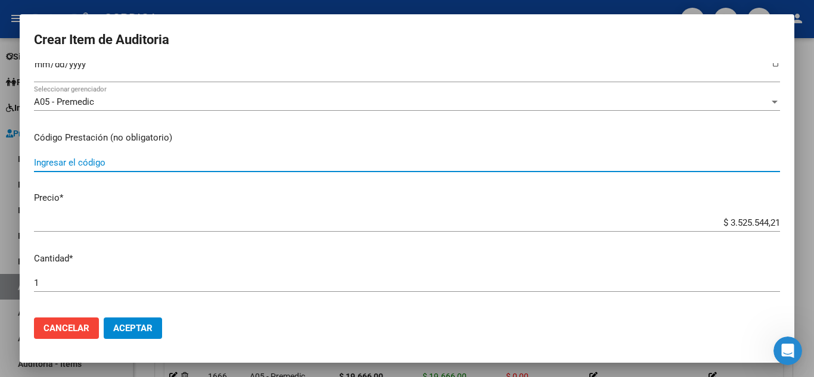
click at [218, 166] on input "Ingresar el código" at bounding box center [407, 162] width 746 height 11
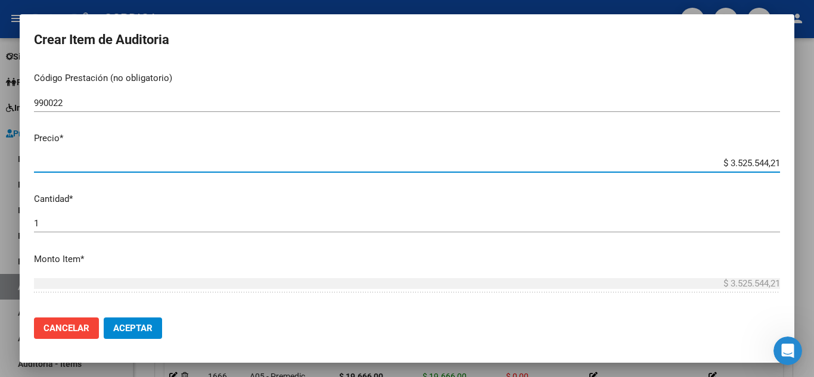
drag, startPoint x: 703, startPoint y: 163, endPoint x: 585, endPoint y: 79, distance: 144.5
click at [809, 170] on div "Crear Item de Auditoria 23108893 Nro Documento 20231088939 CUIL Afiliado Activo…" at bounding box center [407, 188] width 814 height 377
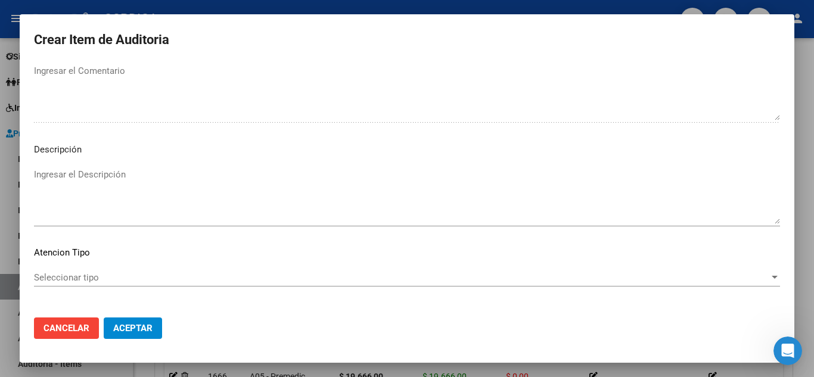
scroll to position [828, 0]
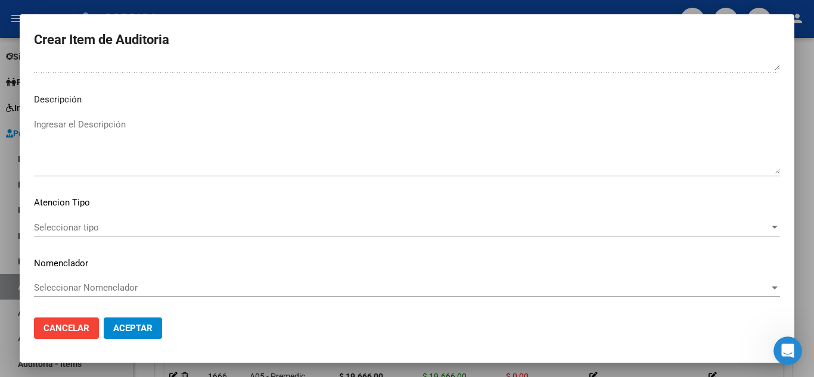
click at [95, 221] on div "Seleccionar tipo Seleccionar tipo" at bounding box center [407, 228] width 746 height 18
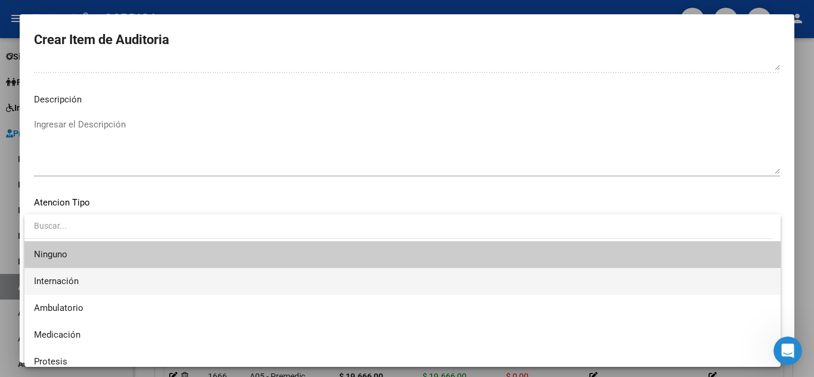
click at [83, 279] on span "Internación" at bounding box center [402, 281] width 737 height 27
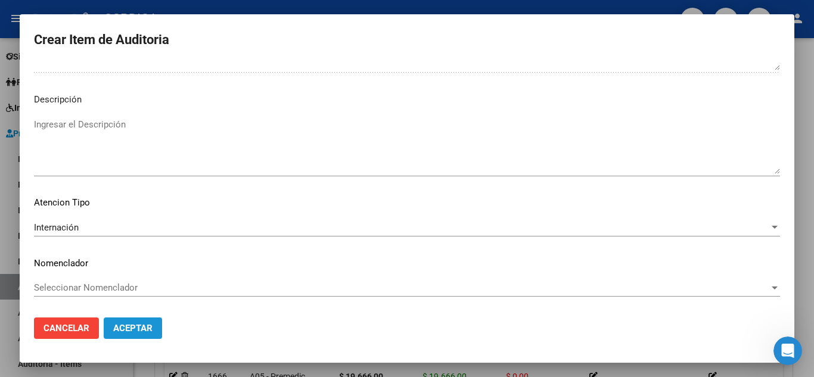
click at [139, 324] on span "Aceptar" at bounding box center [132, 328] width 39 height 11
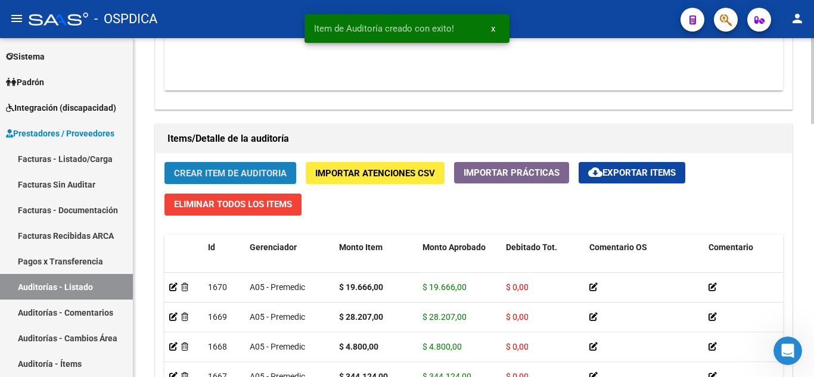
click at [258, 171] on span "Crear Item de Auditoria" at bounding box center [230, 173] width 113 height 11
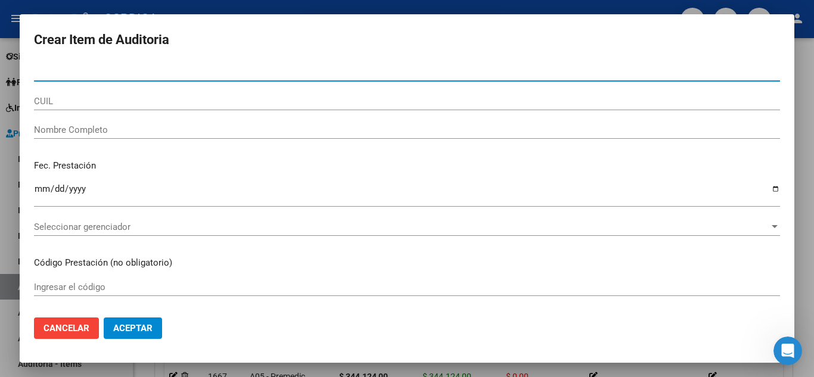
click at [267, 75] on input "Nro Documento" at bounding box center [407, 72] width 746 height 11
paste input "23108893"
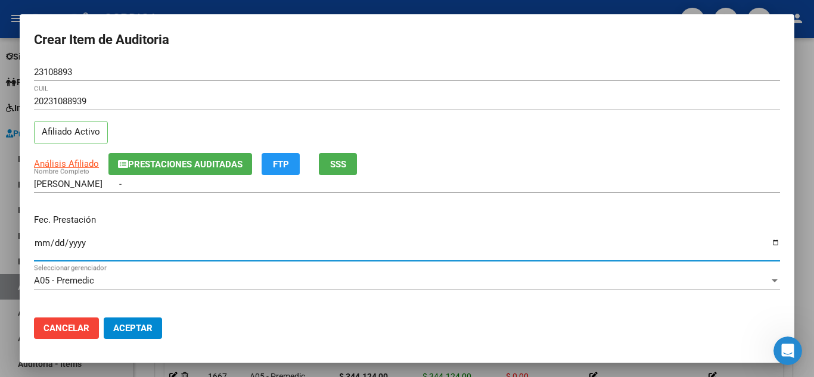
click at [39, 243] on input "Ingresar la fecha" at bounding box center [407, 247] width 746 height 19
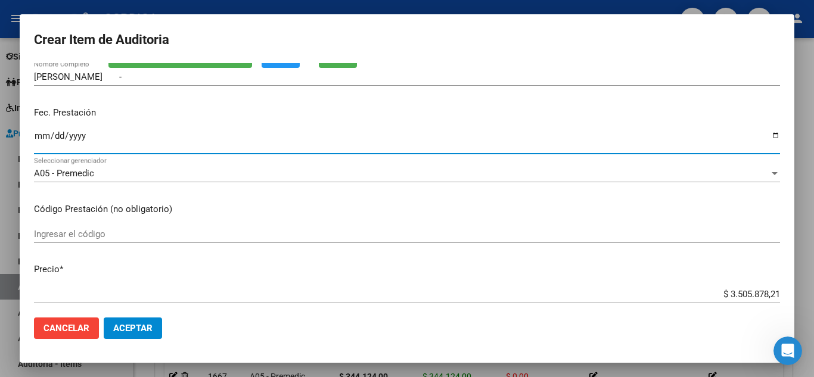
scroll to position [119, 0]
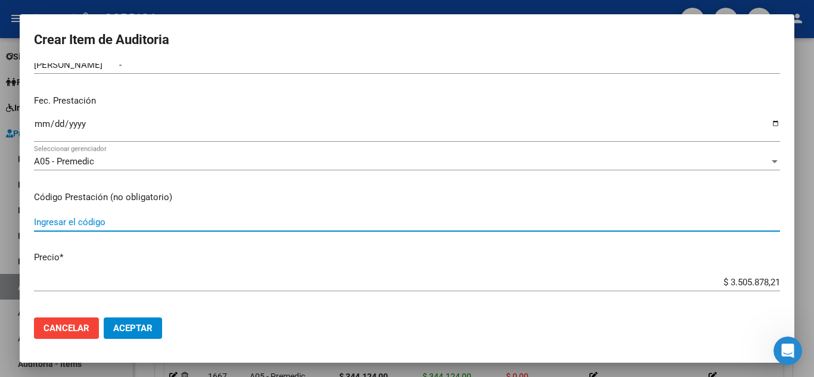
click at [210, 217] on input "Ingresar el código" at bounding box center [407, 222] width 746 height 11
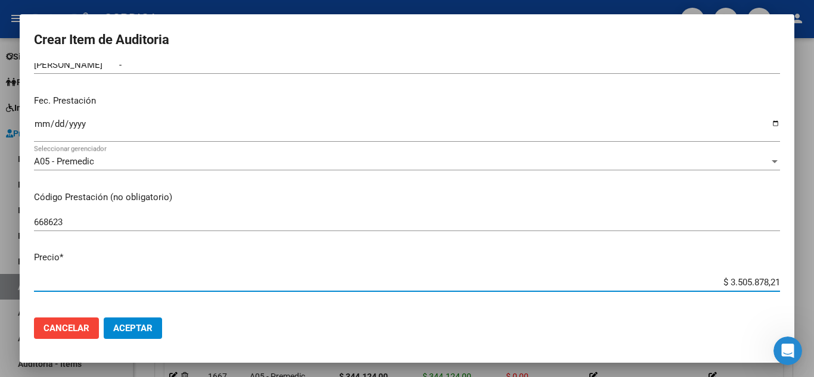
drag, startPoint x: 706, startPoint y: 277, endPoint x: 814, endPoint y: 281, distance: 107.4
click at [814, 281] on div "Crear Item de Auditoria 23108893 Nro Documento 20231088939 CUIL Afiliado Activo…" at bounding box center [407, 188] width 814 height 377
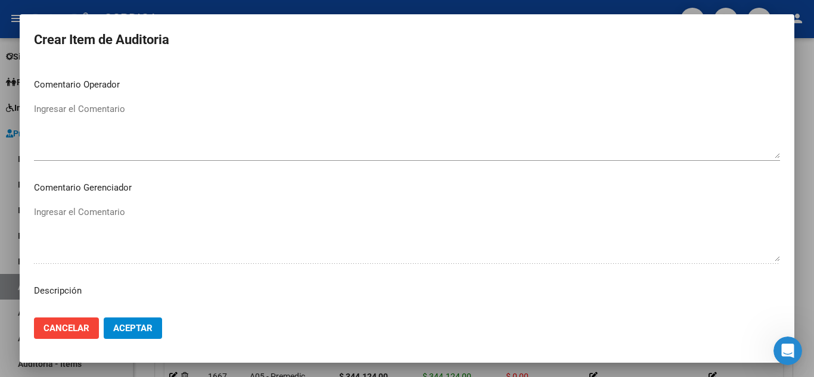
scroll to position [828, 0]
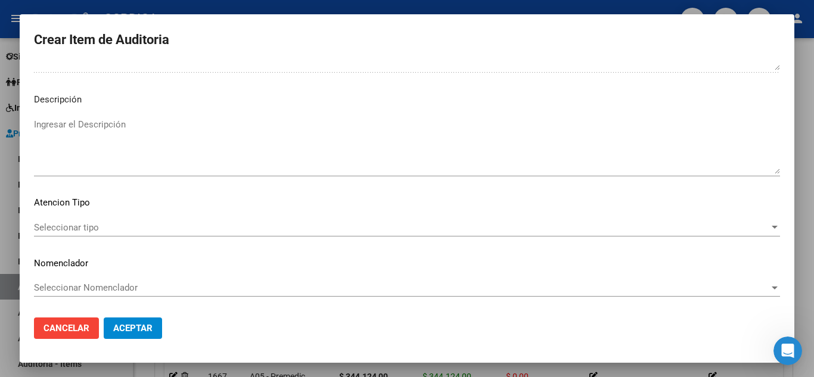
click at [94, 229] on span "Seleccionar tipo" at bounding box center [402, 227] width 736 height 11
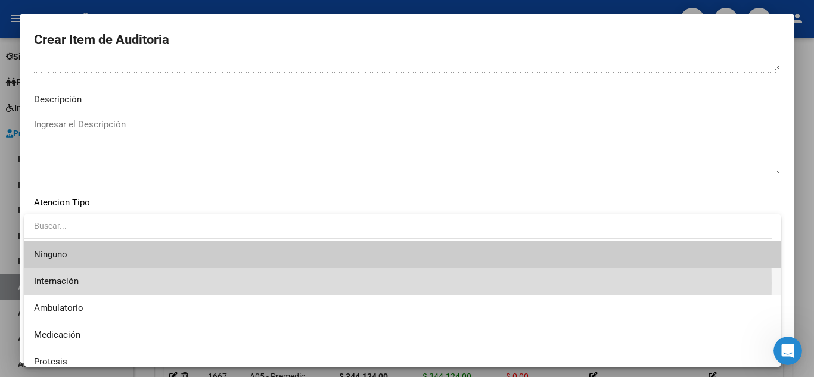
click at [92, 283] on span "Internación" at bounding box center [402, 281] width 737 height 27
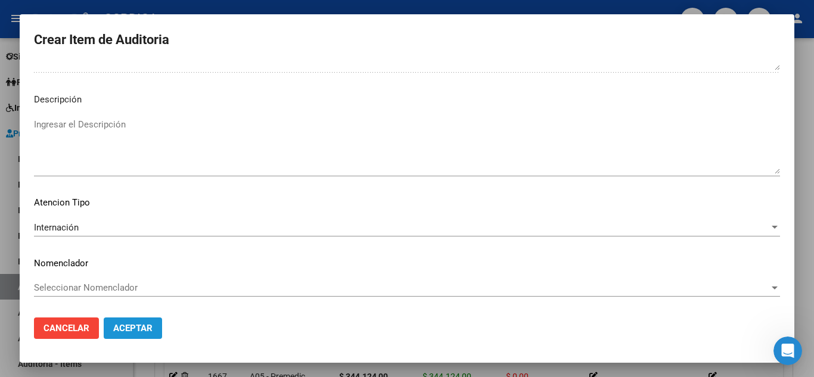
click at [150, 326] on span "Aceptar" at bounding box center [132, 328] width 39 height 11
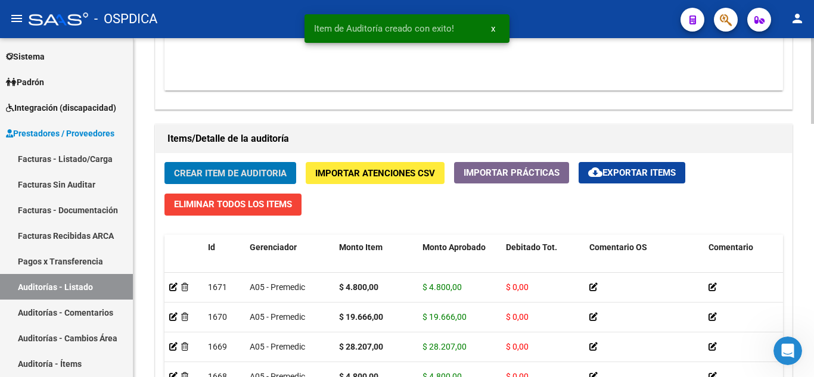
click at [246, 173] on span "Crear Item de Auditoria" at bounding box center [230, 173] width 113 height 11
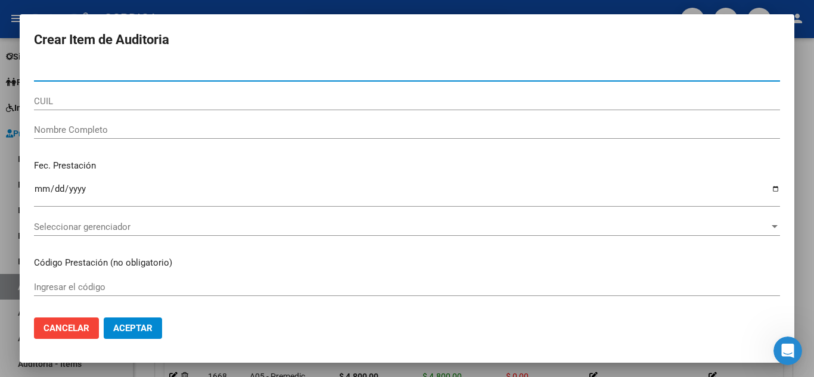
click at [255, 76] on input "Nro Documento" at bounding box center [407, 72] width 746 height 11
paste input "23108893"
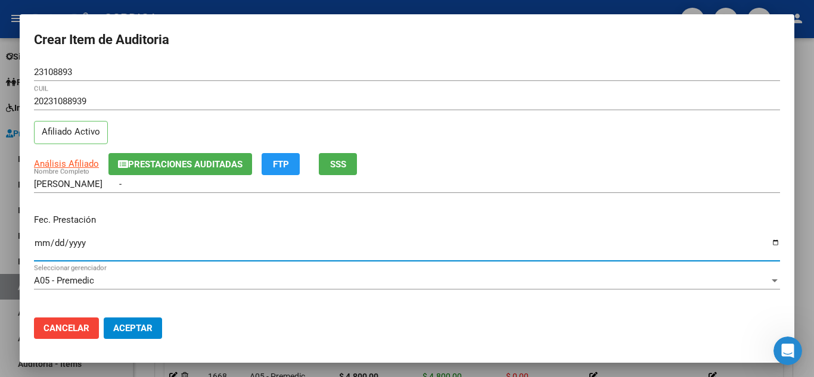
click at [40, 244] on input "Ingresar la fecha" at bounding box center [407, 247] width 746 height 19
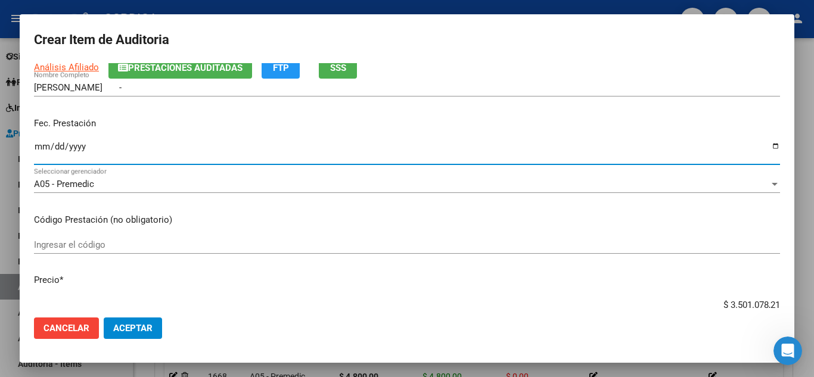
scroll to position [119, 0]
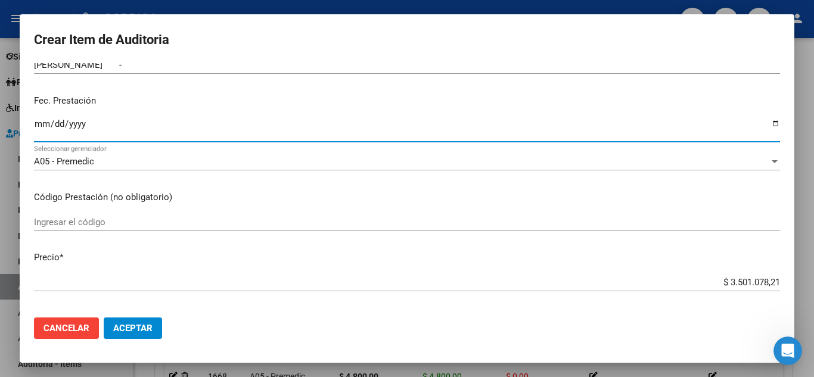
click at [142, 218] on input "Ingresar el código" at bounding box center [407, 222] width 746 height 11
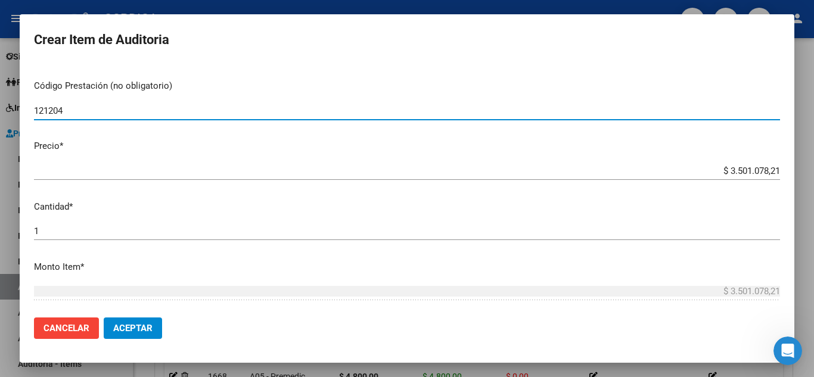
scroll to position [238, 0]
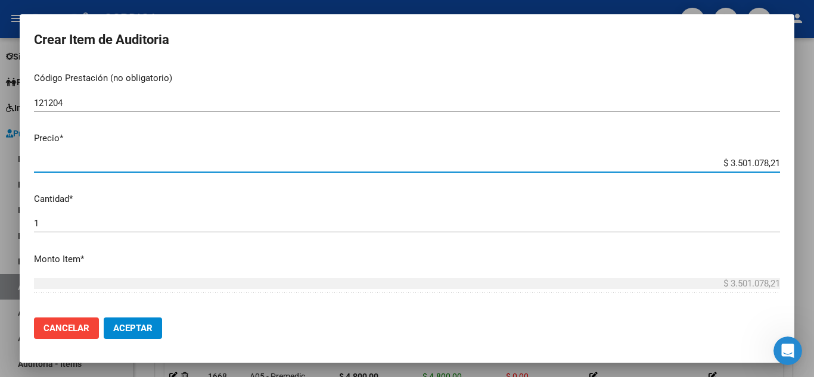
drag, startPoint x: 706, startPoint y: 161, endPoint x: 548, endPoint y: 79, distance: 178.3
click at [782, 154] on mat-dialog-content "23108893 Nro Documento 20231088939 CUIL Afiliado Activo Análisis Afiliado Prest…" at bounding box center [407, 185] width 775 height 245
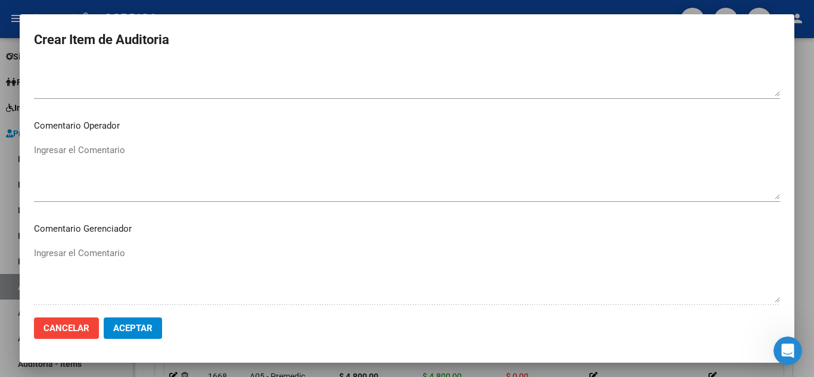
scroll to position [828, 0]
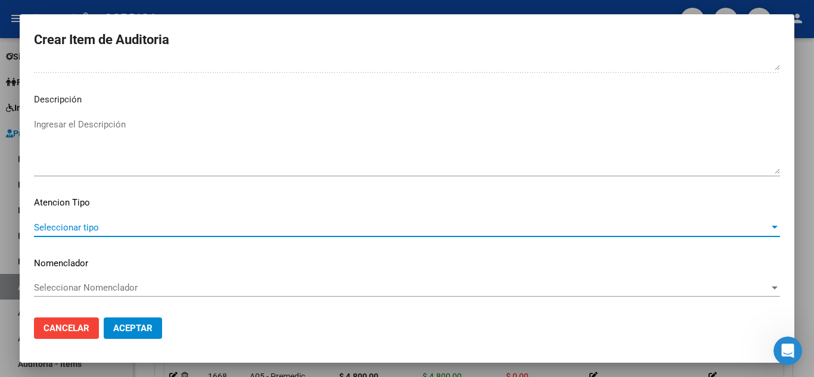
click at [108, 226] on span "Seleccionar tipo" at bounding box center [402, 227] width 736 height 11
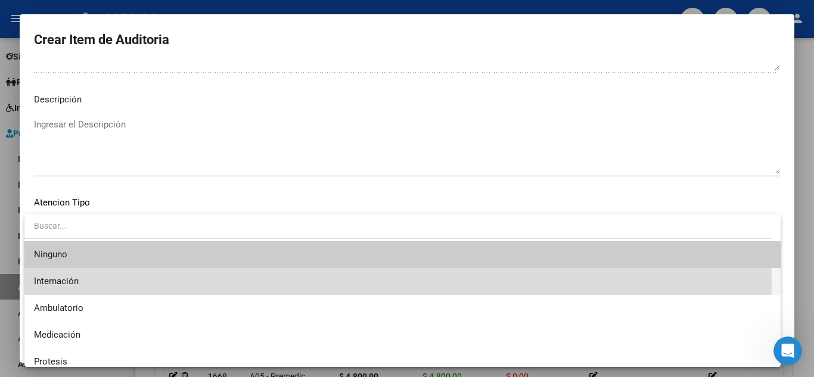
click at [82, 283] on span "Internación" at bounding box center [402, 281] width 737 height 27
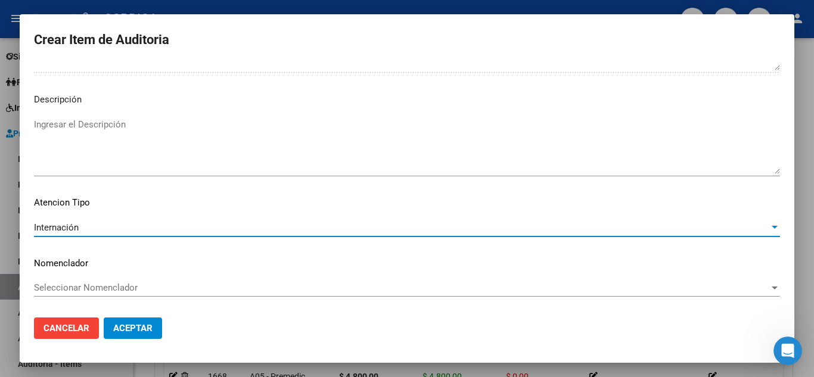
click at [139, 326] on span "Aceptar" at bounding box center [132, 328] width 39 height 11
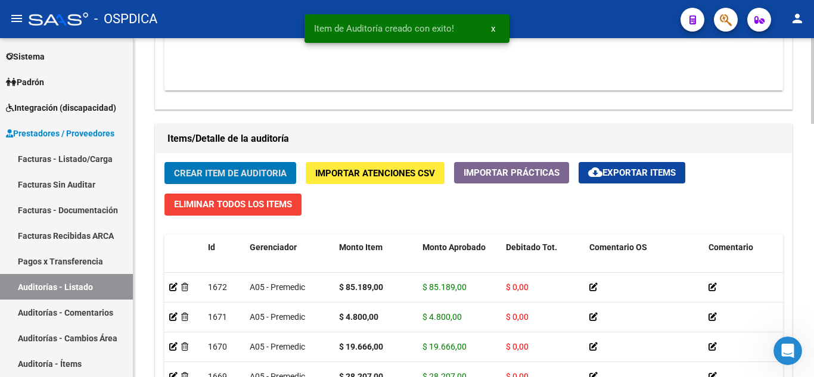
click at [274, 170] on span "Crear Item de Auditoria" at bounding box center [230, 173] width 113 height 11
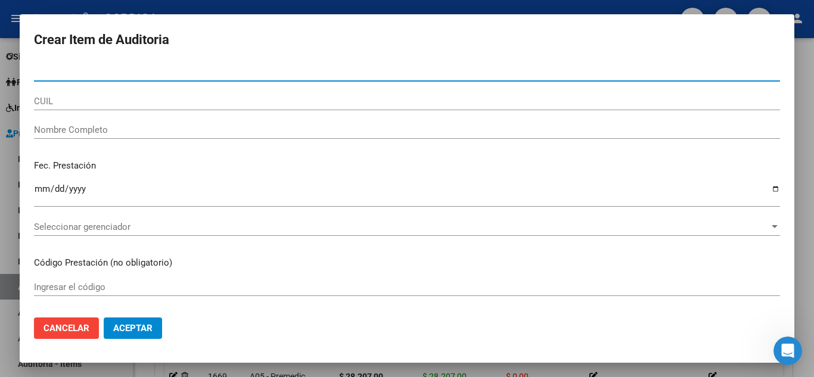
click at [221, 70] on input "Nro Documento" at bounding box center [407, 72] width 746 height 11
paste input "23108893"
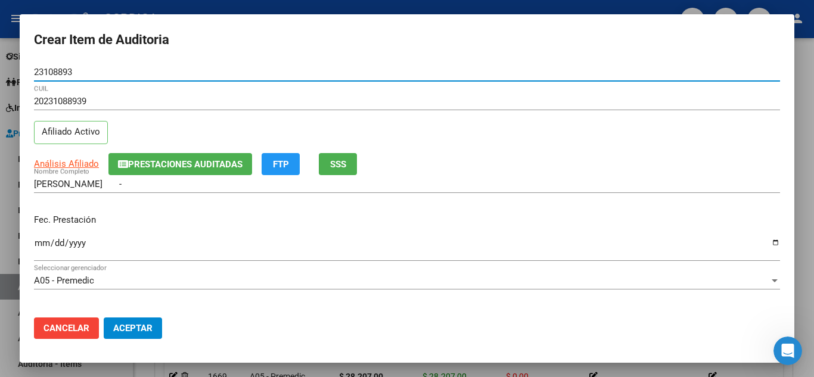
click at [39, 243] on input "Ingresar la fecha" at bounding box center [407, 247] width 746 height 19
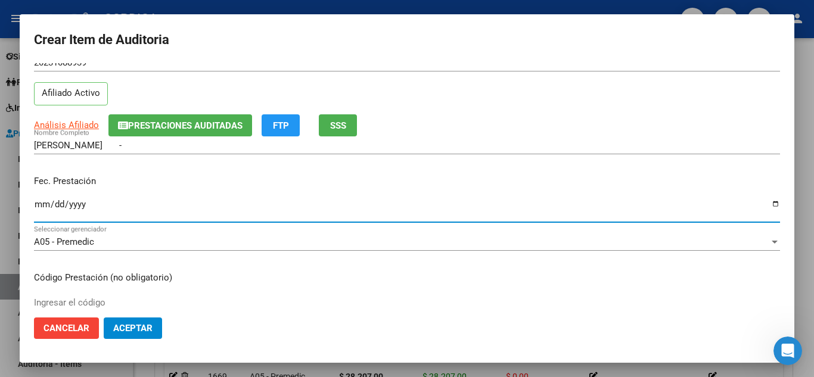
scroll to position [60, 0]
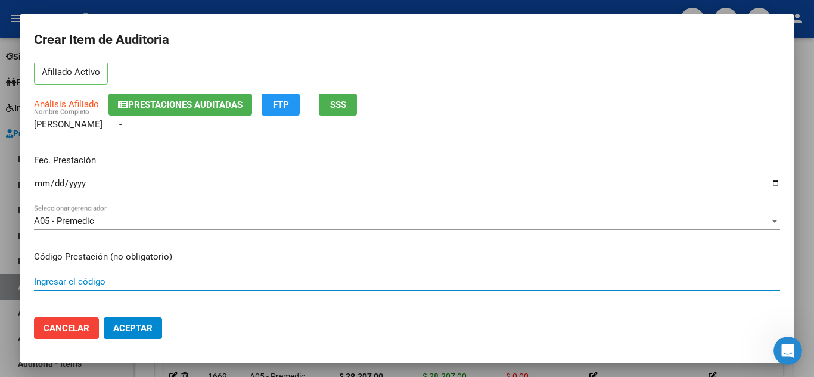
click at [249, 283] on input "Ingresar el código" at bounding box center [407, 282] width 746 height 11
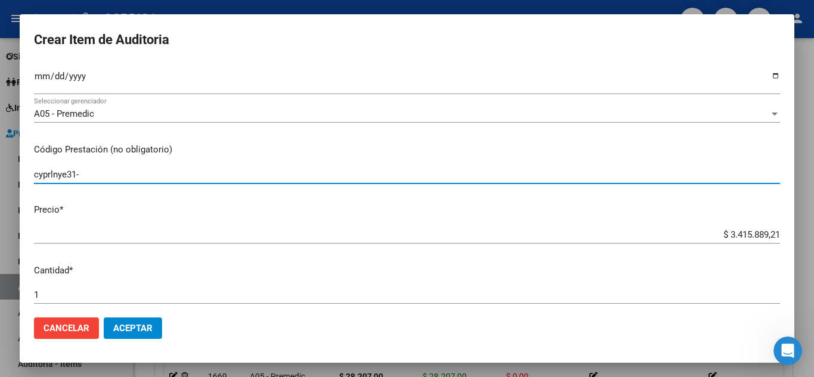
scroll to position [179, 0]
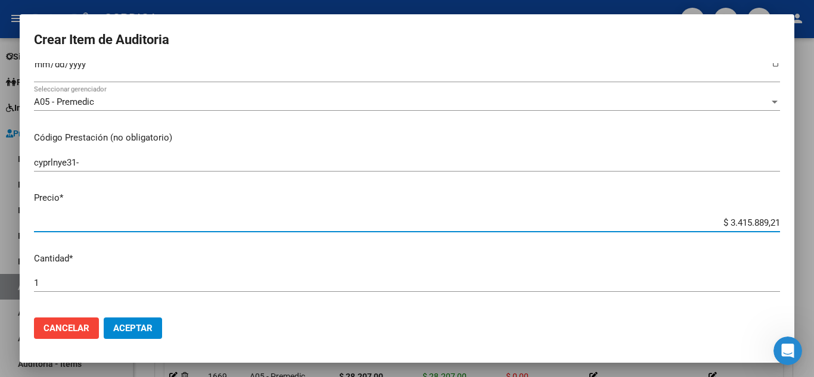
drag, startPoint x: 679, startPoint y: 224, endPoint x: 797, endPoint y: 222, distance: 117.4
click at [797, 222] on div "Crear Item de Auditoria 23108893 Nro Documento 20231088939 CUIL Afiliado Activo…" at bounding box center [407, 188] width 814 height 377
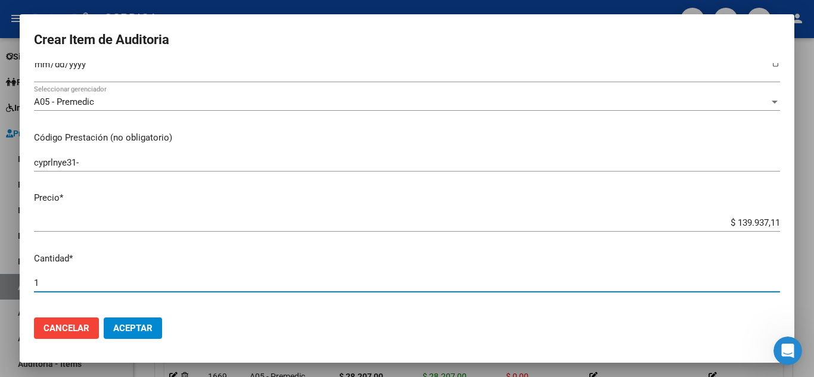
drag, startPoint x: 48, startPoint y: 281, endPoint x: 26, endPoint y: 278, distance: 21.6
click at [26, 278] on mat-dialog-content "23108893 Nro Documento 20231088939 CUIL Afiliado Activo Análisis Afiliado Prest…" at bounding box center [407, 185] width 775 height 245
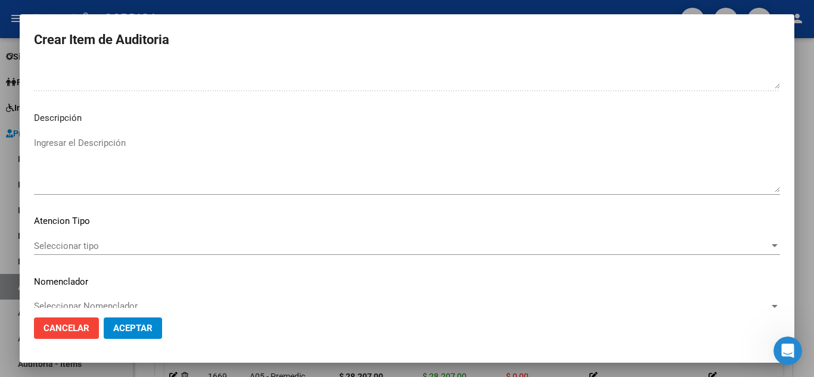
scroll to position [828, 0]
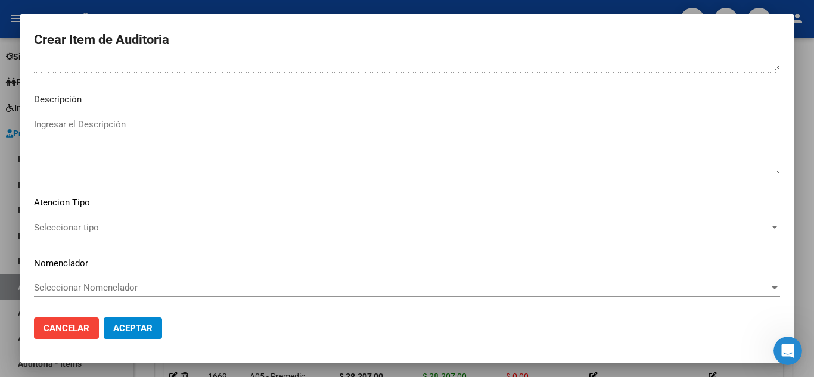
click at [108, 219] on div "Seleccionar tipo Seleccionar tipo" at bounding box center [407, 228] width 746 height 18
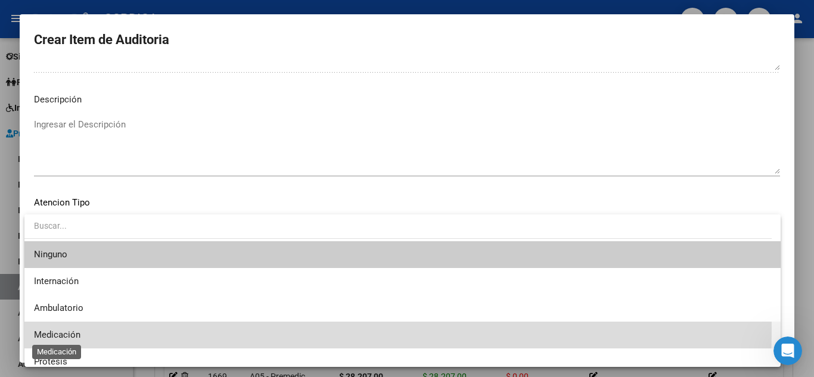
click at [74, 330] on span "Medicación" at bounding box center [57, 335] width 46 height 11
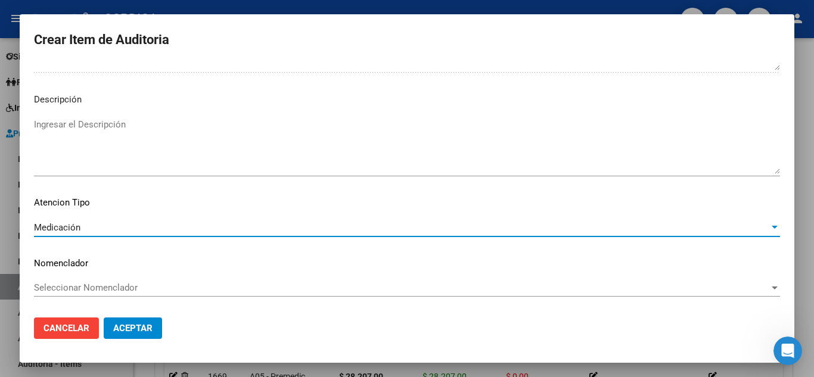
click at [129, 328] on span "Aceptar" at bounding box center [132, 328] width 39 height 11
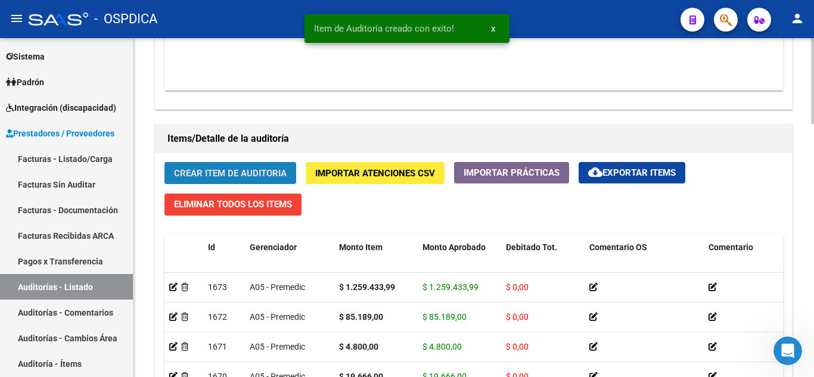
click at [247, 171] on span "Crear Item de Auditoria" at bounding box center [230, 173] width 113 height 11
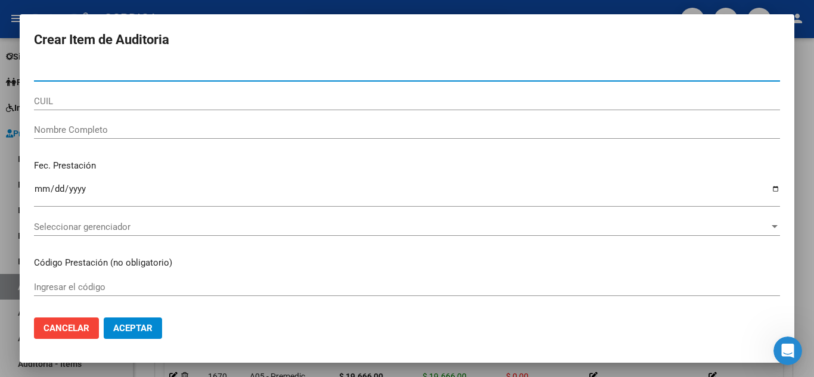
click at [312, 69] on input "Nro Documento" at bounding box center [407, 72] width 746 height 11
paste input "23108893"
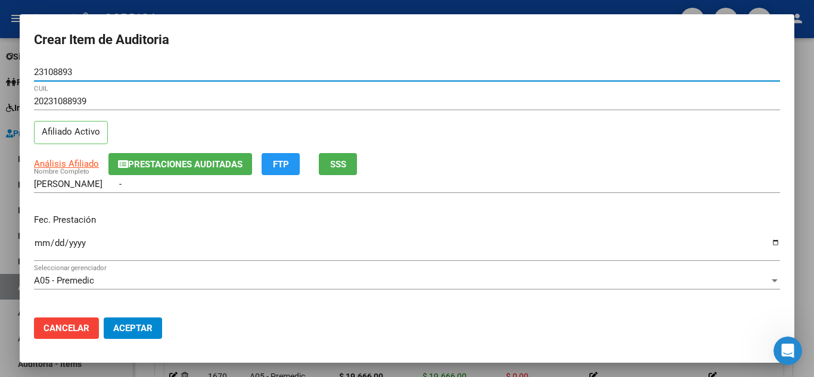
click at [38, 243] on input "Ingresar la fecha" at bounding box center [407, 247] width 746 height 19
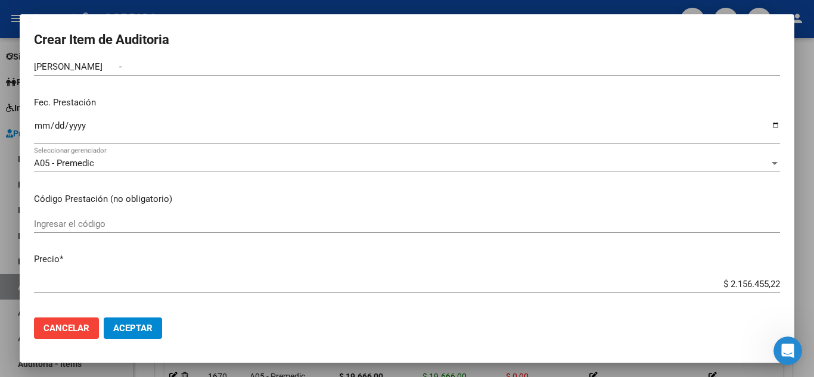
scroll to position [119, 0]
click at [265, 221] on input "Ingresar el código" at bounding box center [407, 222] width 746 height 11
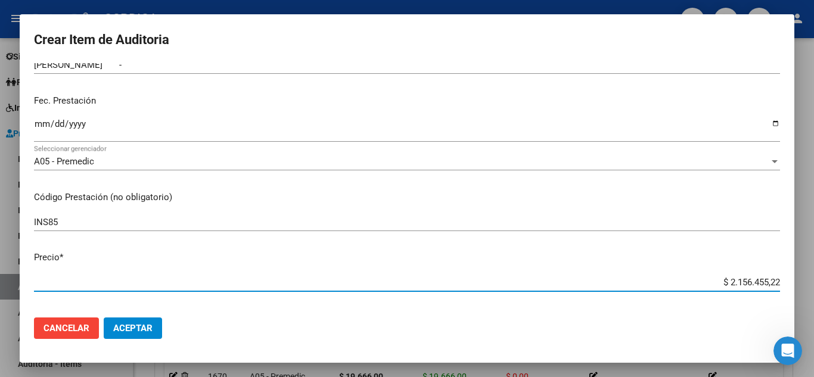
drag, startPoint x: 709, startPoint y: 282, endPoint x: 814, endPoint y: 291, distance: 104.7
click at [814, 291] on div "Crear Item de Auditoria 23108893 Nro Documento 20231088939 CUIL Afiliado Activo…" at bounding box center [407, 188] width 814 height 377
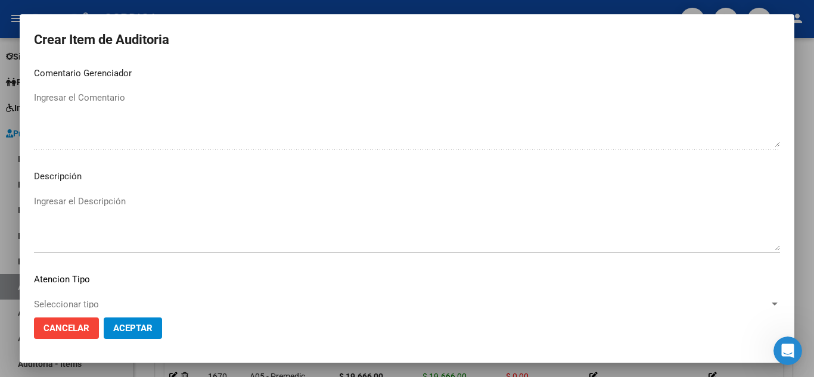
scroll to position [828, 0]
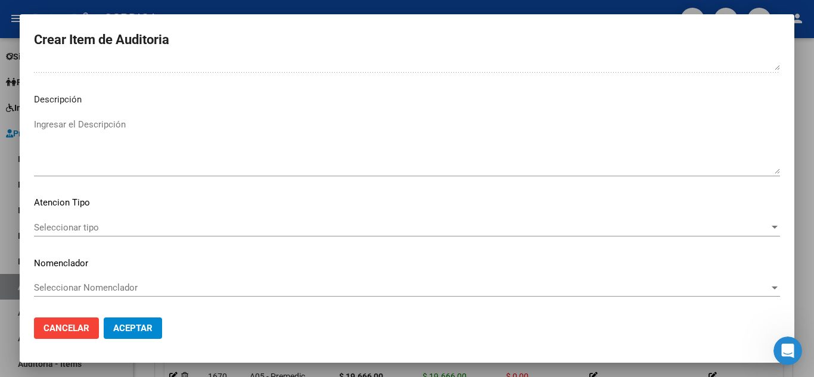
click at [94, 223] on span "Seleccionar tipo" at bounding box center [402, 227] width 736 height 11
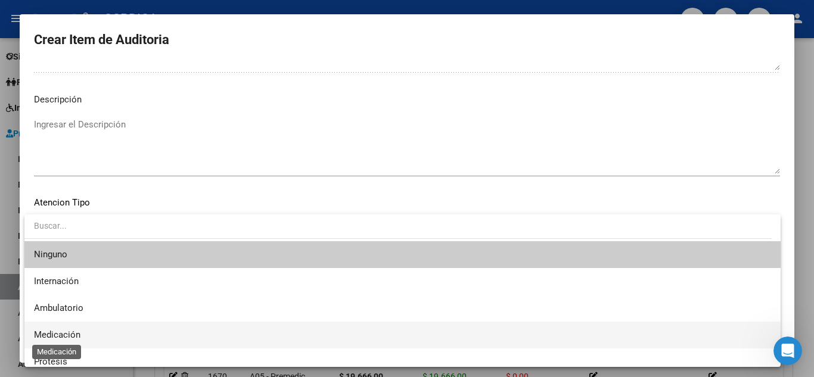
click at [69, 332] on span "Medicación" at bounding box center [57, 335] width 46 height 11
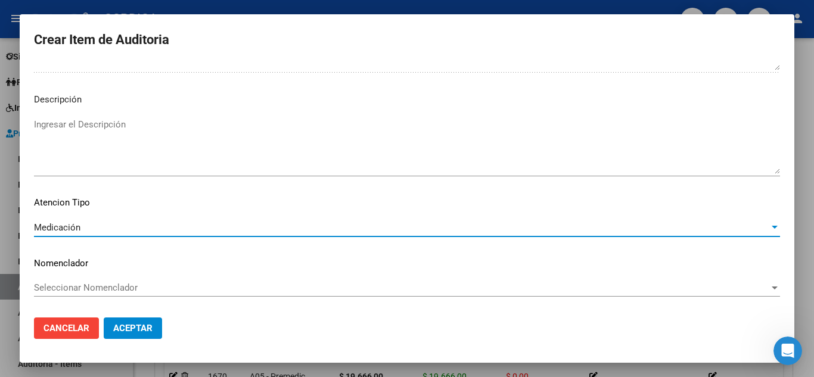
click at [124, 329] on span "Aceptar" at bounding box center [132, 328] width 39 height 11
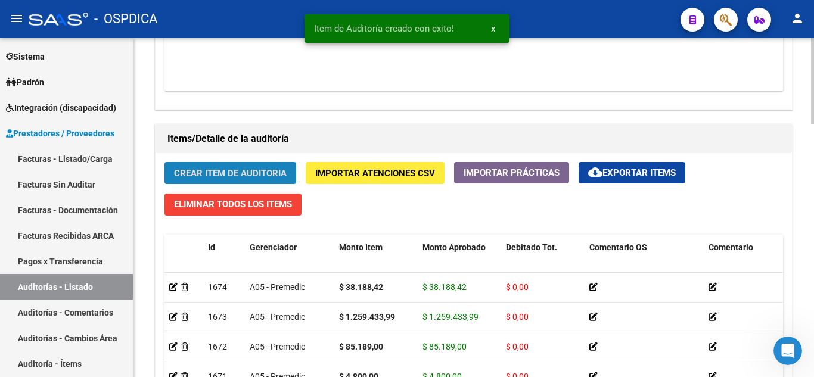
click at [235, 173] on span "Crear Item de Auditoria" at bounding box center [230, 173] width 113 height 11
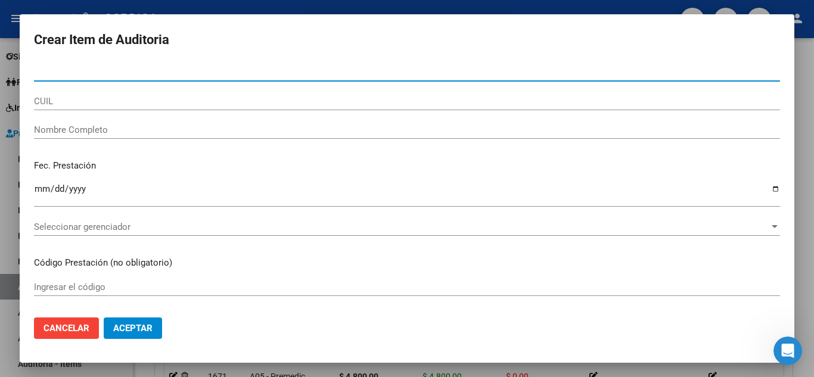
click at [228, 77] on input "Nro Documento" at bounding box center [407, 72] width 746 height 11
paste input "23108893"
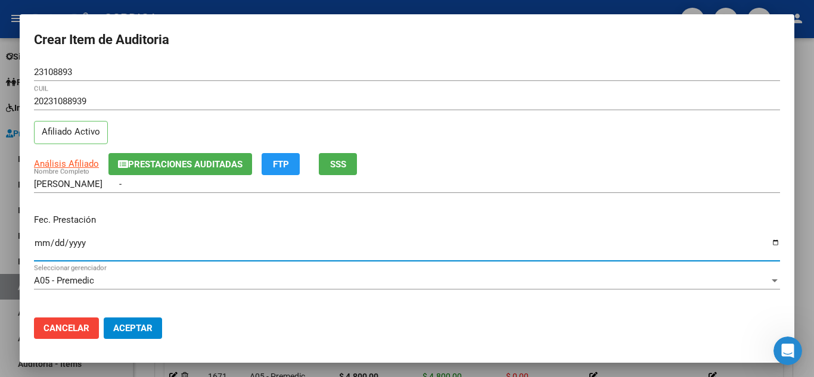
click at [44, 240] on input "Ingresar la fecha" at bounding box center [407, 247] width 746 height 19
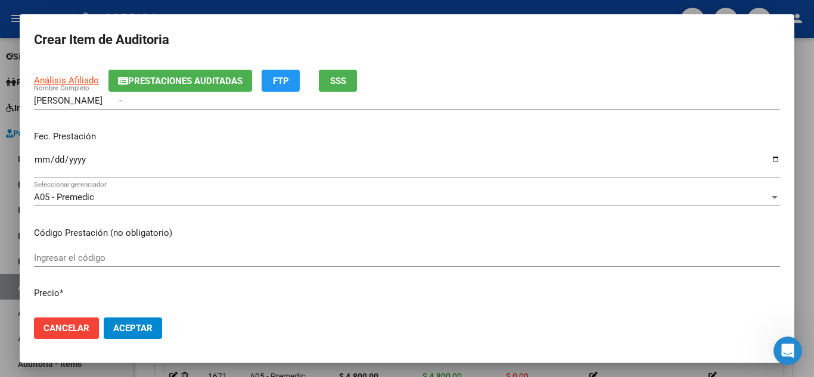
scroll to position [119, 0]
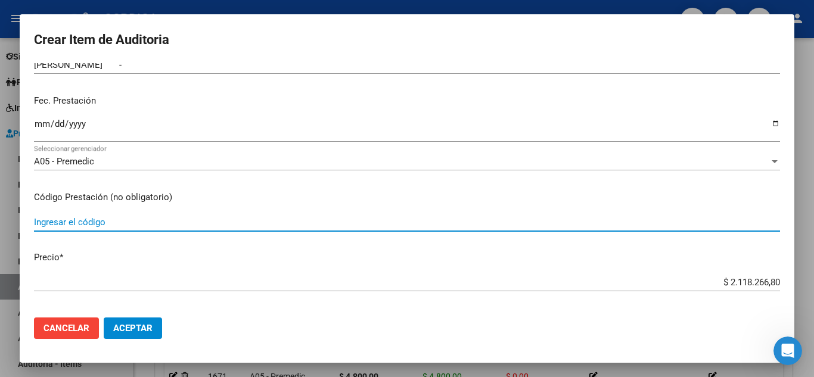
click at [198, 221] on input "Ingresar el código" at bounding box center [407, 222] width 746 height 11
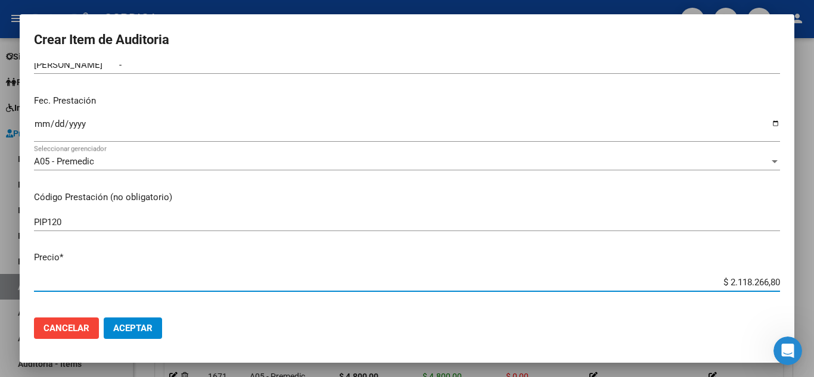
drag, startPoint x: 710, startPoint y: 284, endPoint x: 792, endPoint y: 279, distance: 81.8
click at [792, 279] on mat-dialog-content "23108893 Nro Documento 20231088939 CUIL Afiliado Activo Análisis Afiliado Prest…" at bounding box center [407, 185] width 775 height 245
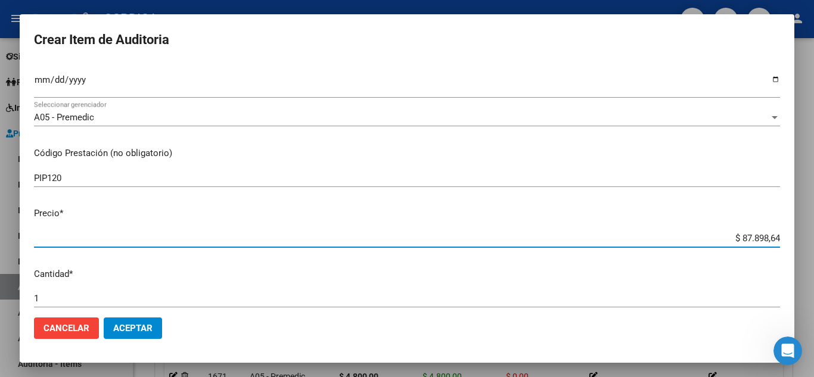
scroll to position [238, 0]
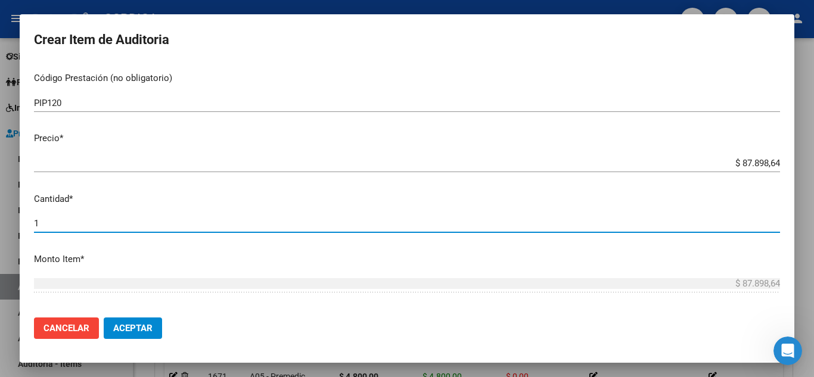
click at [106, 227] on input "1" at bounding box center [407, 223] width 746 height 11
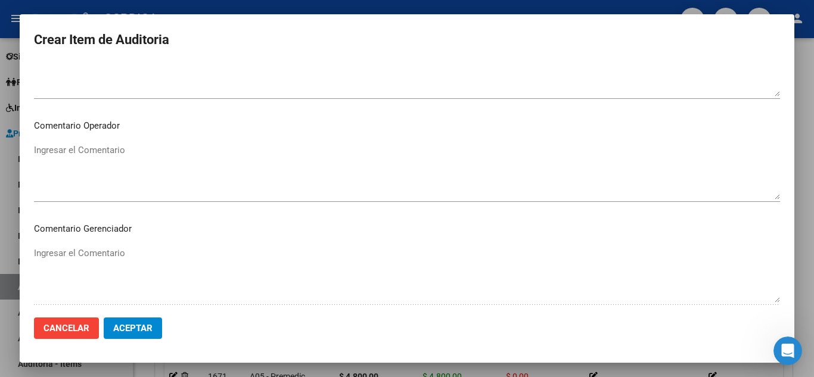
scroll to position [828, 0]
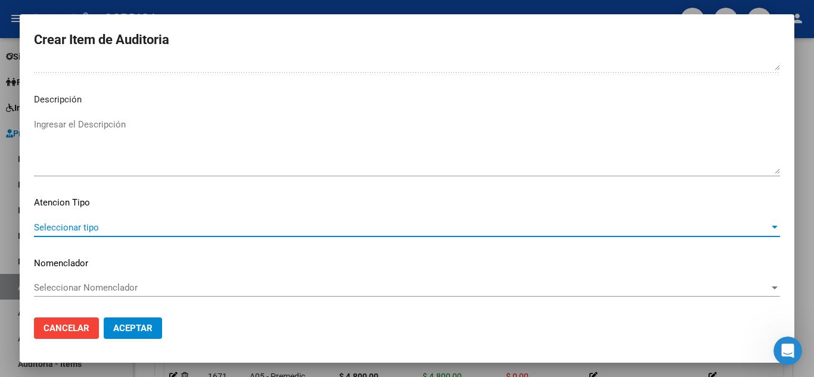
click at [93, 222] on span "Seleccionar tipo" at bounding box center [402, 227] width 736 height 11
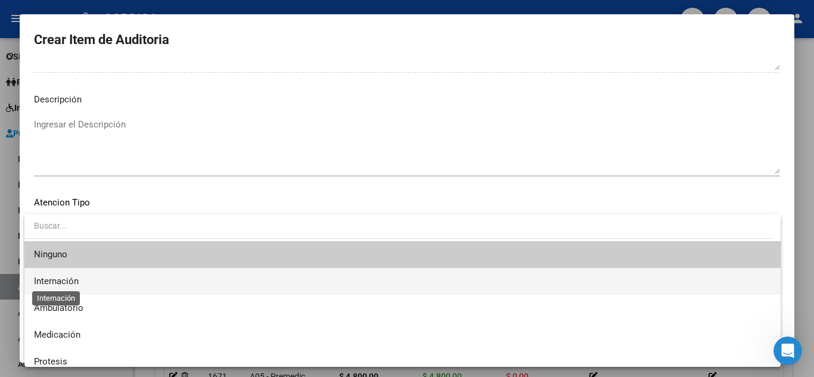
click at [79, 277] on span "Internación" at bounding box center [56, 281] width 45 height 11
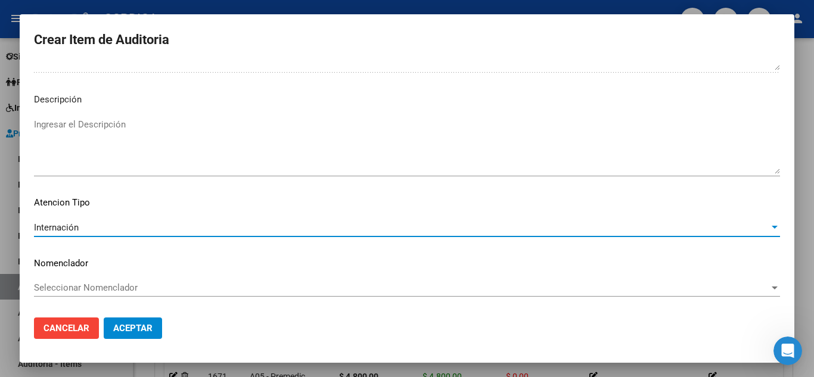
click at [94, 228] on div "Internación" at bounding box center [402, 227] width 736 height 11
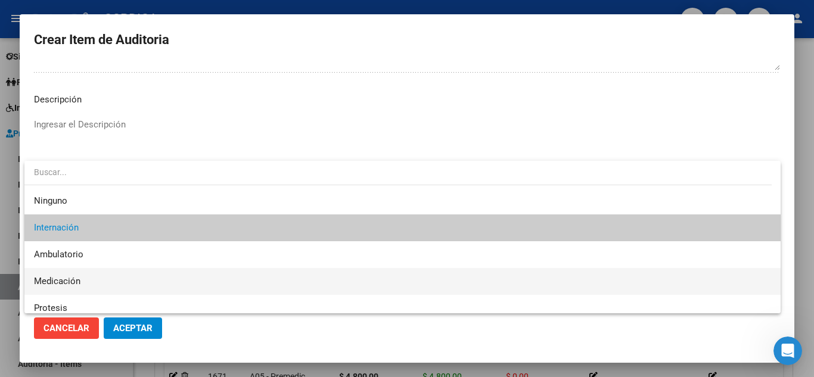
click at [83, 282] on span "Medicación" at bounding box center [402, 281] width 737 height 27
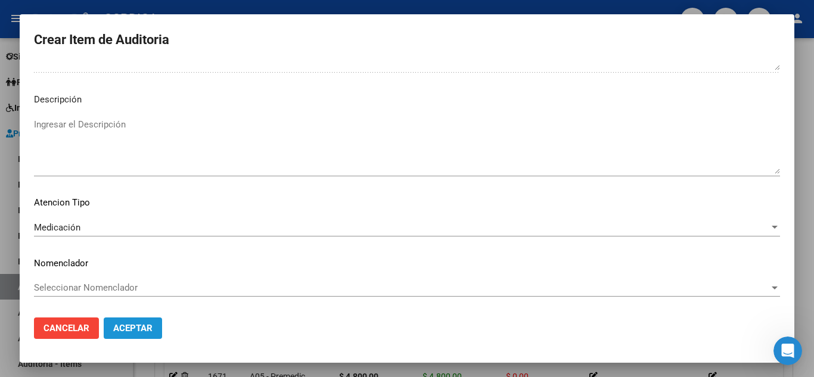
click at [141, 326] on span "Aceptar" at bounding box center [132, 328] width 39 height 11
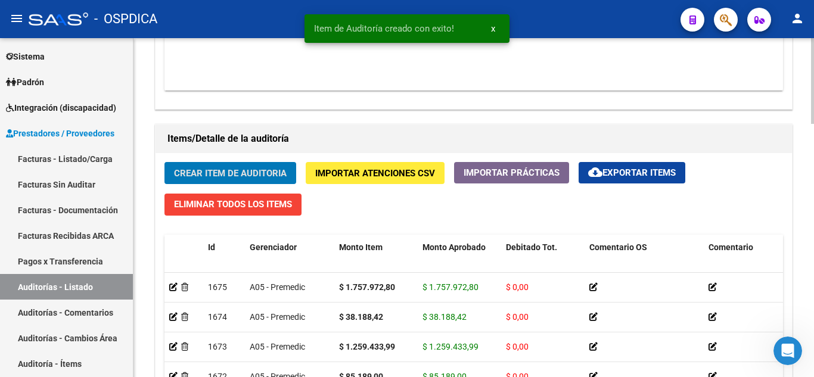
click at [266, 170] on span "Crear Item de Auditoria" at bounding box center [230, 173] width 113 height 11
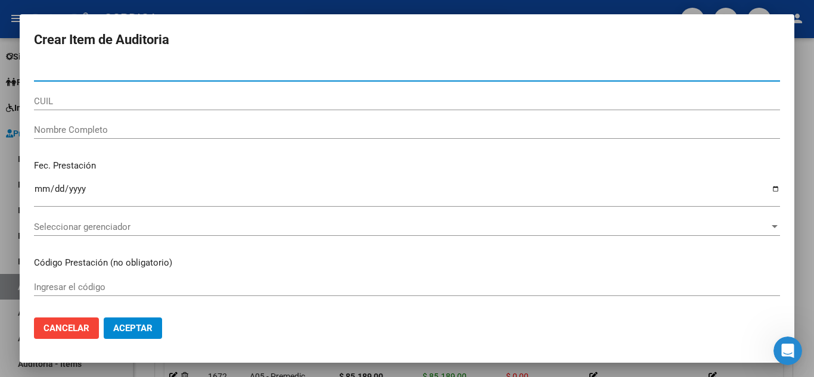
click at [451, 73] on input "Nro Documento" at bounding box center [407, 72] width 746 height 11
paste input "23108893"
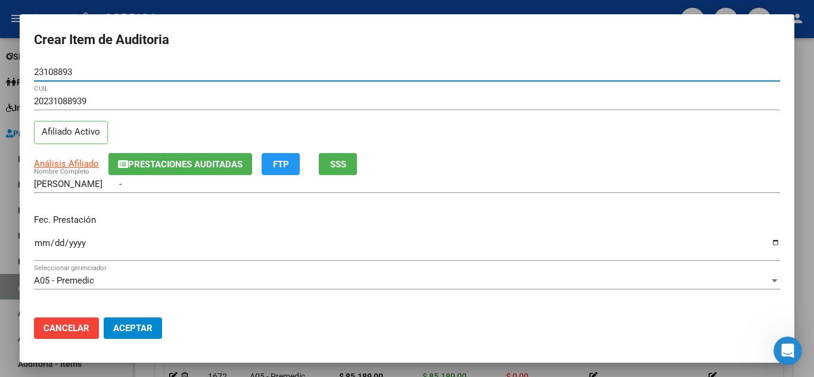
click at [37, 240] on input "Ingresar la fecha" at bounding box center [407, 247] width 746 height 19
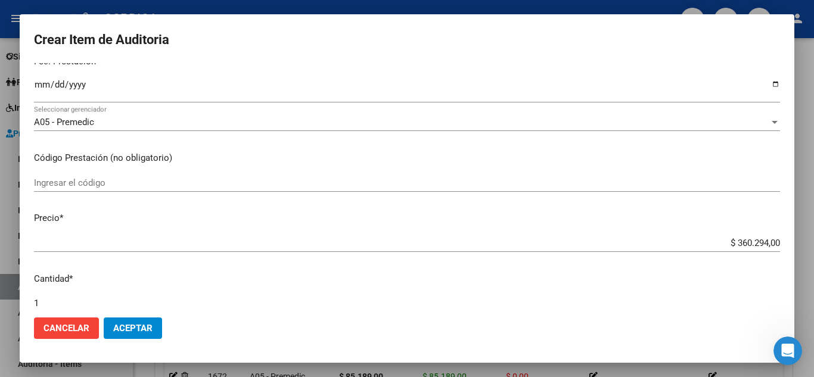
scroll to position [179, 0]
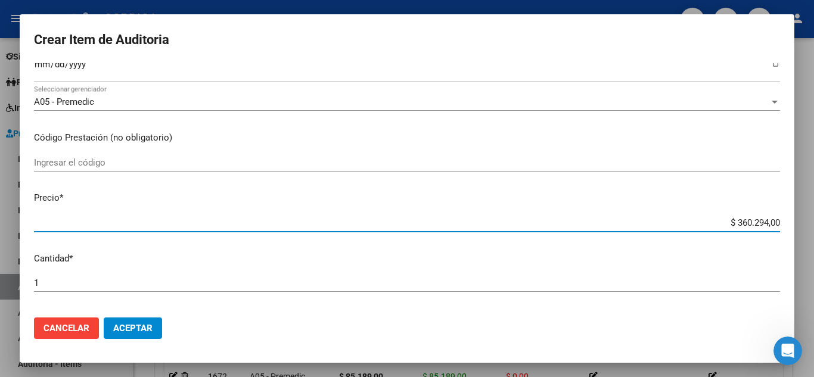
drag, startPoint x: 711, startPoint y: 224, endPoint x: 797, endPoint y: 232, distance: 86.8
click at [797, 232] on div "Crear Item de Auditoria 23108893 Nro Documento 20231088939 CUIL Afiliado Activo…" at bounding box center [407, 188] width 814 height 377
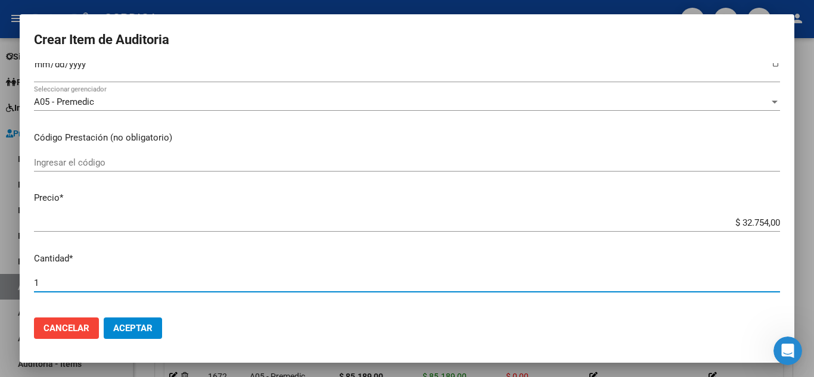
click at [88, 288] on input "1" at bounding box center [407, 283] width 746 height 11
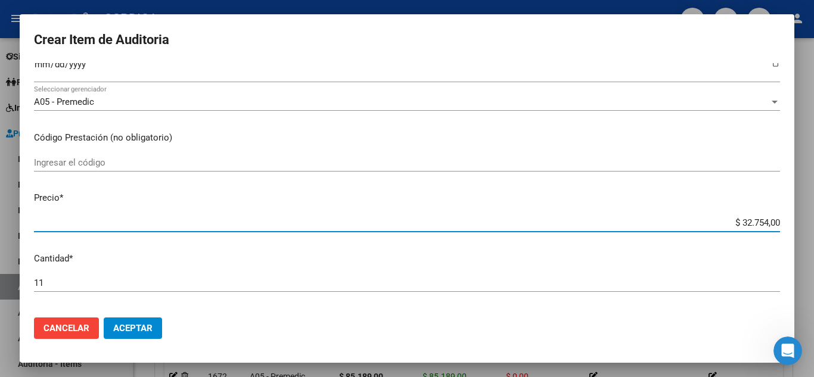
click at [89, 222] on input "$ 32.754,00" at bounding box center [407, 223] width 746 height 11
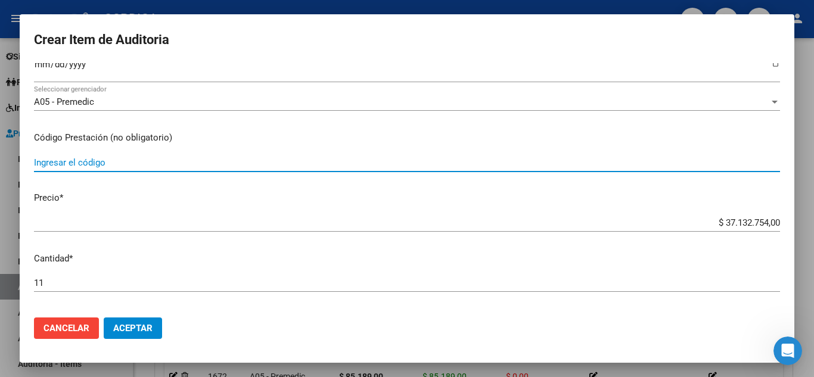
click at [131, 157] on input "Ingresar el código" at bounding box center [407, 162] width 746 height 11
click at [771, 224] on input "$ 37.132.754,00" at bounding box center [407, 223] width 746 height 11
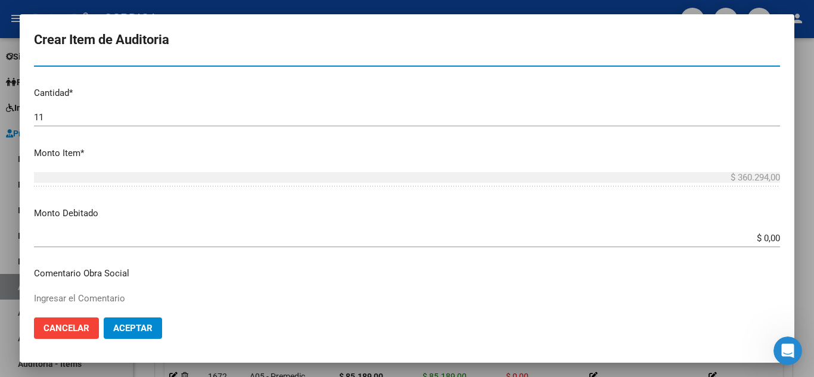
scroll to position [358, 0]
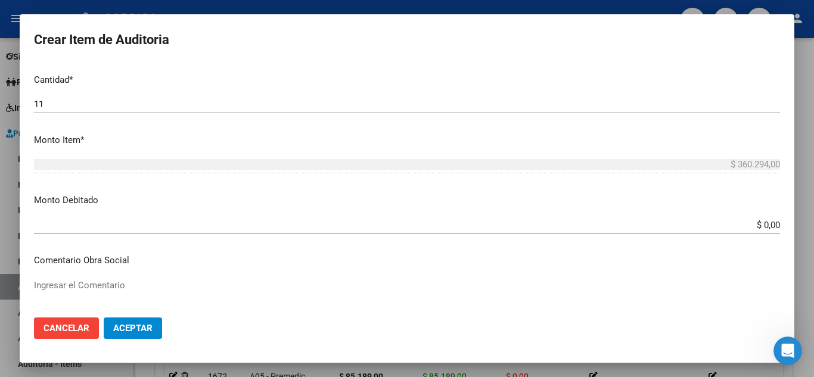
click at [153, 327] on button "Aceptar" at bounding box center [133, 328] width 58 height 21
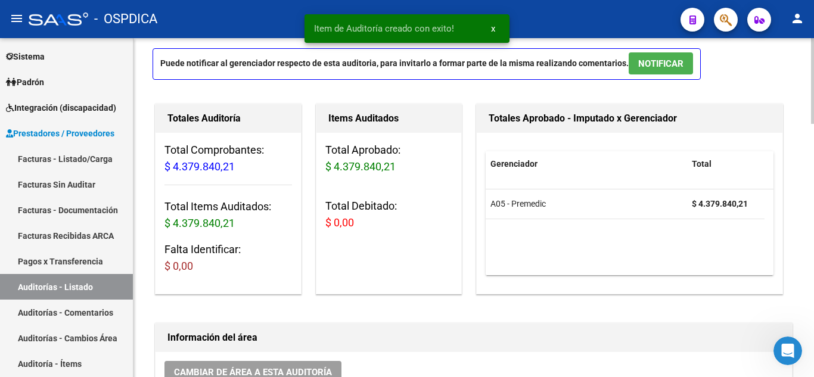
scroll to position [60, 0]
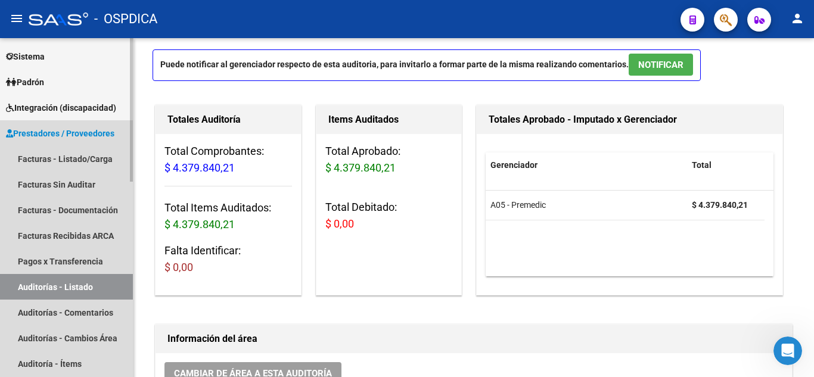
click at [66, 129] on span "Prestadores / Proveedores" at bounding box center [60, 133] width 108 height 13
